Goal: Task Accomplishment & Management: Manage account settings

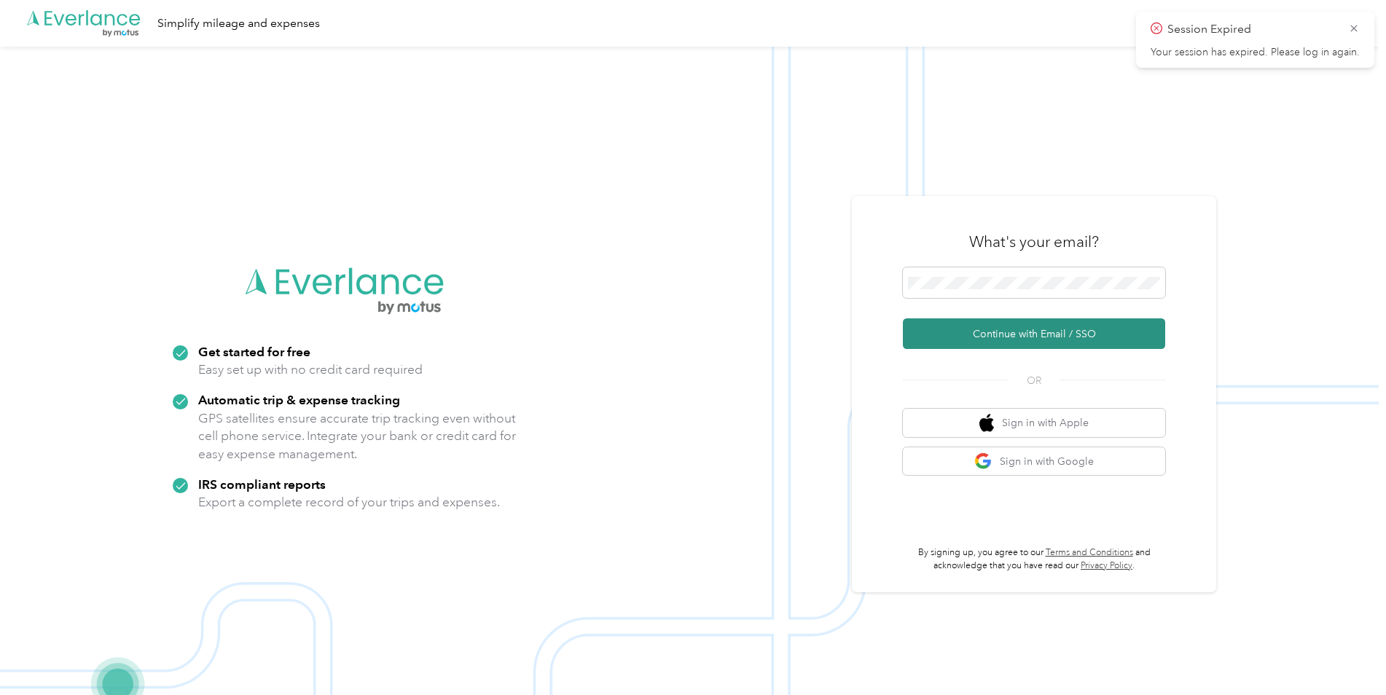
click at [1089, 333] on button "Continue with Email / SSO" at bounding box center [1034, 333] width 262 height 31
click at [1013, 330] on button "Continue with Email / SSO" at bounding box center [1034, 333] width 262 height 31
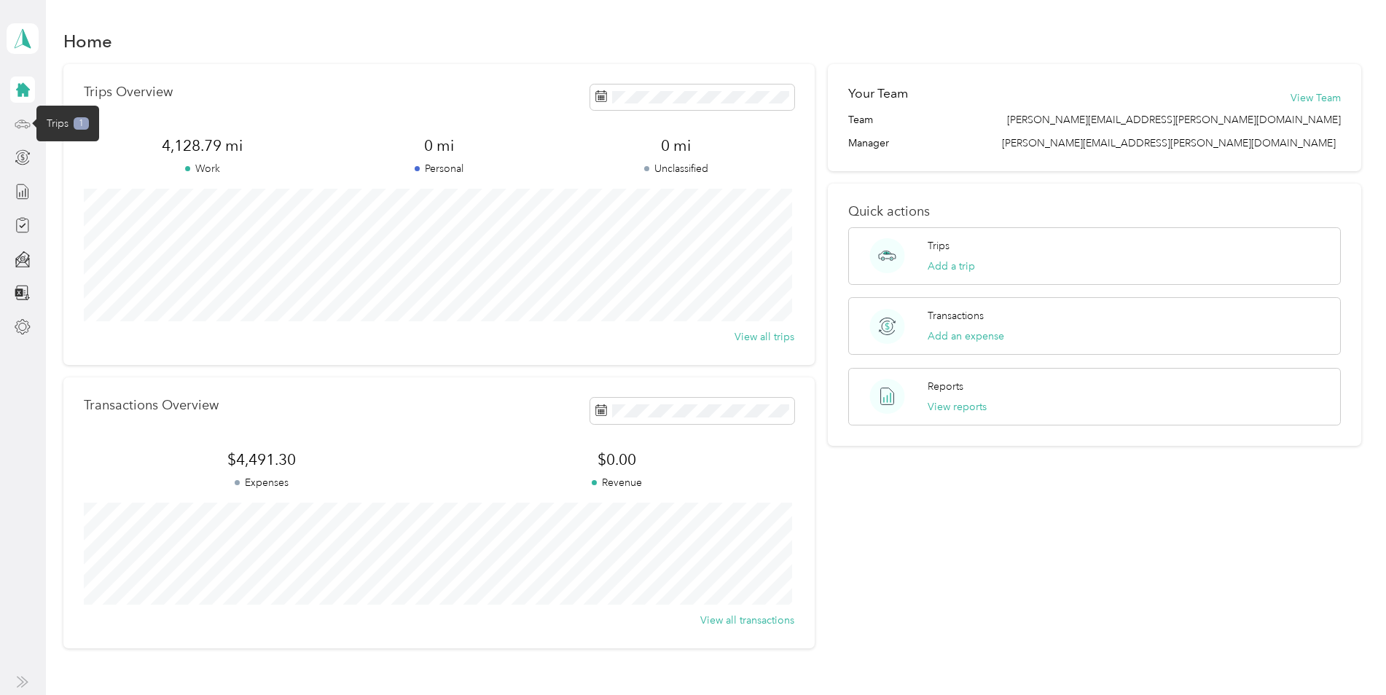
click at [23, 117] on icon at bounding box center [23, 124] width 16 height 16
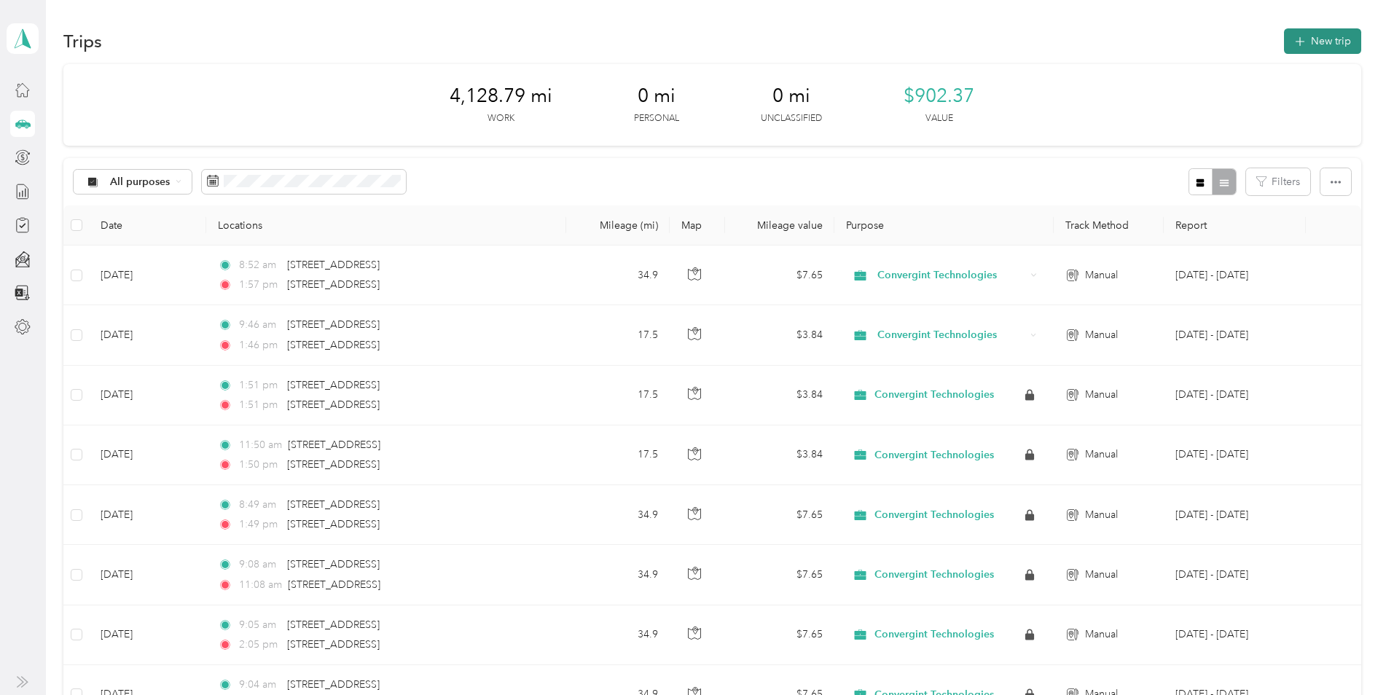
click at [1293, 36] on icon "button" at bounding box center [1299, 42] width 17 height 17
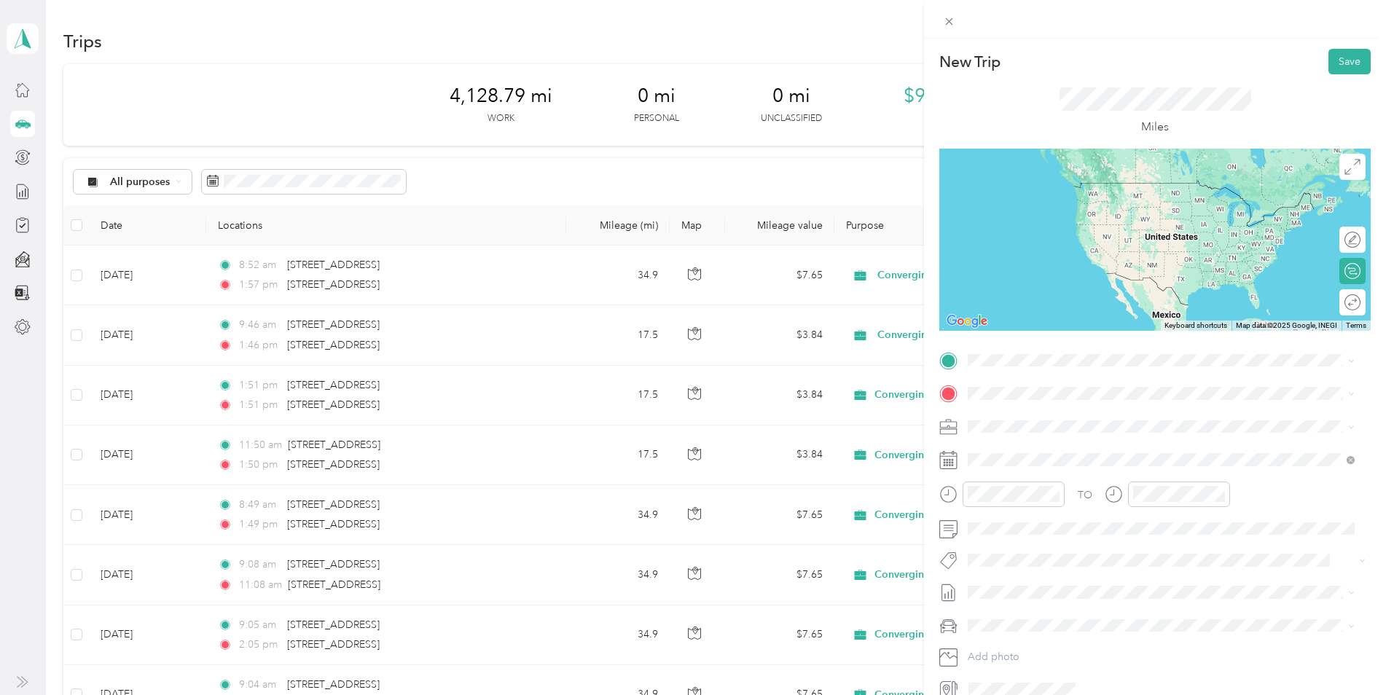
click at [1081, 444] on span "[STREET_ADDRESS][US_STATE]" at bounding box center [1068, 437] width 146 height 13
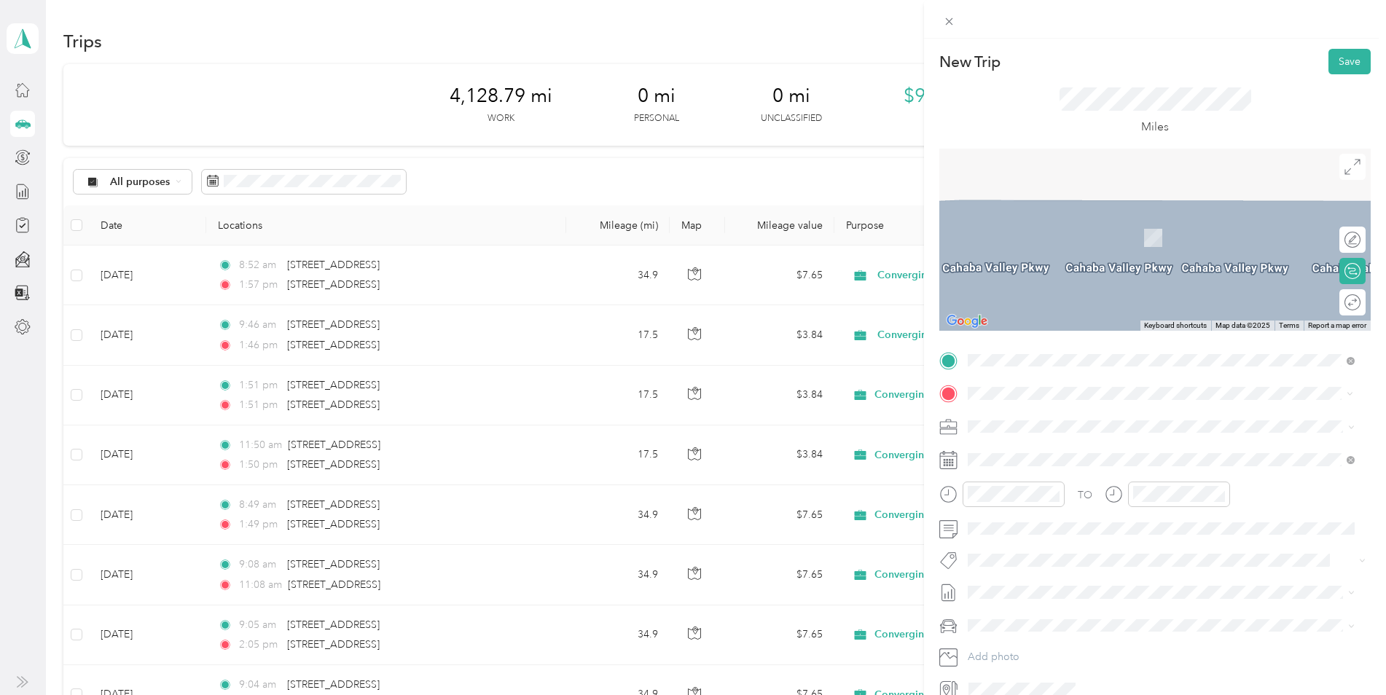
click at [1022, 447] on span "[STREET_ADDRESS][US_STATE]" at bounding box center [1068, 445] width 146 height 13
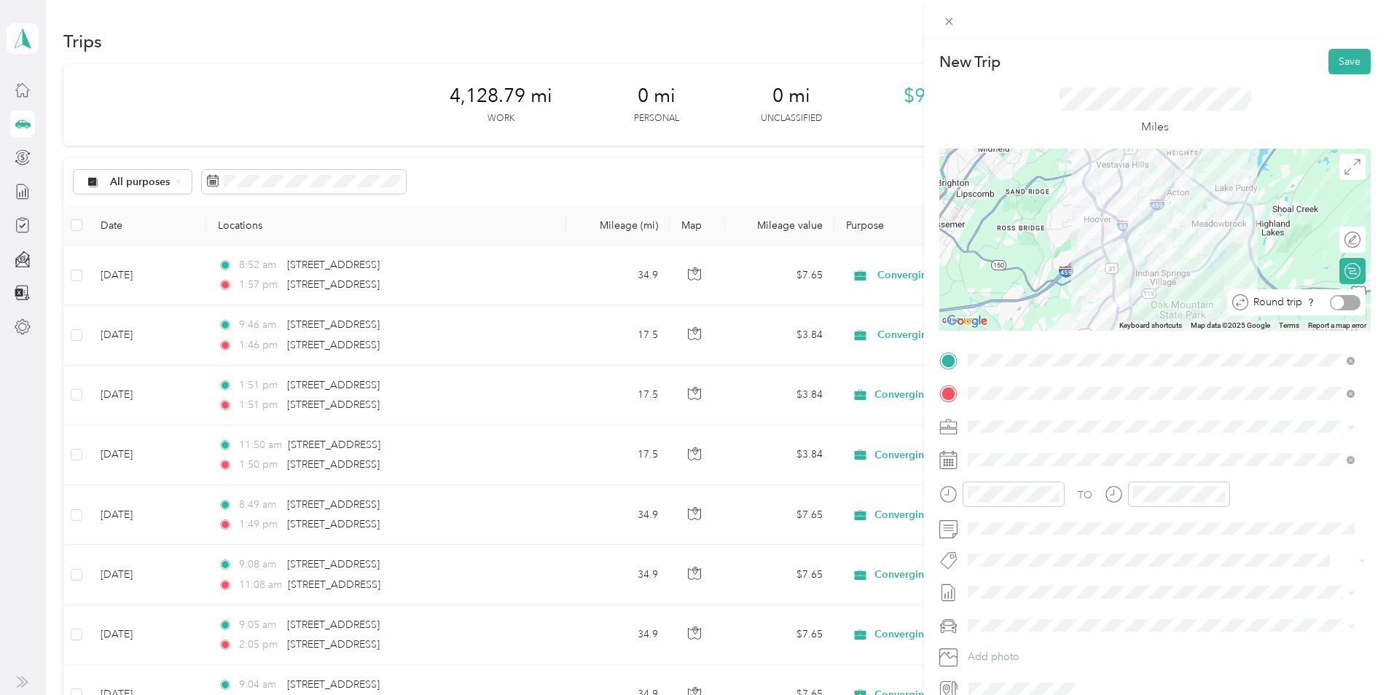
click at [1331, 303] on div at bounding box center [1337, 302] width 13 height 13
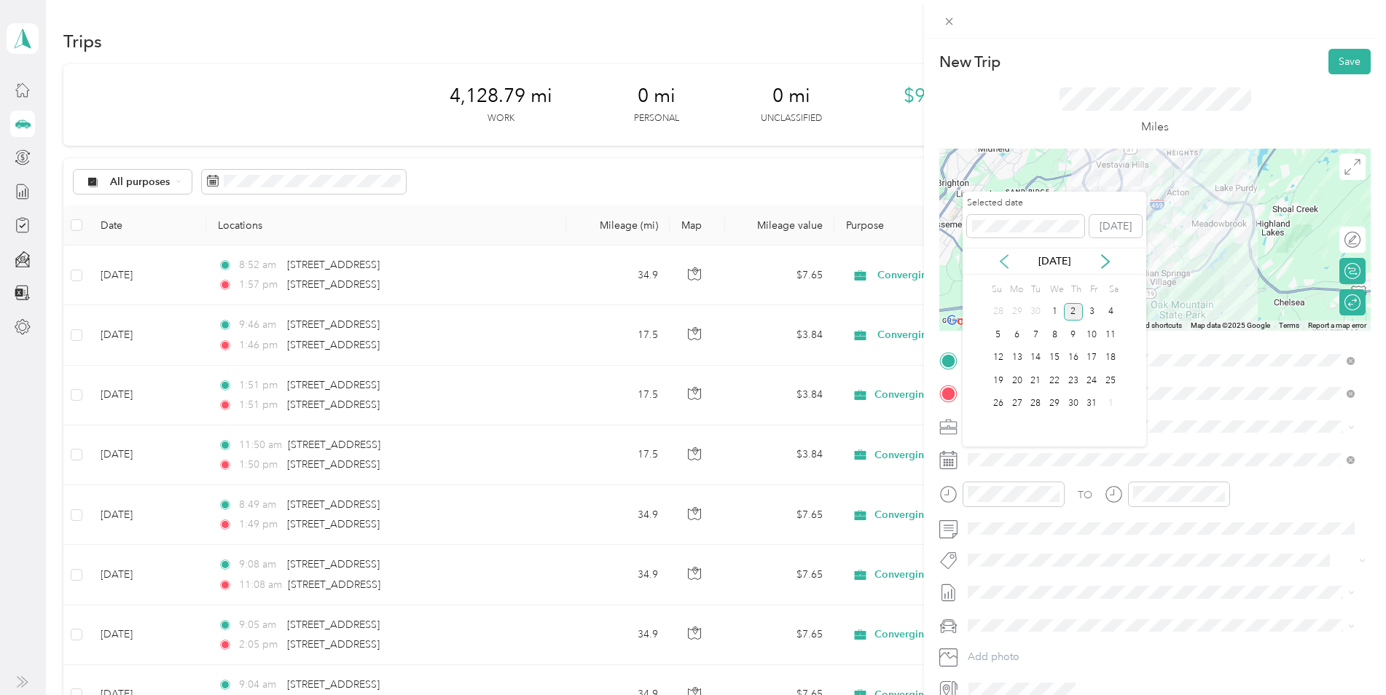
click at [1003, 260] on icon at bounding box center [1004, 261] width 15 height 15
click at [1074, 315] on div "4" at bounding box center [1073, 312] width 19 height 18
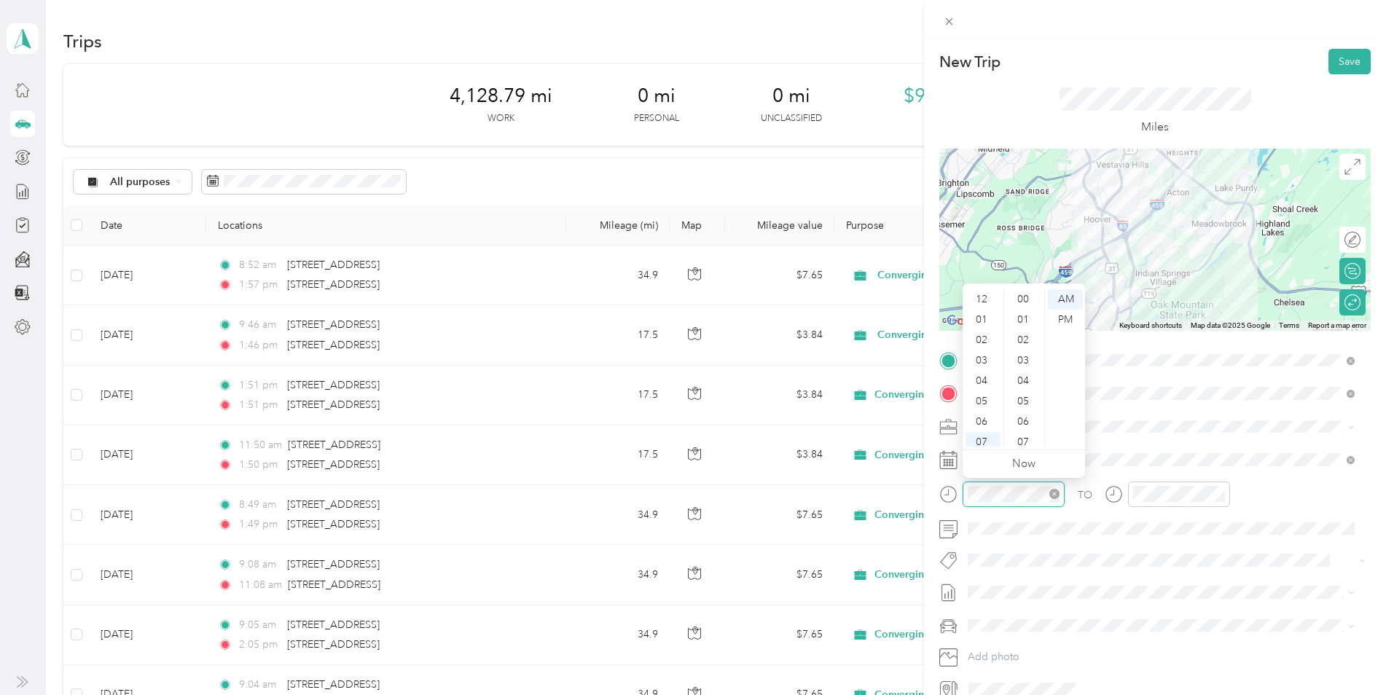
scroll to position [87, 0]
click at [989, 376] on div "08" at bounding box center [983, 375] width 35 height 20
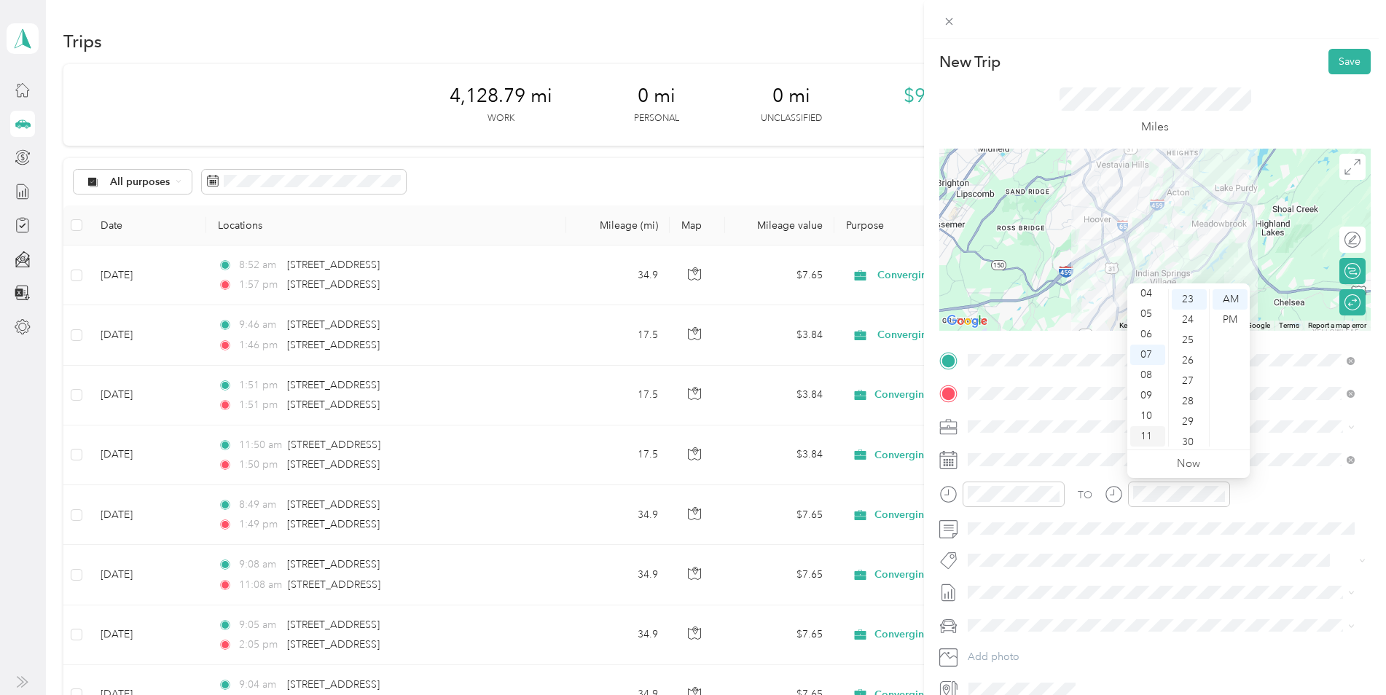
click at [1154, 436] on div "11" at bounding box center [1147, 436] width 35 height 20
click at [1332, 69] on button "Save" at bounding box center [1349, 62] width 42 height 26
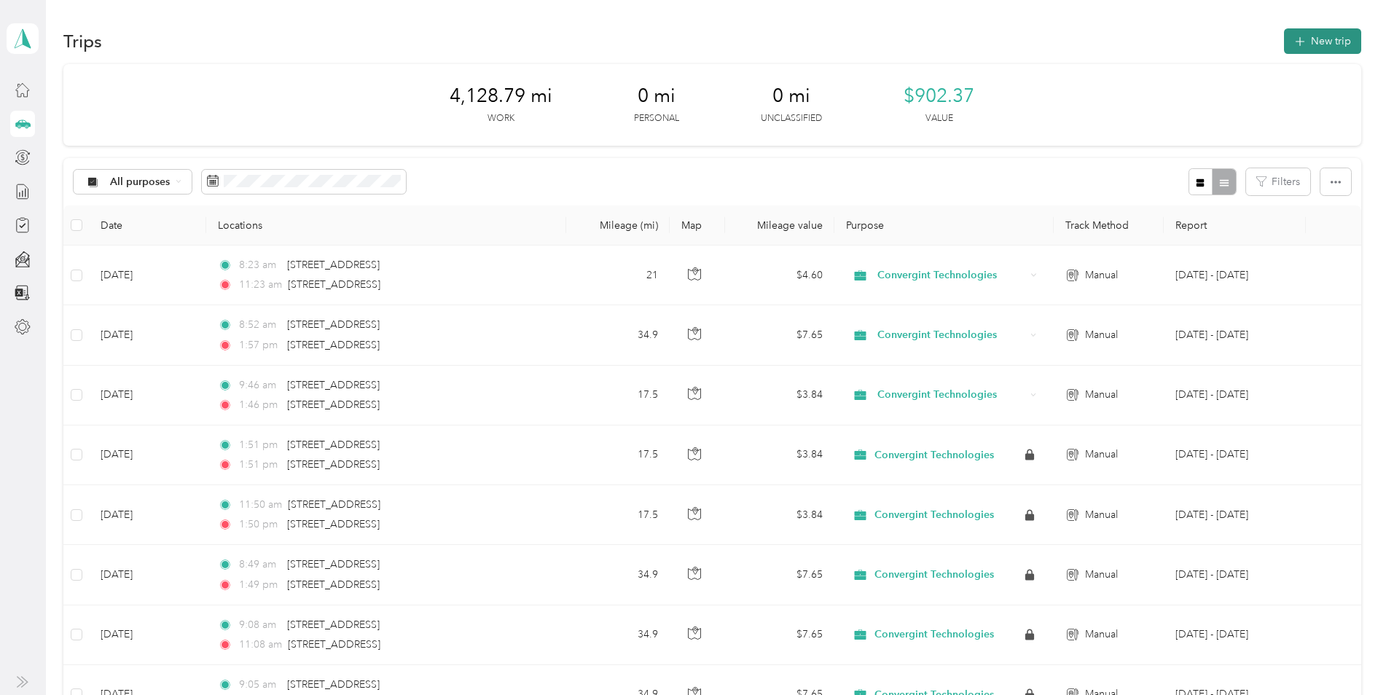
click at [1310, 44] on button "New trip" at bounding box center [1322, 41] width 77 height 26
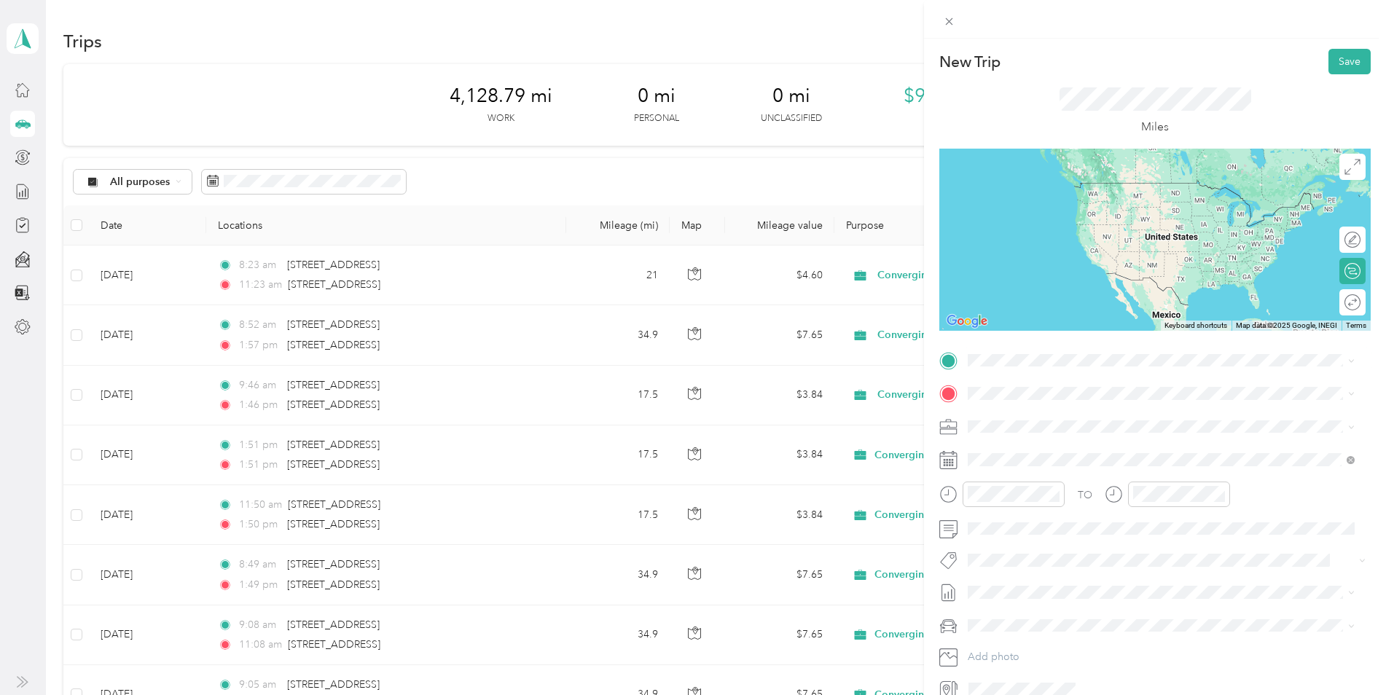
click at [1061, 449] on span "[STREET_ADDRESS][US_STATE]" at bounding box center [1068, 442] width 146 height 13
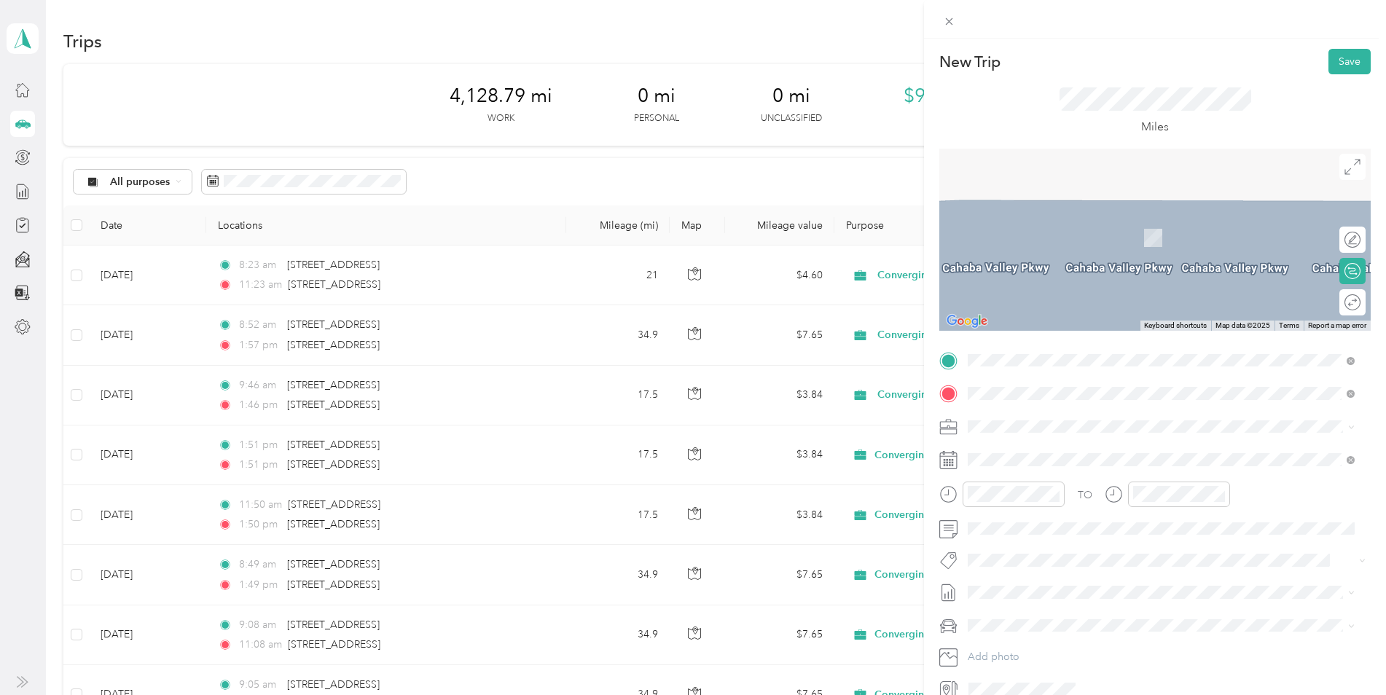
click at [1038, 447] on span "[STREET_ADDRESS][US_STATE]" at bounding box center [1068, 445] width 146 height 13
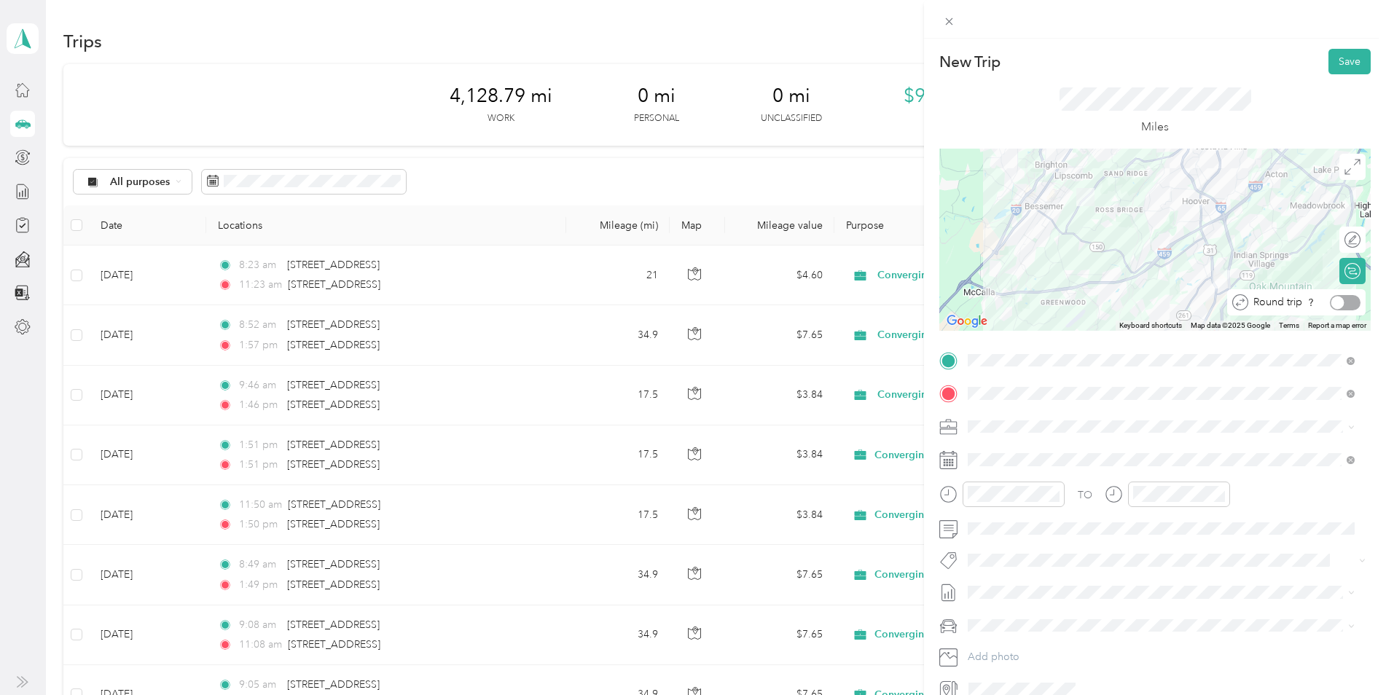
click at [1345, 303] on div at bounding box center [1345, 302] width 31 height 15
click at [1022, 466] on span at bounding box center [1167, 459] width 408 height 23
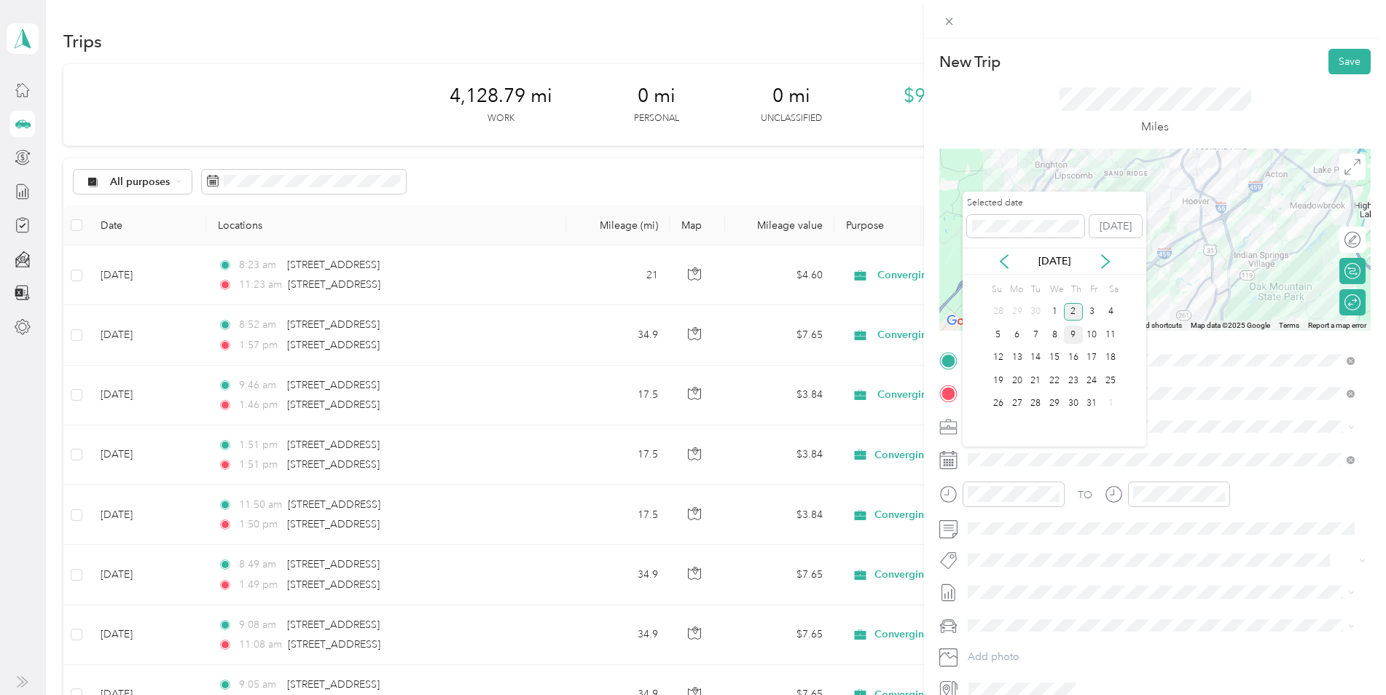
click at [1075, 332] on div "9" at bounding box center [1073, 335] width 19 height 18
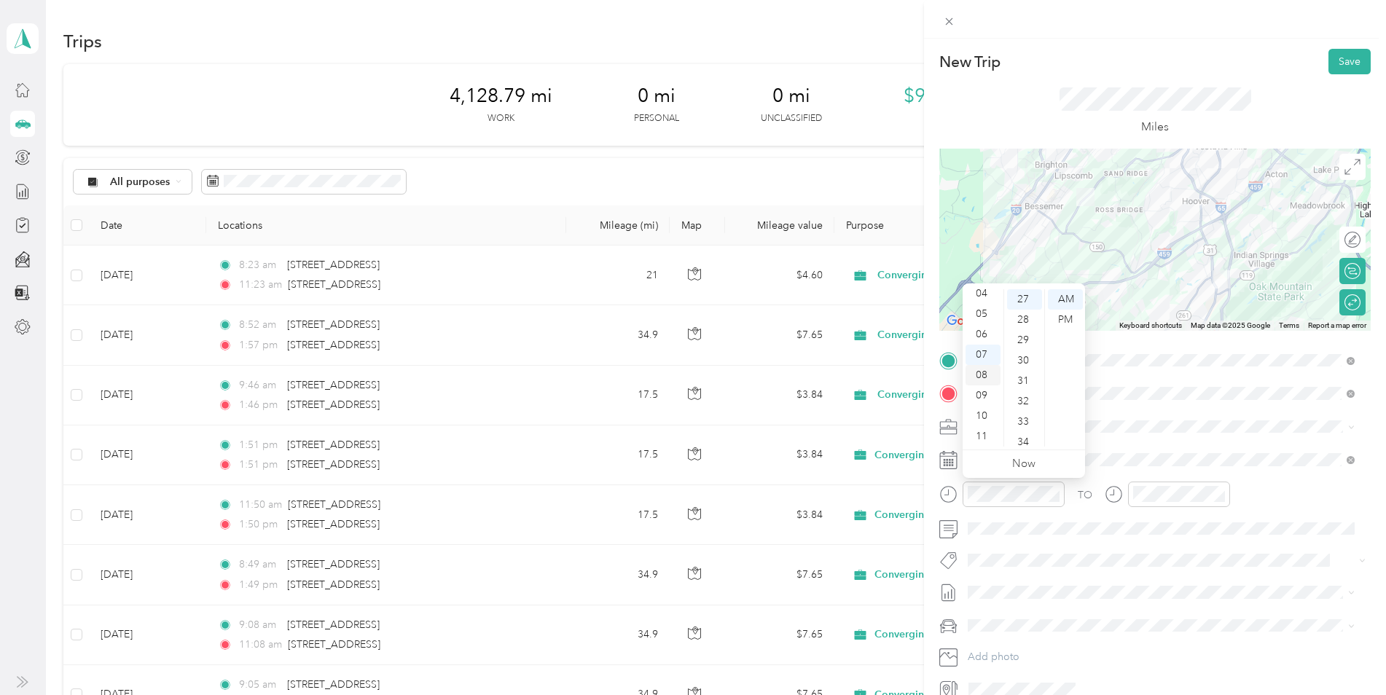
click at [978, 367] on div "08" at bounding box center [983, 375] width 35 height 20
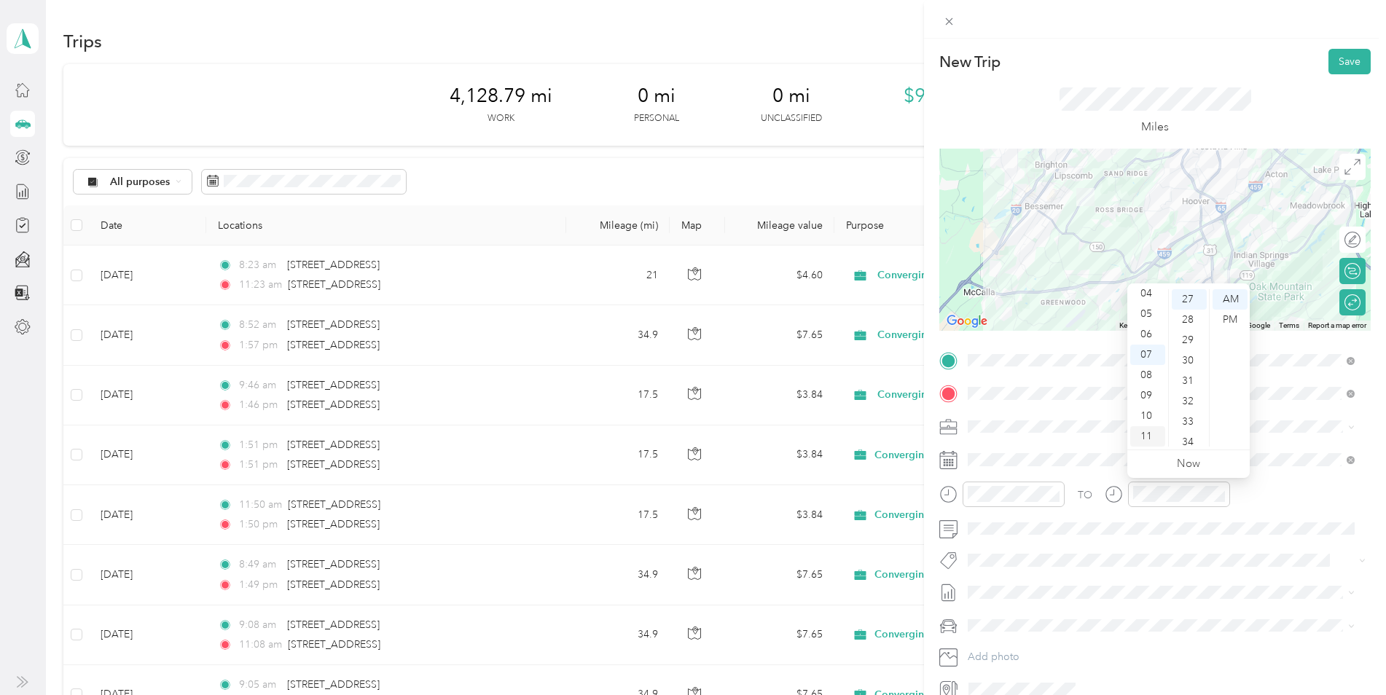
click at [1152, 442] on div "11" at bounding box center [1147, 436] width 35 height 20
click at [1337, 67] on button "Save" at bounding box center [1349, 62] width 42 height 26
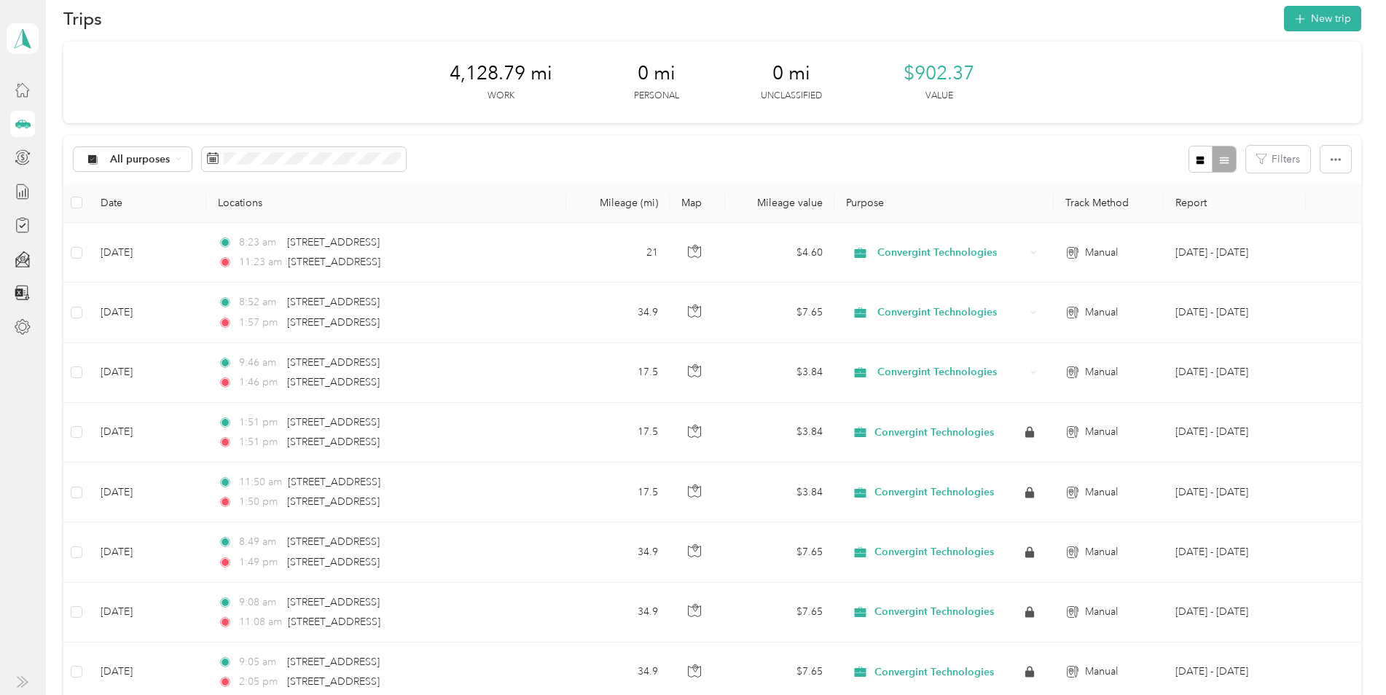
scroll to position [0, 0]
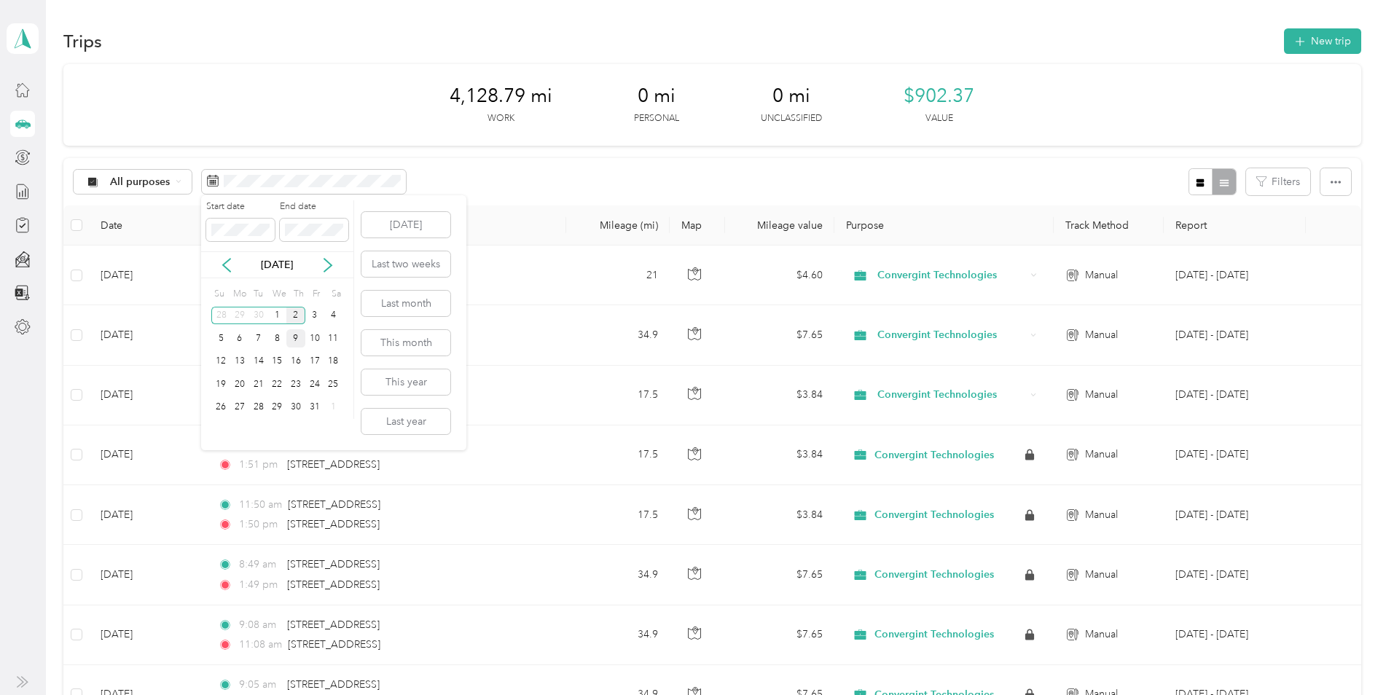
click at [297, 336] on div "9" at bounding box center [295, 338] width 19 height 18
click at [226, 267] on icon at bounding box center [226, 265] width 7 height 13
click at [239, 314] on div "1" at bounding box center [239, 316] width 19 height 18
click at [221, 265] on icon at bounding box center [226, 265] width 15 height 15
click at [337, 265] on div "[DATE]" at bounding box center [277, 264] width 152 height 15
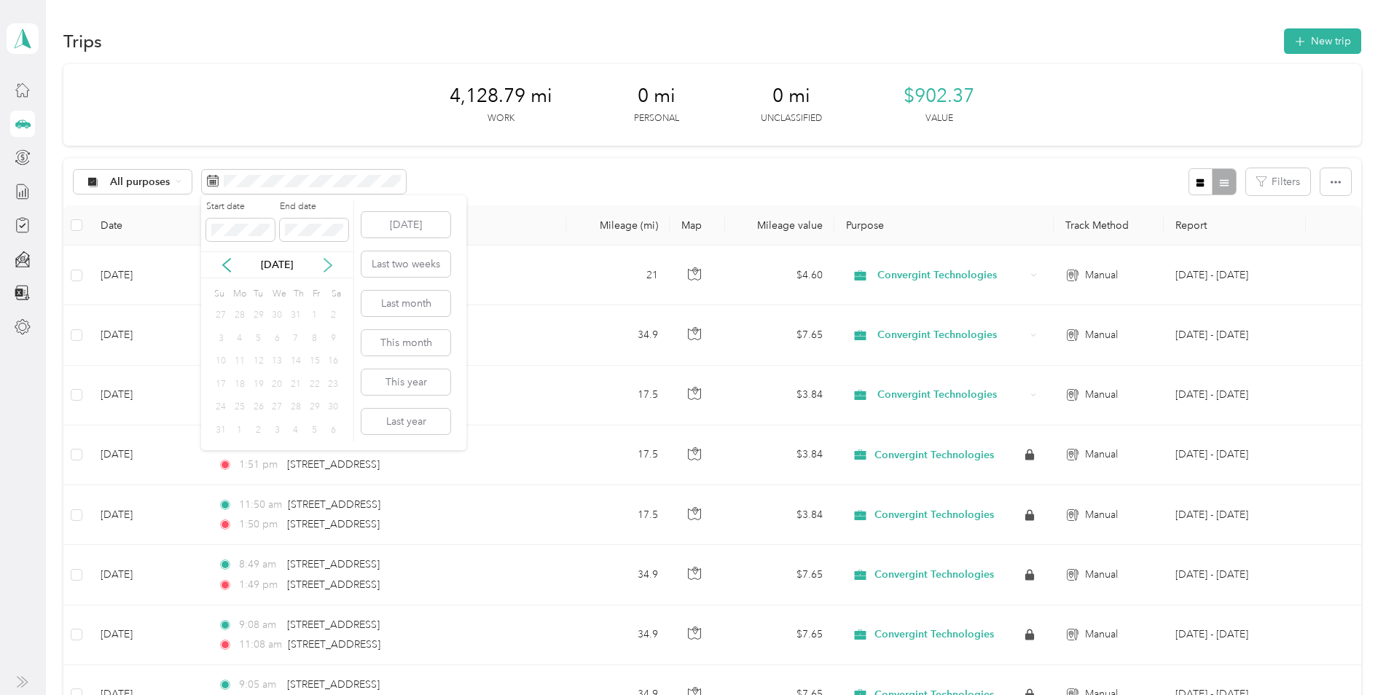
click at [329, 263] on icon at bounding box center [327, 265] width 7 height 13
click at [379, 305] on button "Last month" at bounding box center [405, 304] width 89 height 26
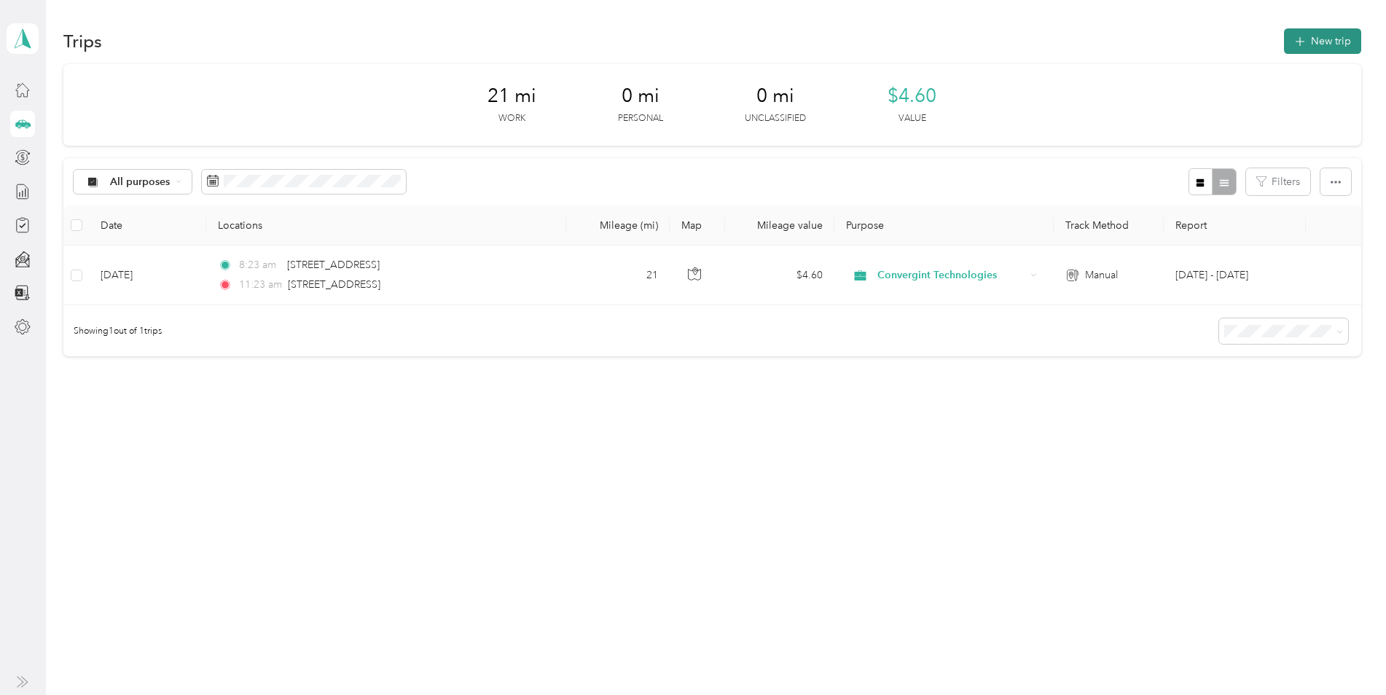
click at [1332, 41] on button "New trip" at bounding box center [1322, 41] width 77 height 26
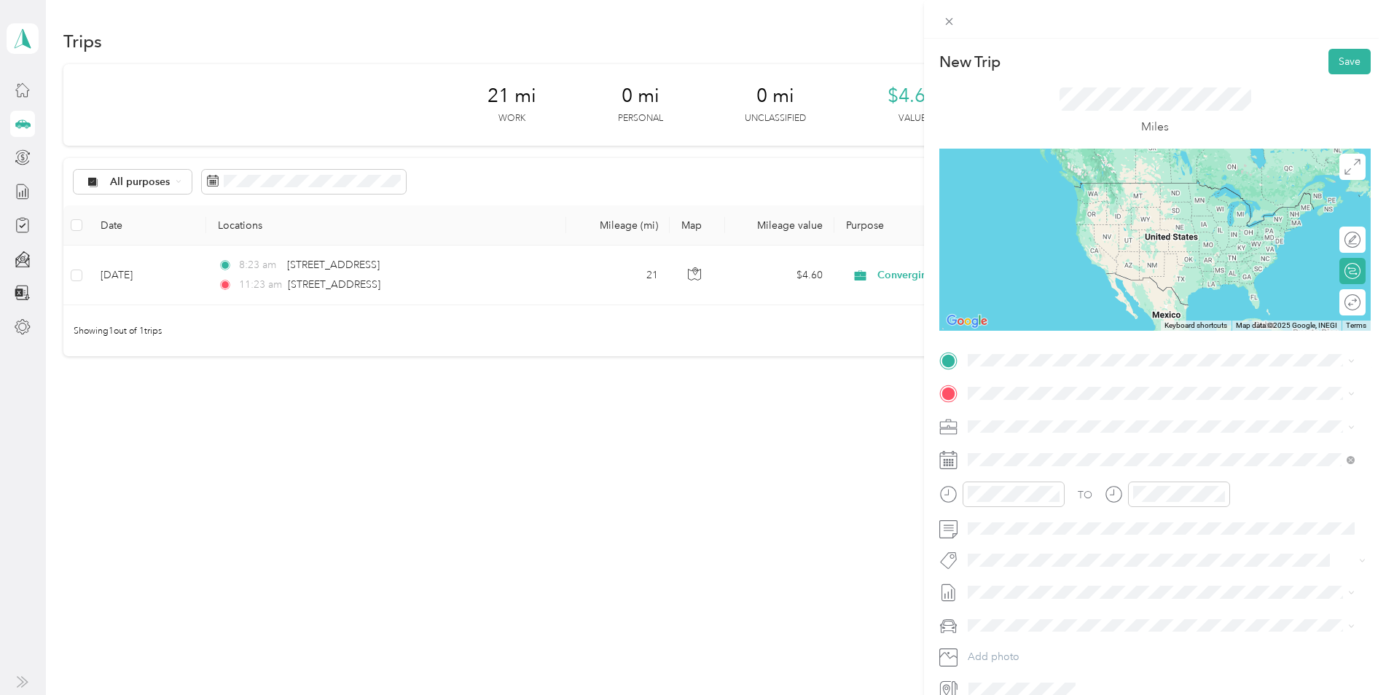
click at [1036, 449] on span "[STREET_ADDRESS][US_STATE]" at bounding box center [1068, 442] width 146 height 13
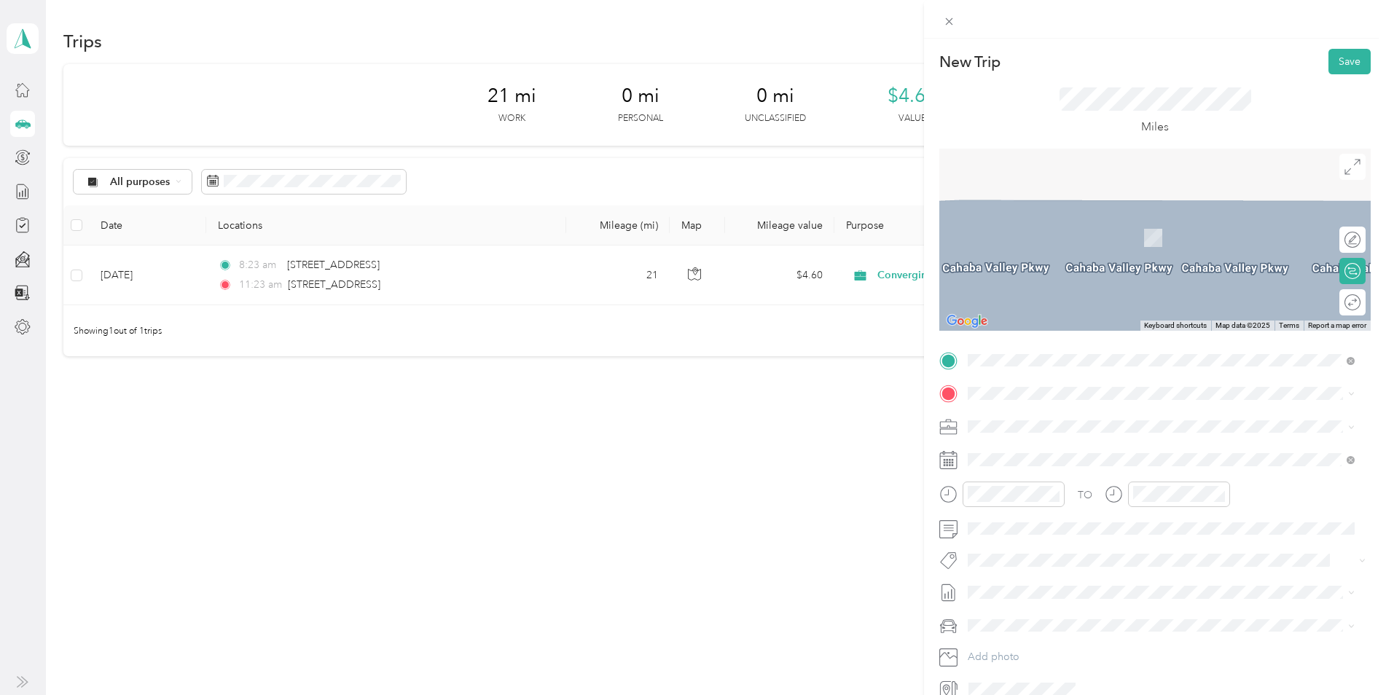
click at [1100, 451] on span "[STREET_ADDRESS][US_STATE]" at bounding box center [1068, 444] width 146 height 13
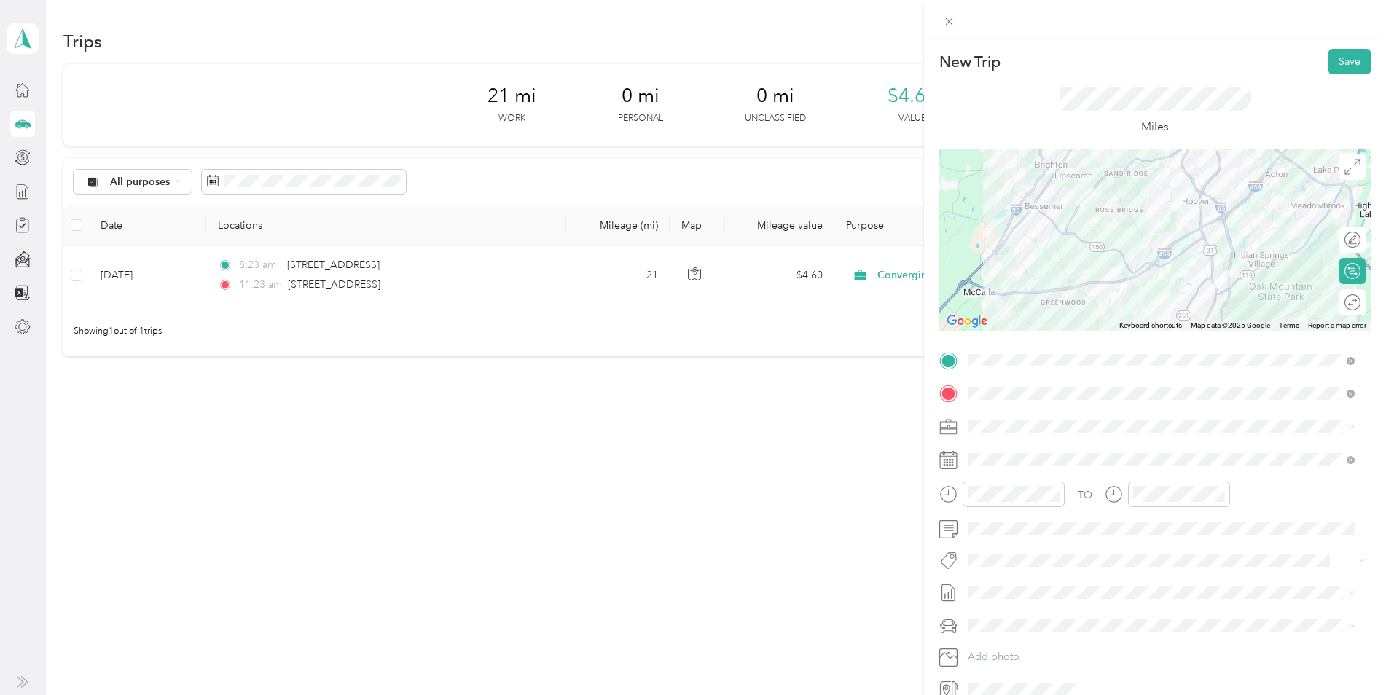
click at [1344, 302] on div "Round trip" at bounding box center [1352, 302] width 26 height 26
click at [1342, 307] on div at bounding box center [1345, 302] width 31 height 15
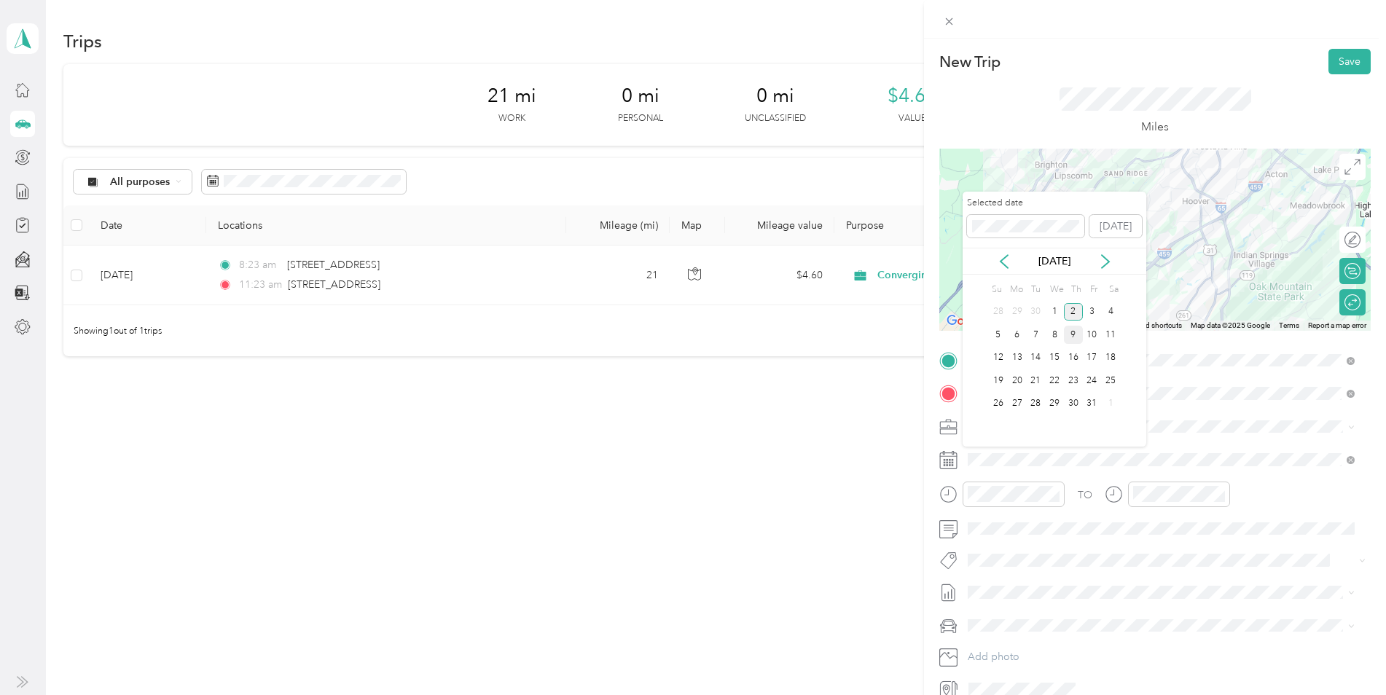
click at [1072, 334] on div "9" at bounding box center [1073, 335] width 19 height 18
click at [1001, 262] on icon at bounding box center [1003, 261] width 7 height 13
click at [1041, 336] on div "9" at bounding box center [1035, 335] width 19 height 18
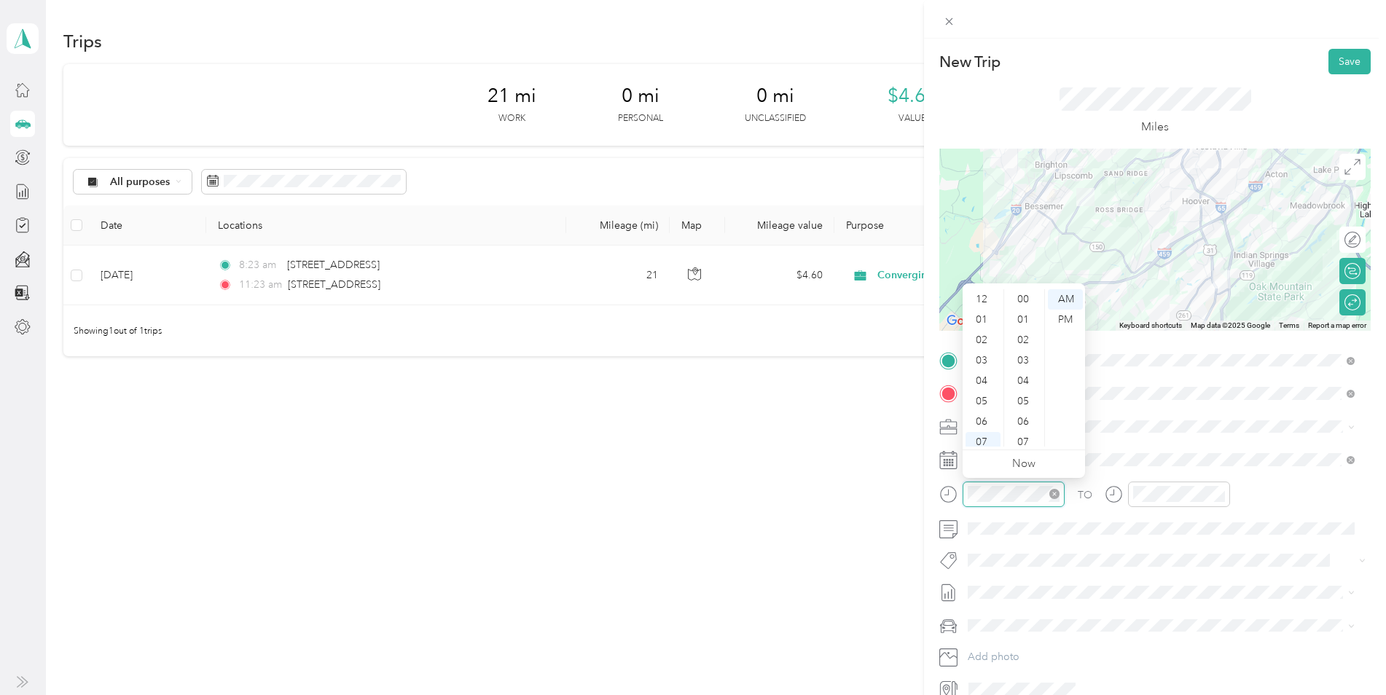
scroll to position [87, 0]
click at [987, 375] on div "08" at bounding box center [983, 375] width 35 height 20
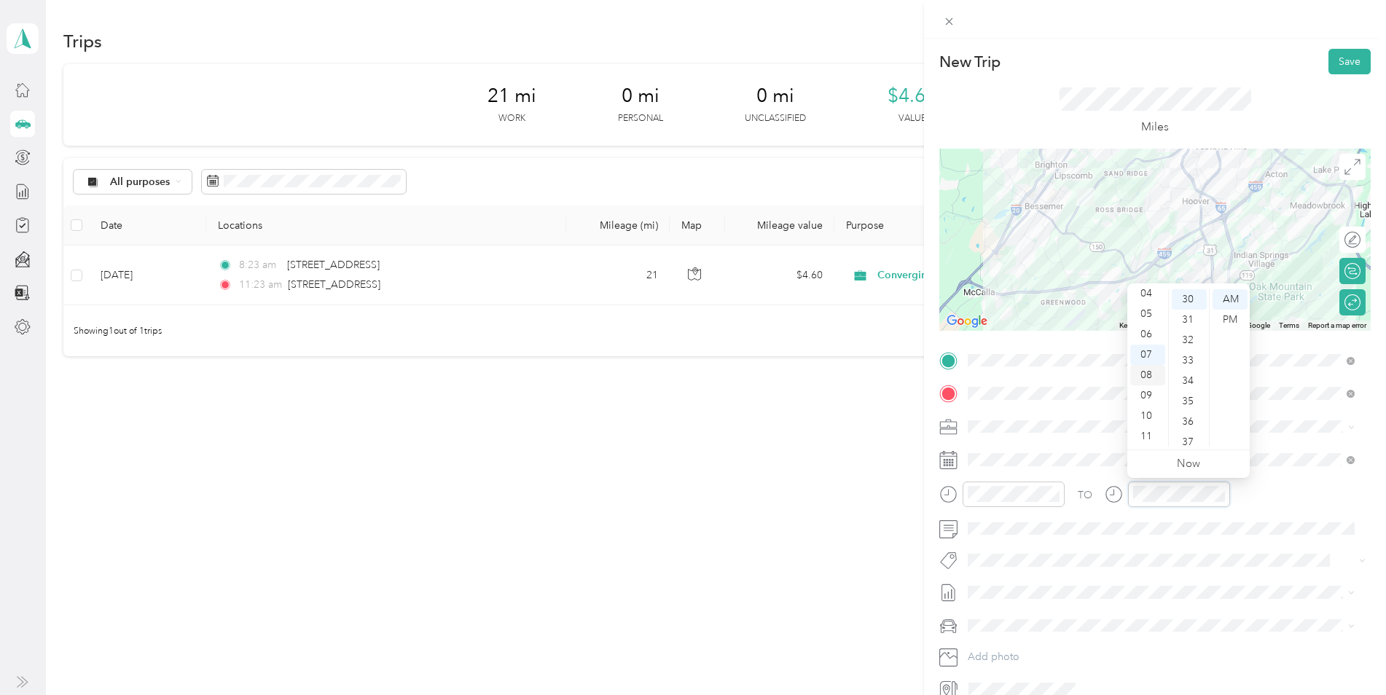
scroll to position [0, 0]
click at [1147, 317] on div "01" at bounding box center [1147, 320] width 35 height 20
click at [1224, 321] on div "PM" at bounding box center [1230, 320] width 35 height 20
click at [1336, 65] on button "Save" at bounding box center [1349, 62] width 42 height 26
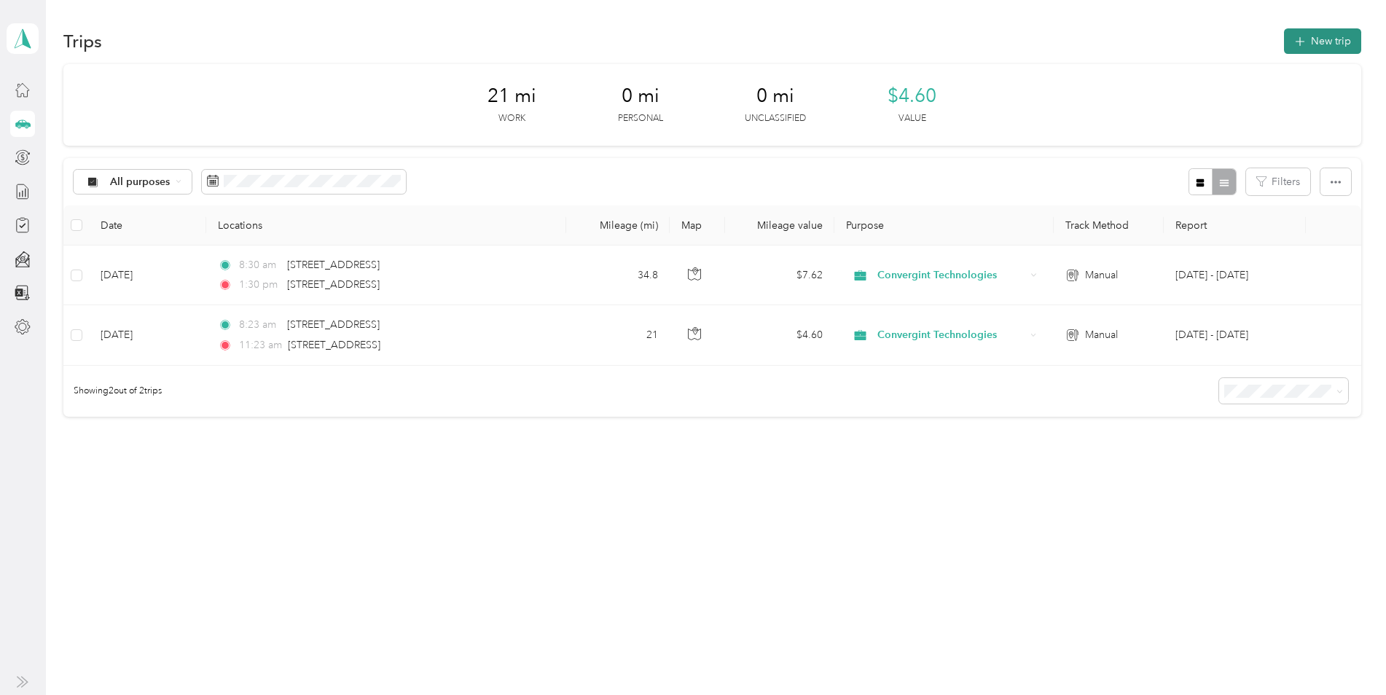
click at [1329, 32] on button "New trip" at bounding box center [1322, 41] width 77 height 26
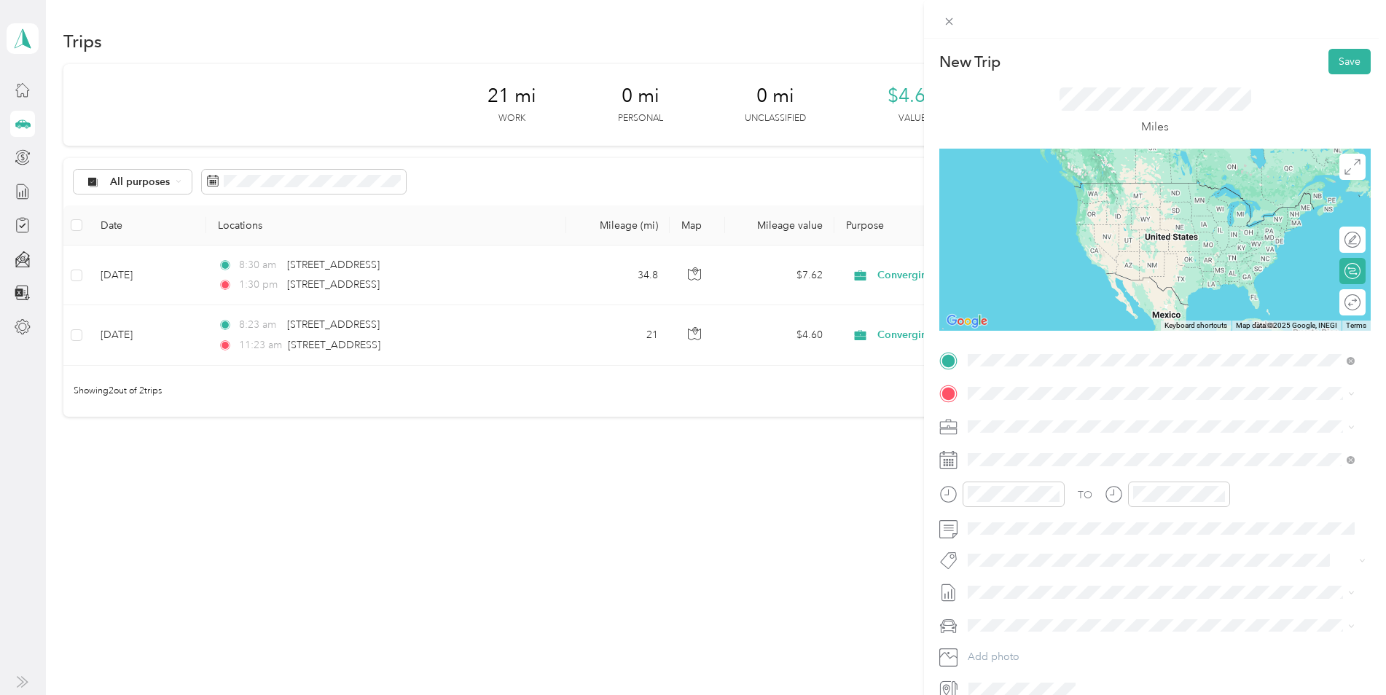
click at [1041, 447] on span "[STREET_ADDRESS][US_STATE]" at bounding box center [1068, 442] width 146 height 13
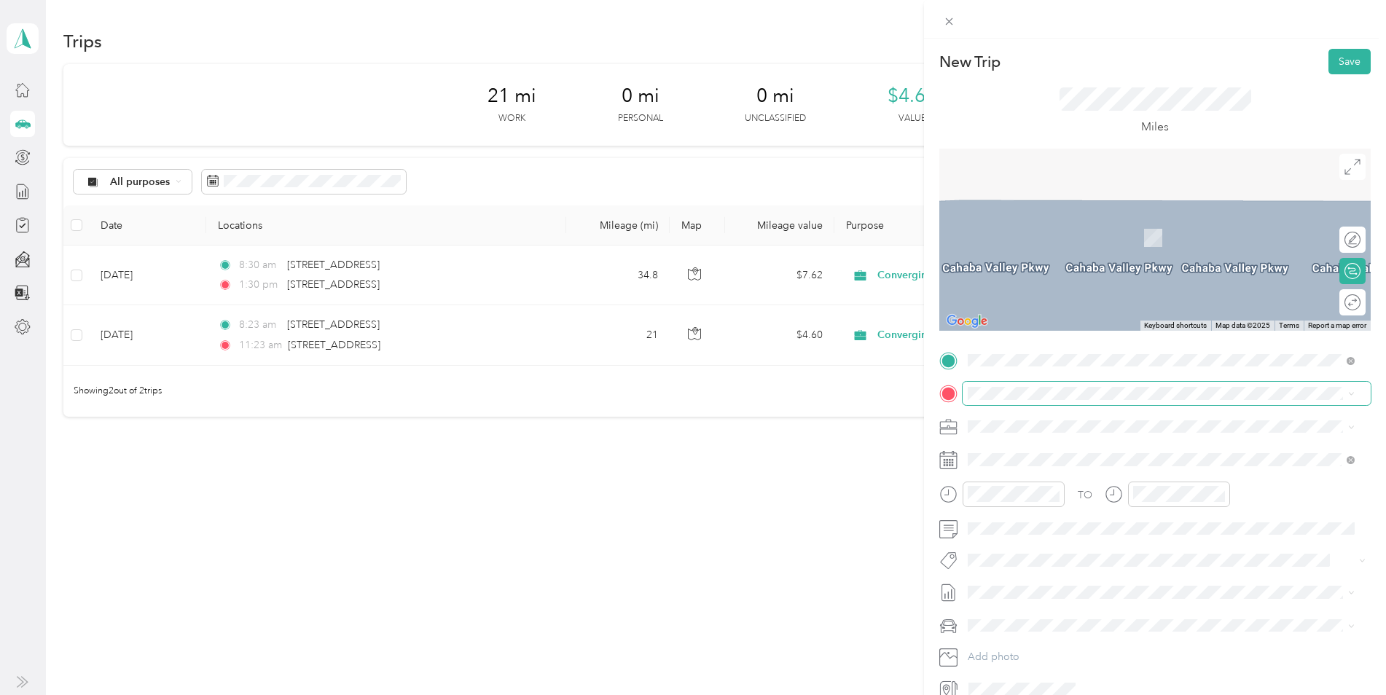
click at [1027, 402] on span at bounding box center [1167, 393] width 408 height 23
click at [1057, 444] on span "[STREET_ADDRESS][US_STATE]" at bounding box center [1068, 445] width 146 height 13
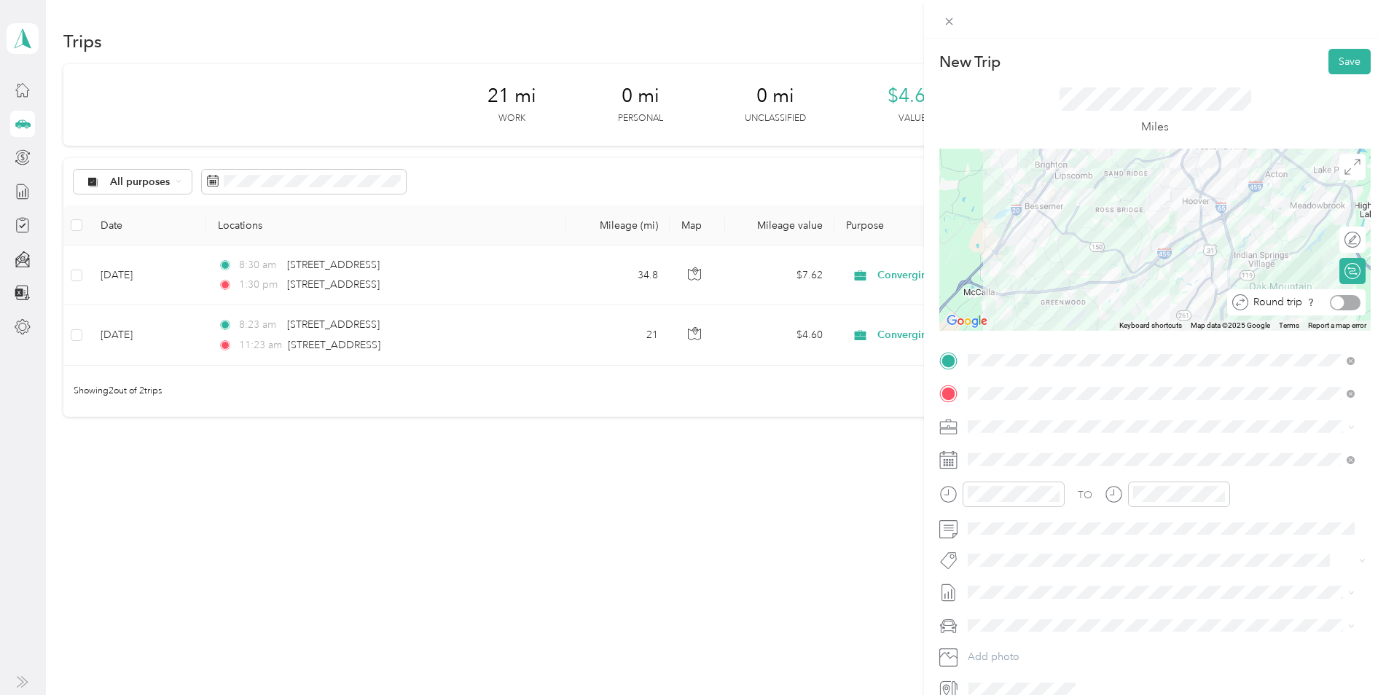
click at [1336, 302] on div at bounding box center [1345, 302] width 31 height 15
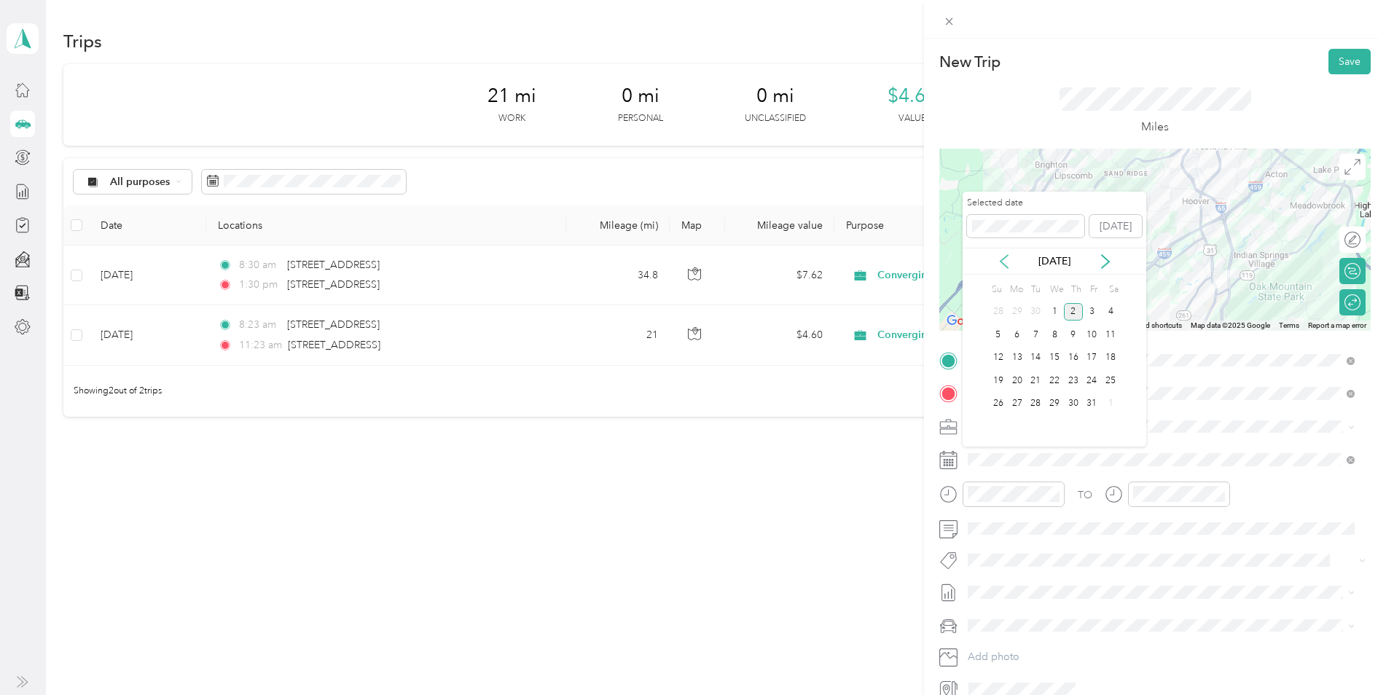
click at [1006, 262] on icon at bounding box center [1004, 261] width 15 height 15
click at [1055, 353] on div "17" at bounding box center [1054, 358] width 19 height 18
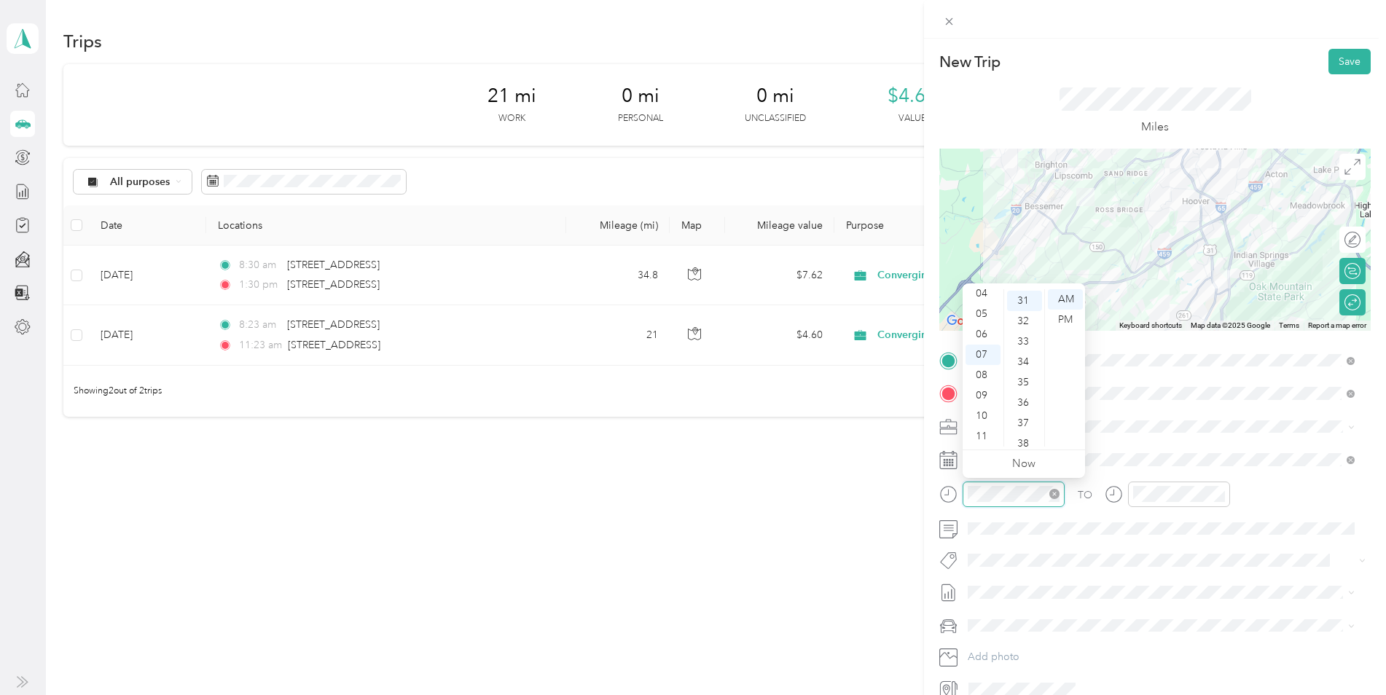
scroll to position [632, 0]
click at [984, 375] on div "08" at bounding box center [983, 375] width 35 height 20
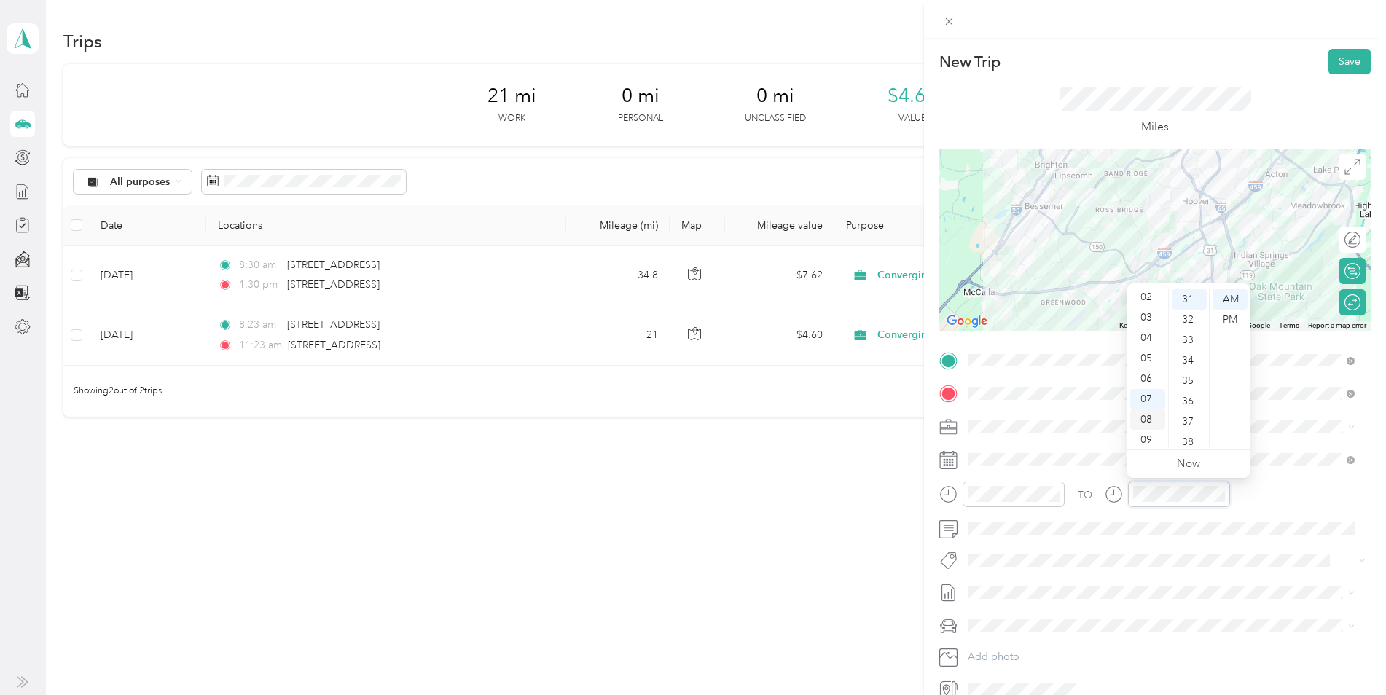
scroll to position [0, 0]
click at [1146, 323] on div "01" at bounding box center [1147, 320] width 35 height 20
click at [1230, 324] on div "PM" at bounding box center [1230, 320] width 35 height 20
click at [1336, 64] on button "Save" at bounding box center [1349, 62] width 42 height 26
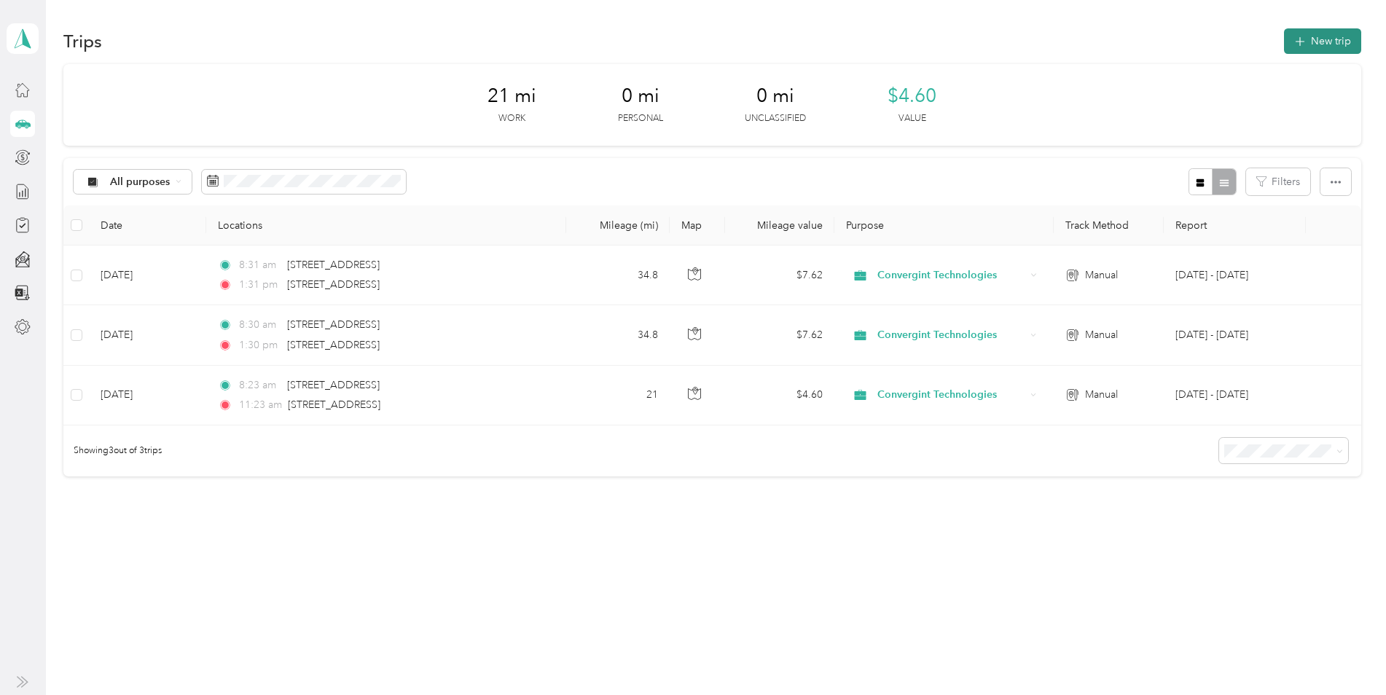
click at [1316, 38] on button "New trip" at bounding box center [1322, 41] width 77 height 26
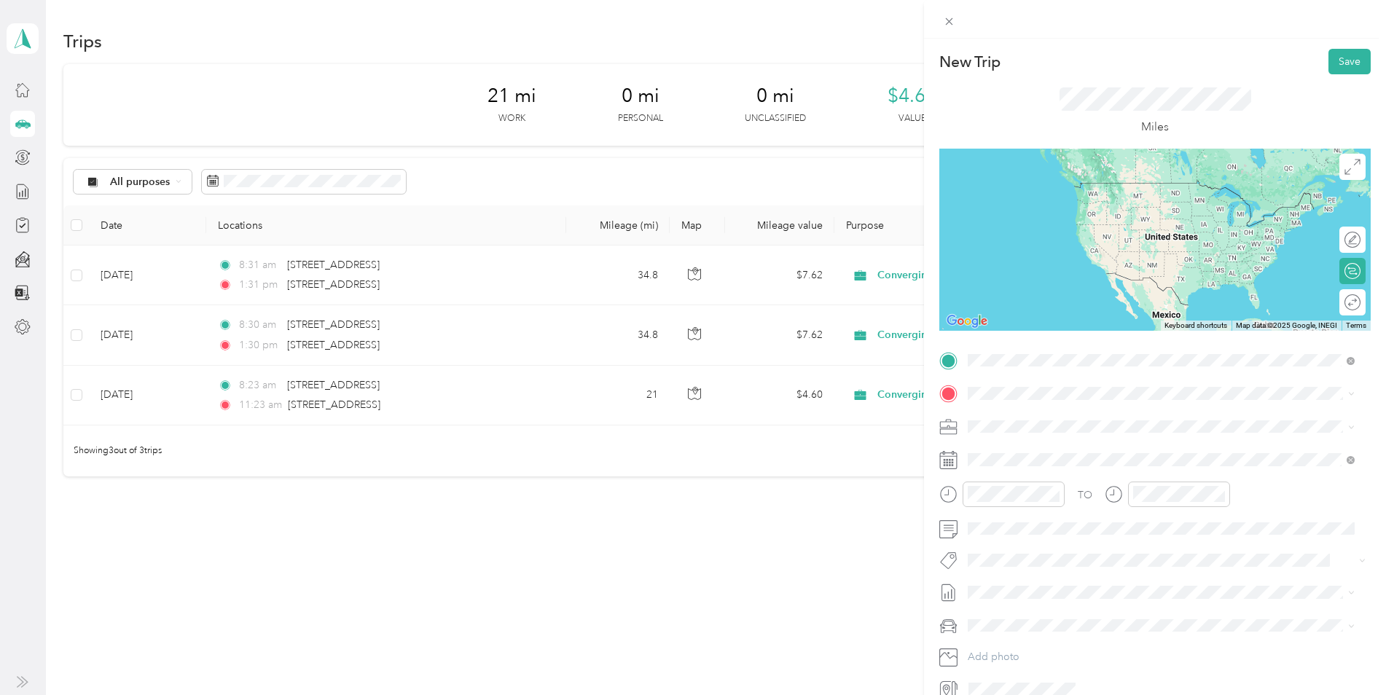
click at [1027, 449] on span "[STREET_ADDRESS][US_STATE]" at bounding box center [1068, 442] width 146 height 13
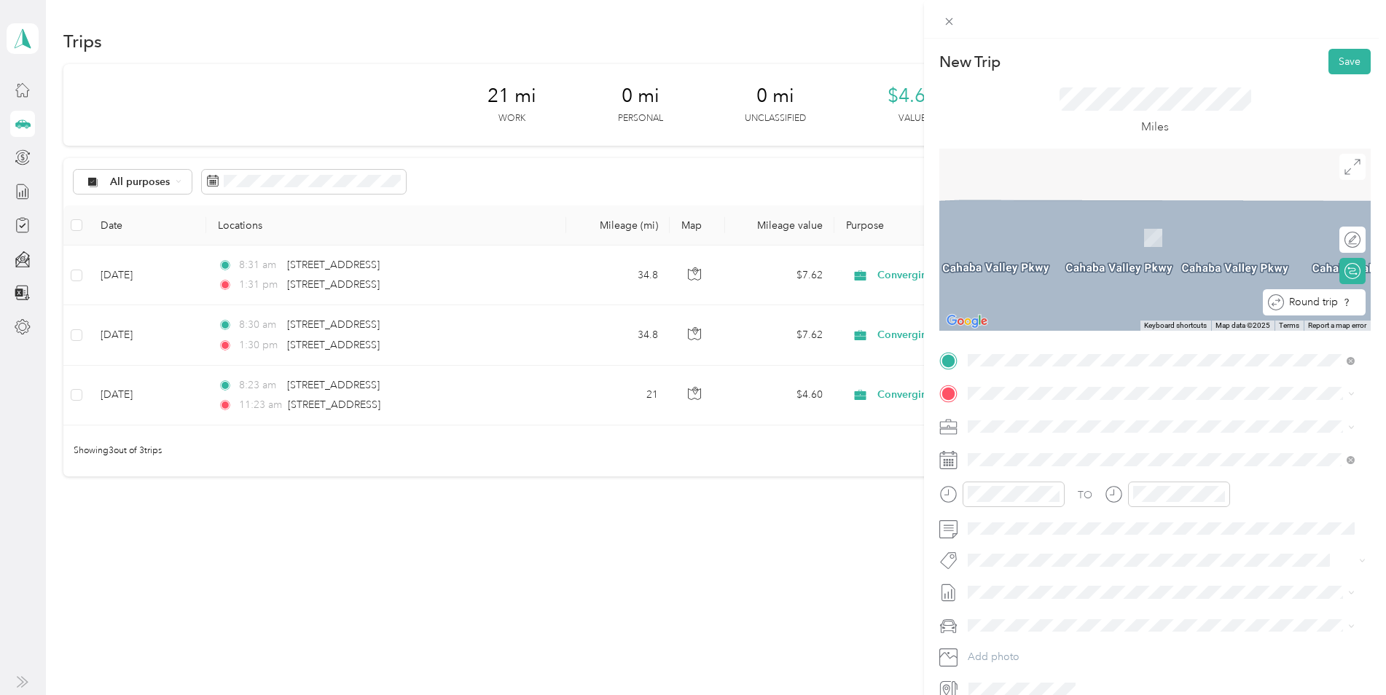
click at [1342, 302] on div "Round trip" at bounding box center [1322, 302] width 77 height 15
click at [1022, 448] on span "[STREET_ADDRESS][US_STATE]" at bounding box center [1068, 445] width 146 height 13
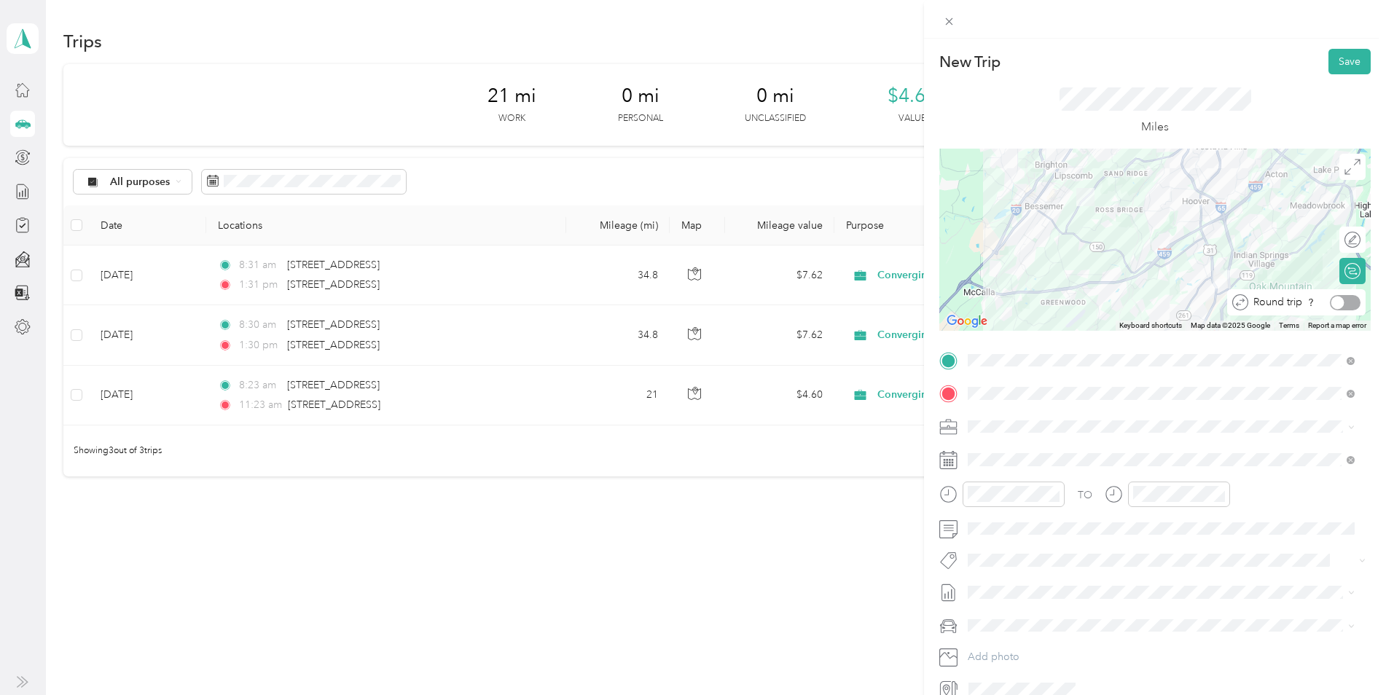
click at [1339, 305] on div at bounding box center [1345, 302] width 31 height 15
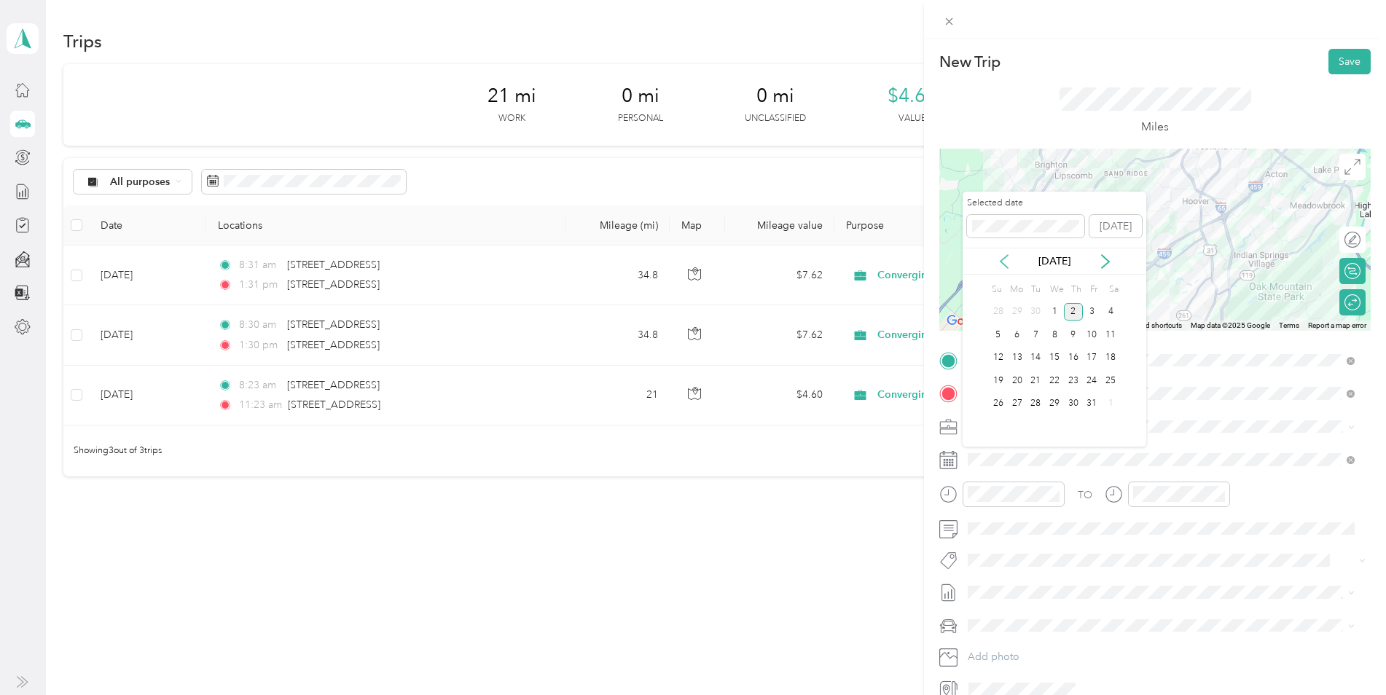
click at [999, 259] on icon at bounding box center [1004, 261] width 15 height 15
click at [1034, 385] on div "23" at bounding box center [1035, 381] width 19 height 18
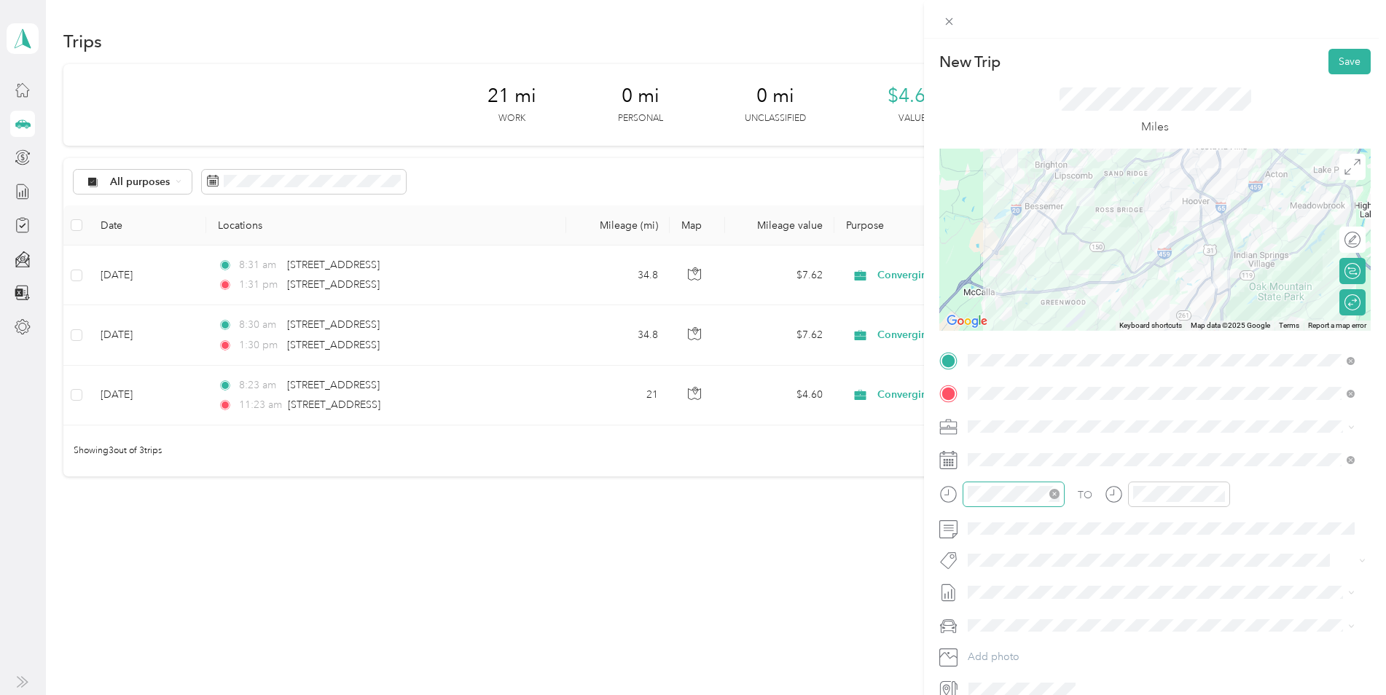
click at [1049, 492] on icon "close-circle" at bounding box center [1054, 494] width 10 height 10
click at [988, 370] on div "08" at bounding box center [983, 375] width 35 height 20
click at [1071, 294] on div "AM" at bounding box center [1065, 299] width 35 height 20
click at [1148, 439] on div "11" at bounding box center [1147, 436] width 35 height 20
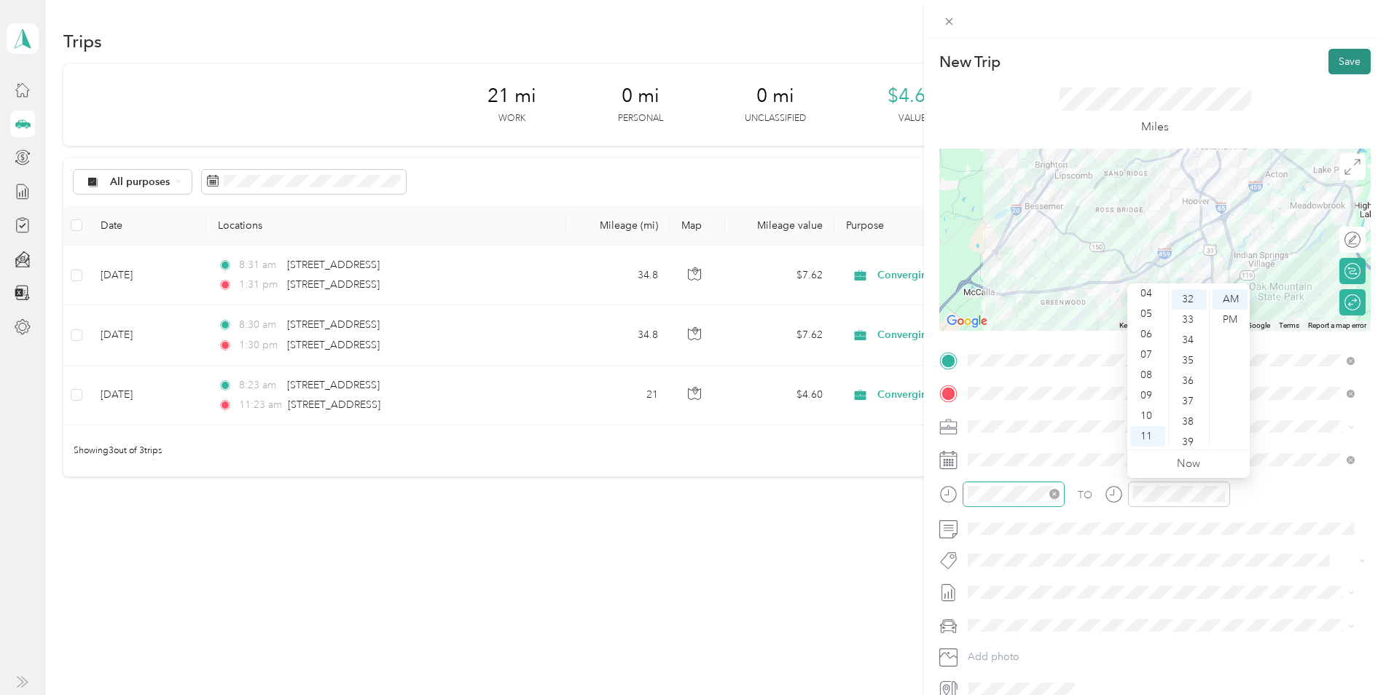
click at [1328, 63] on button "Save" at bounding box center [1349, 62] width 42 height 26
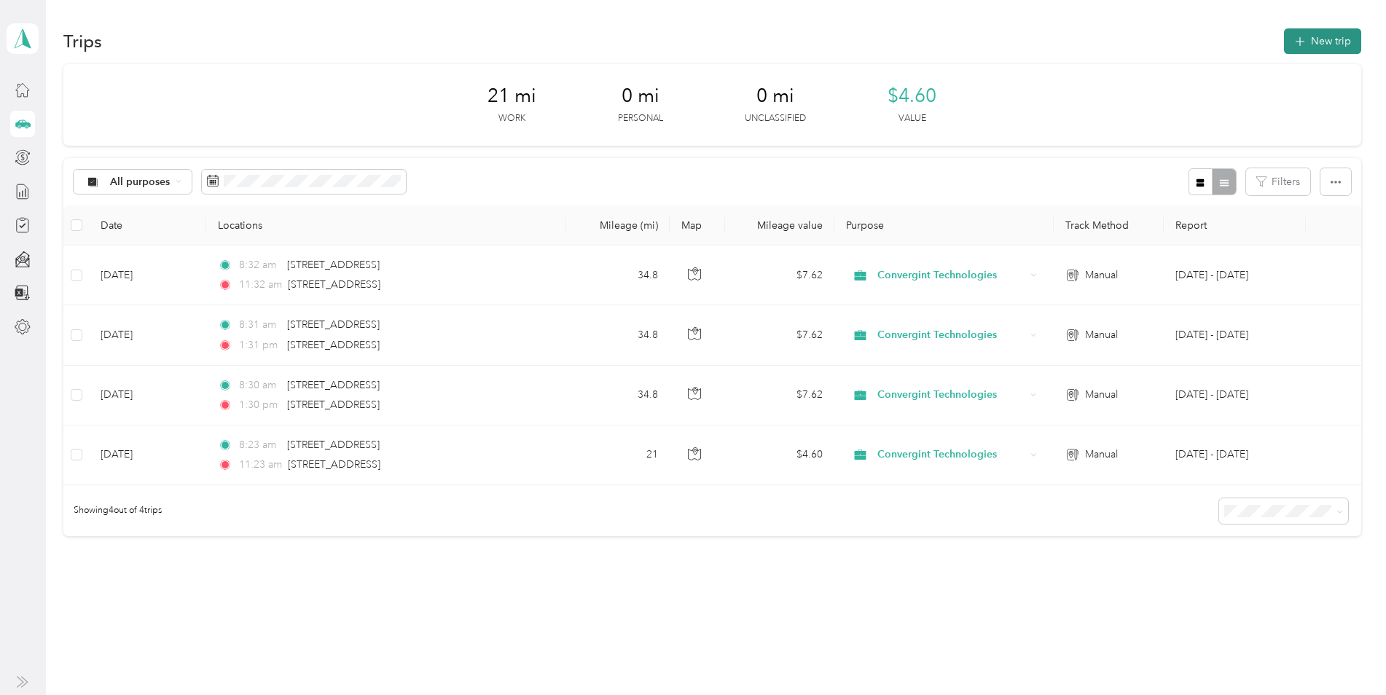
click at [1299, 47] on button "New trip" at bounding box center [1322, 41] width 77 height 26
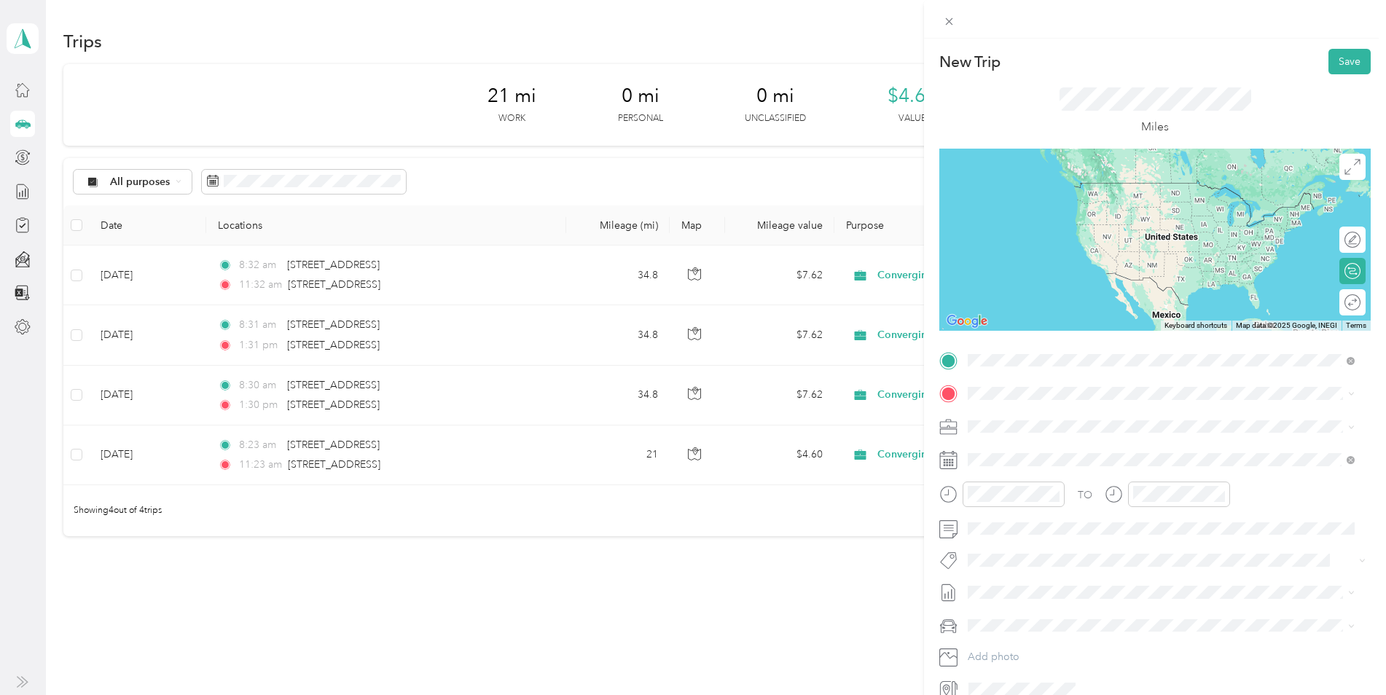
click at [1057, 479] on span "[STREET_ADDRESS][US_STATE]" at bounding box center [1068, 472] width 146 height 13
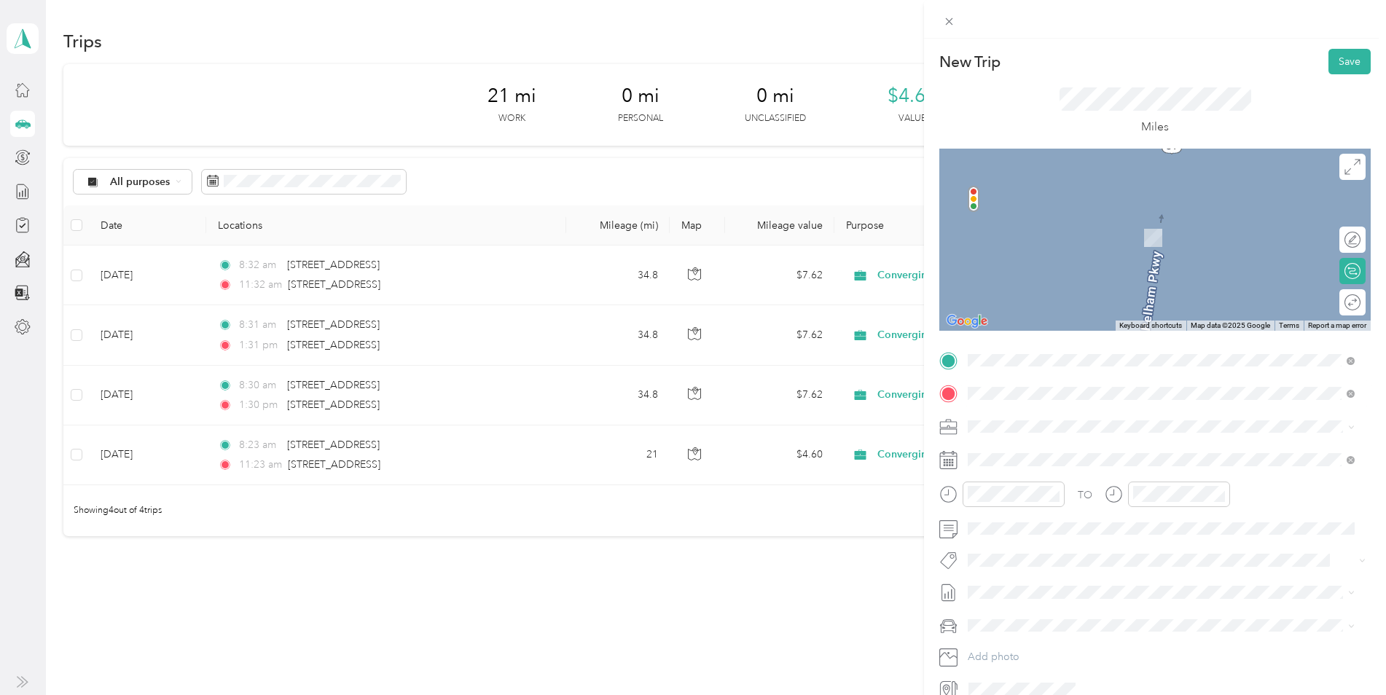
click at [1032, 447] on span "[STREET_ADDRESS][US_STATE]" at bounding box center [1068, 445] width 146 height 13
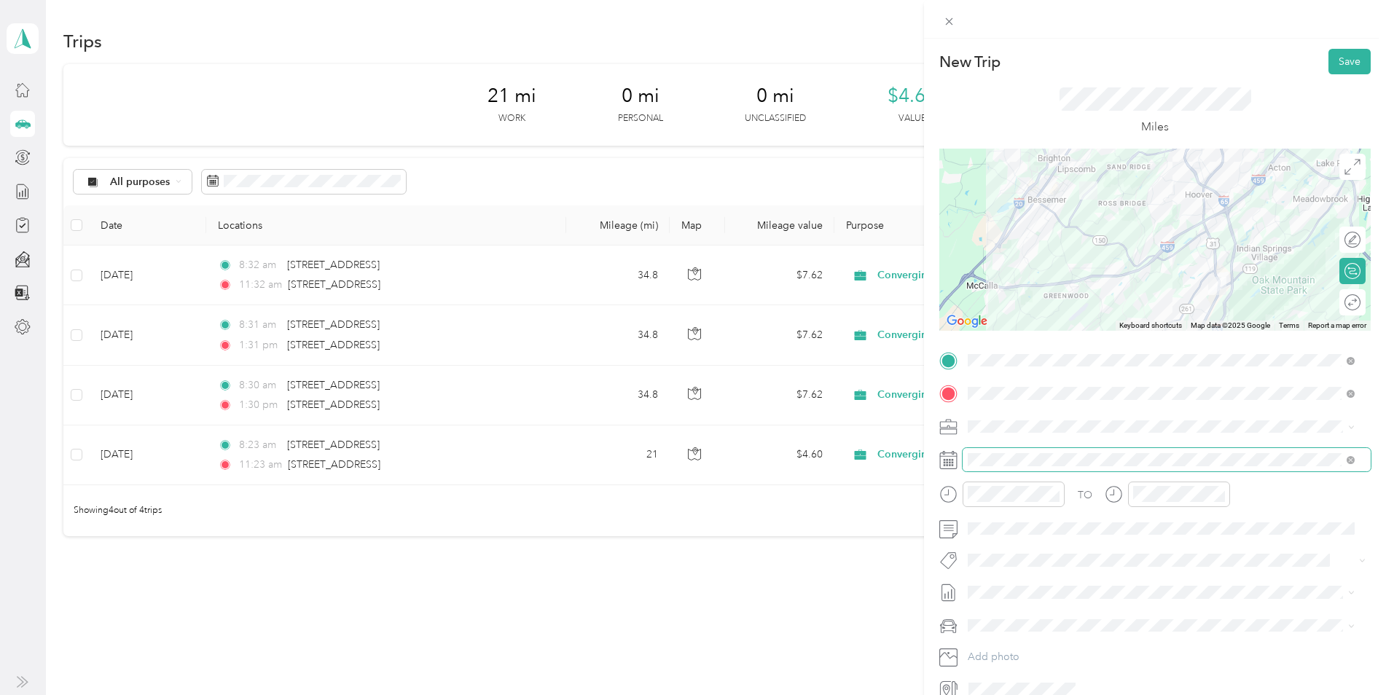
click at [1024, 450] on span at bounding box center [1167, 459] width 408 height 23
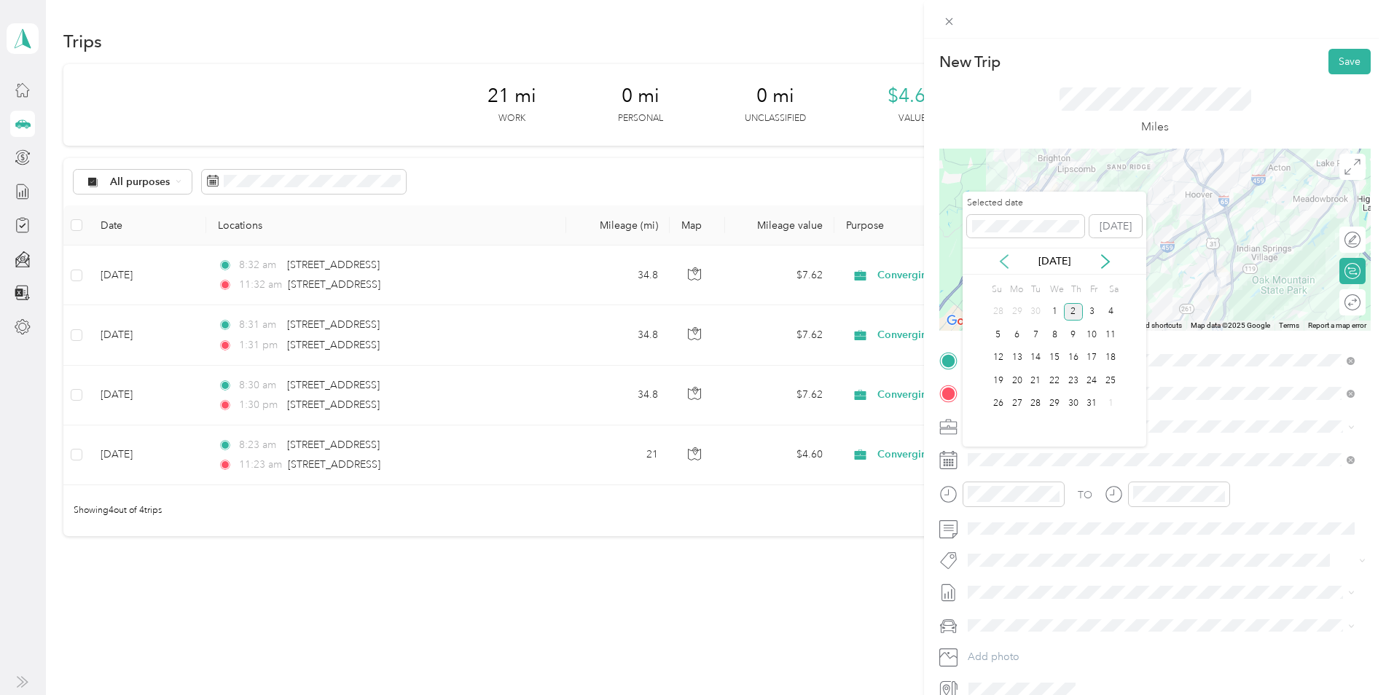
click at [1007, 262] on icon at bounding box center [1004, 261] width 15 height 15
click at [1074, 378] on div "25" at bounding box center [1073, 381] width 19 height 18
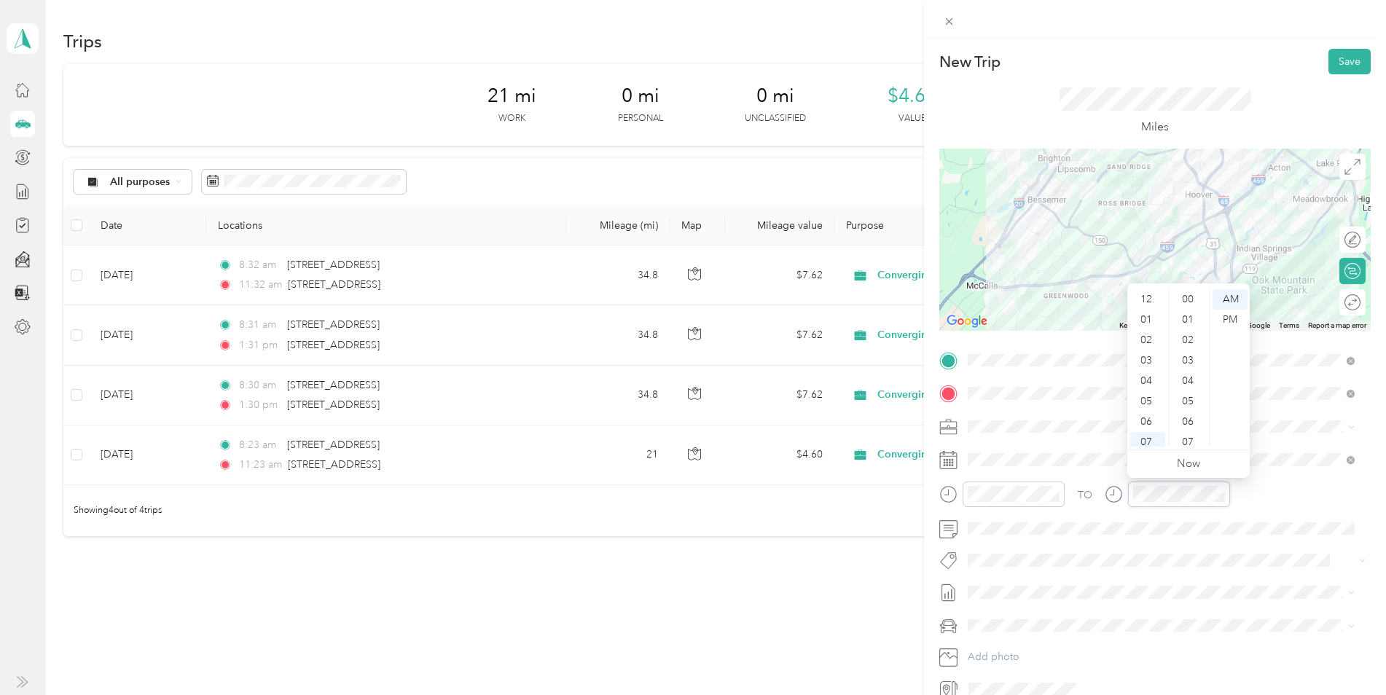
scroll to position [87, 0]
click at [1150, 412] on div "10" at bounding box center [1147, 416] width 35 height 20
click at [1342, 57] on button "Save" at bounding box center [1349, 62] width 42 height 26
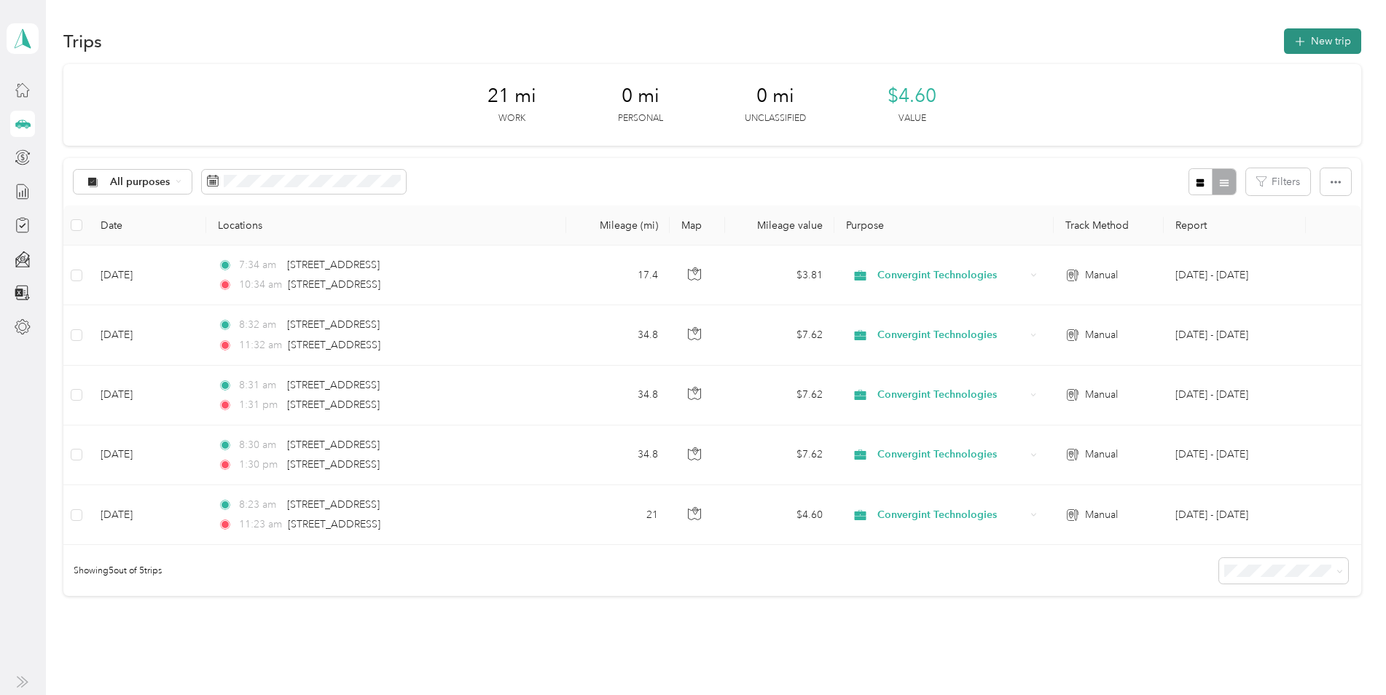
click at [1339, 38] on button "New trip" at bounding box center [1322, 41] width 77 height 26
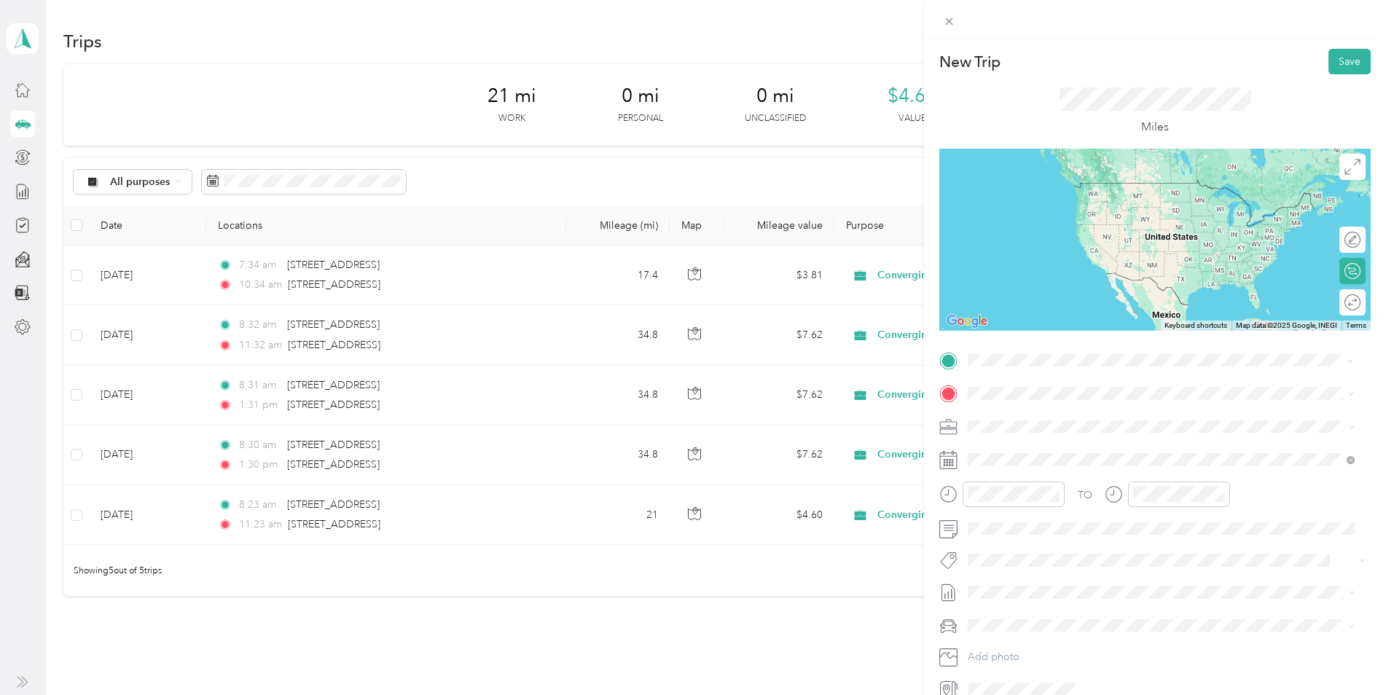
click at [1022, 447] on span "[STREET_ADDRESS][US_STATE]" at bounding box center [1068, 442] width 146 height 13
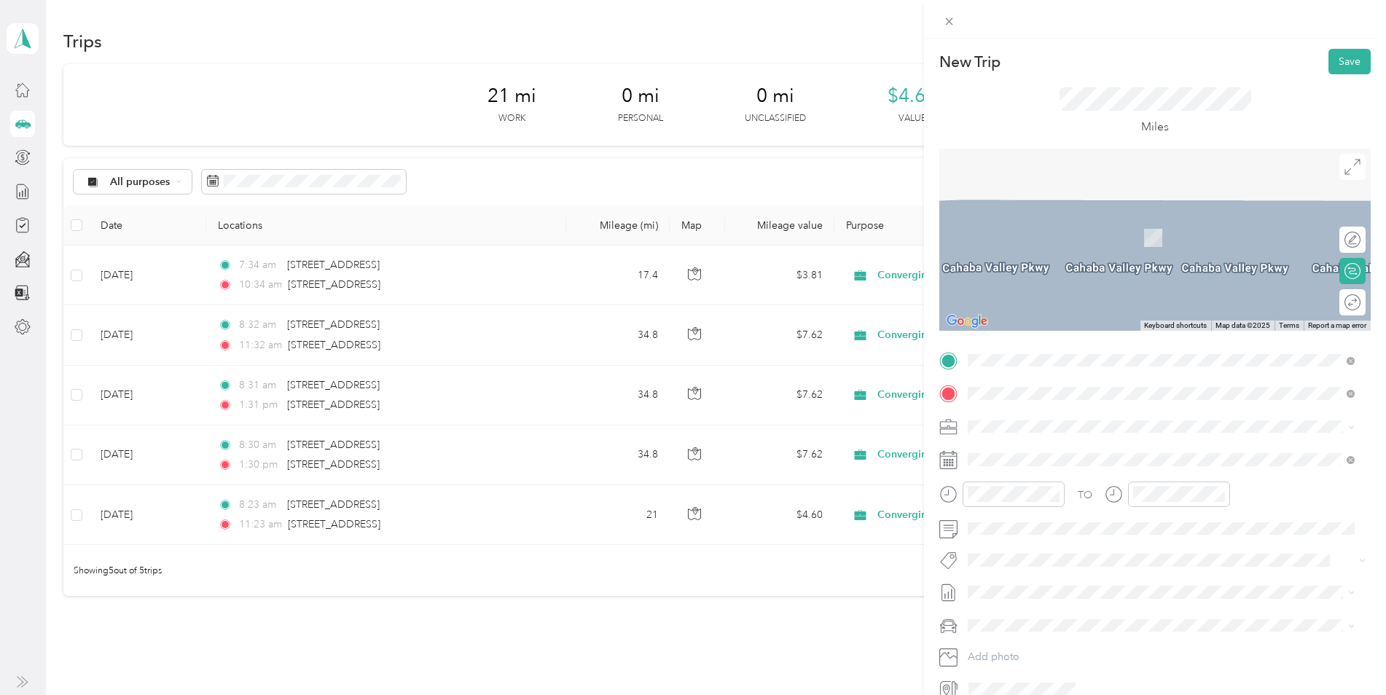
click at [1032, 445] on span "[STREET_ADDRESS][US_STATE]" at bounding box center [1068, 445] width 146 height 13
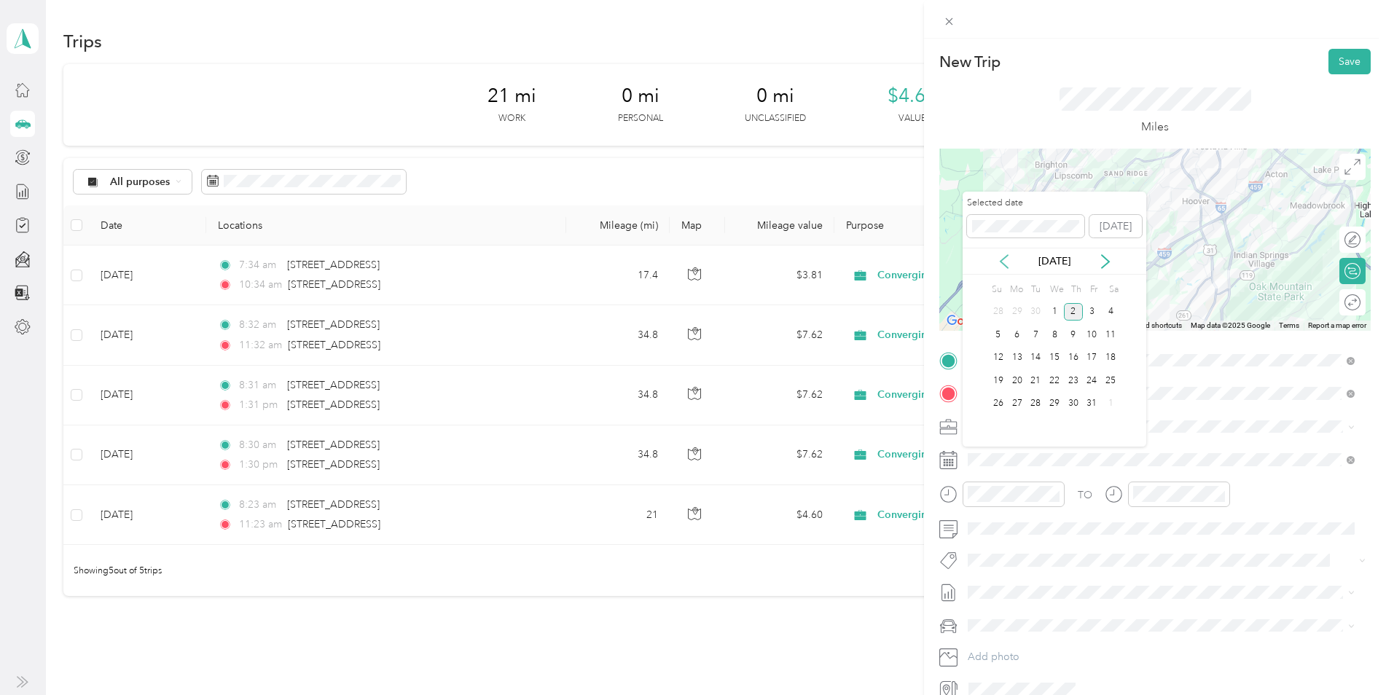
click at [1004, 265] on icon at bounding box center [1003, 261] width 7 height 13
click at [1039, 404] on div "30" at bounding box center [1035, 404] width 19 height 18
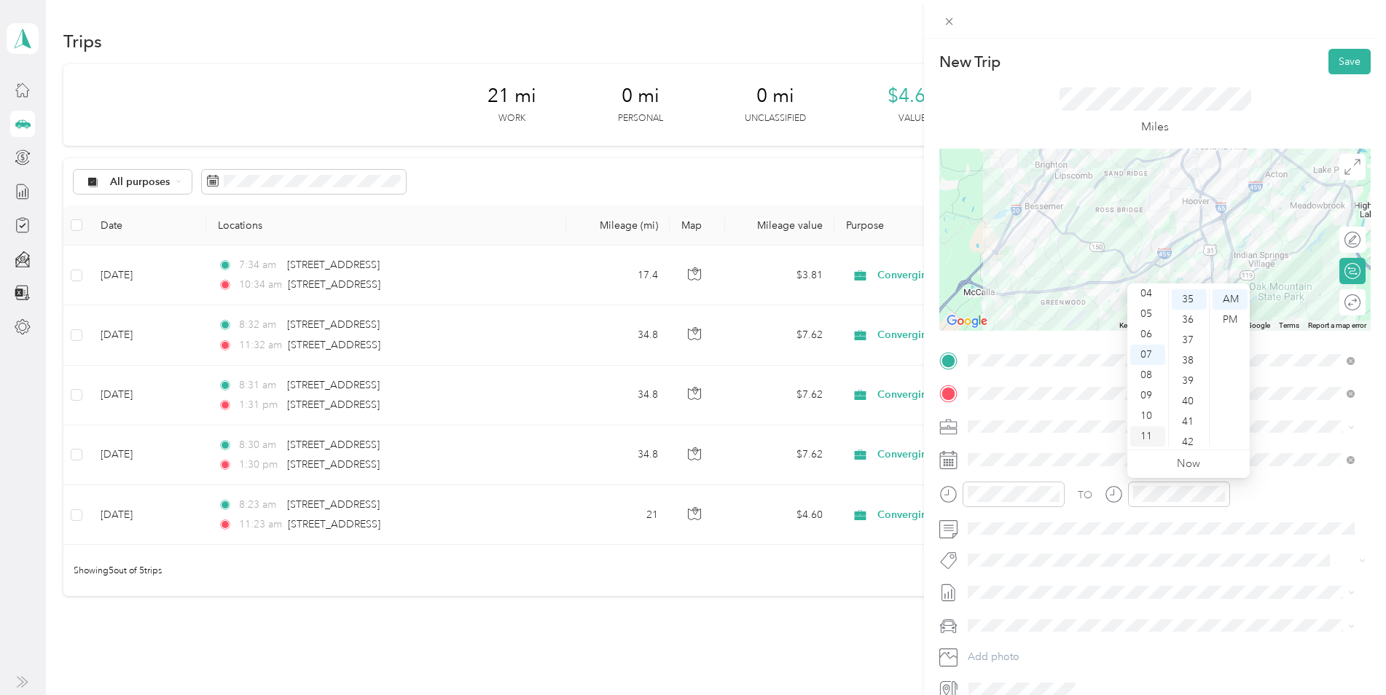
click at [1147, 438] on div "11" at bounding box center [1147, 436] width 35 height 20
click at [1186, 315] on div "18" at bounding box center [1189, 317] width 35 height 20
click at [1336, 306] on div at bounding box center [1345, 302] width 31 height 15
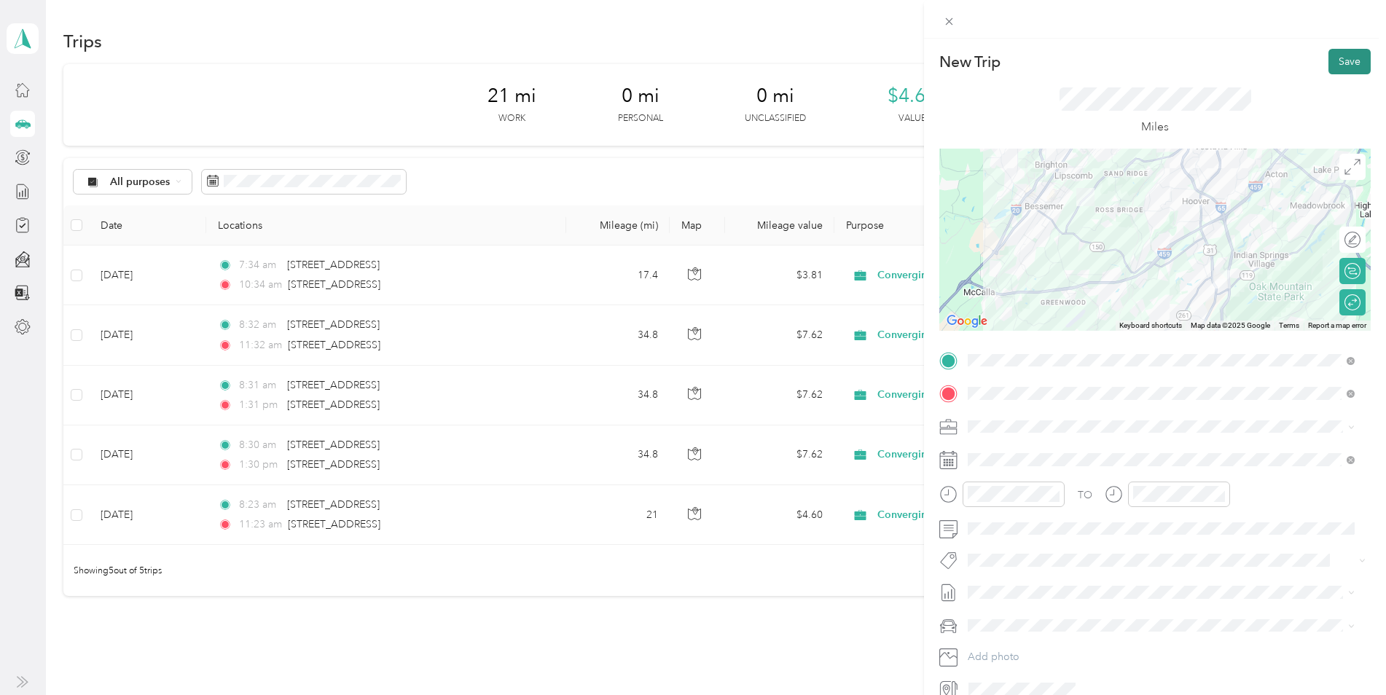
click at [1336, 63] on button "Save" at bounding box center [1349, 62] width 42 height 26
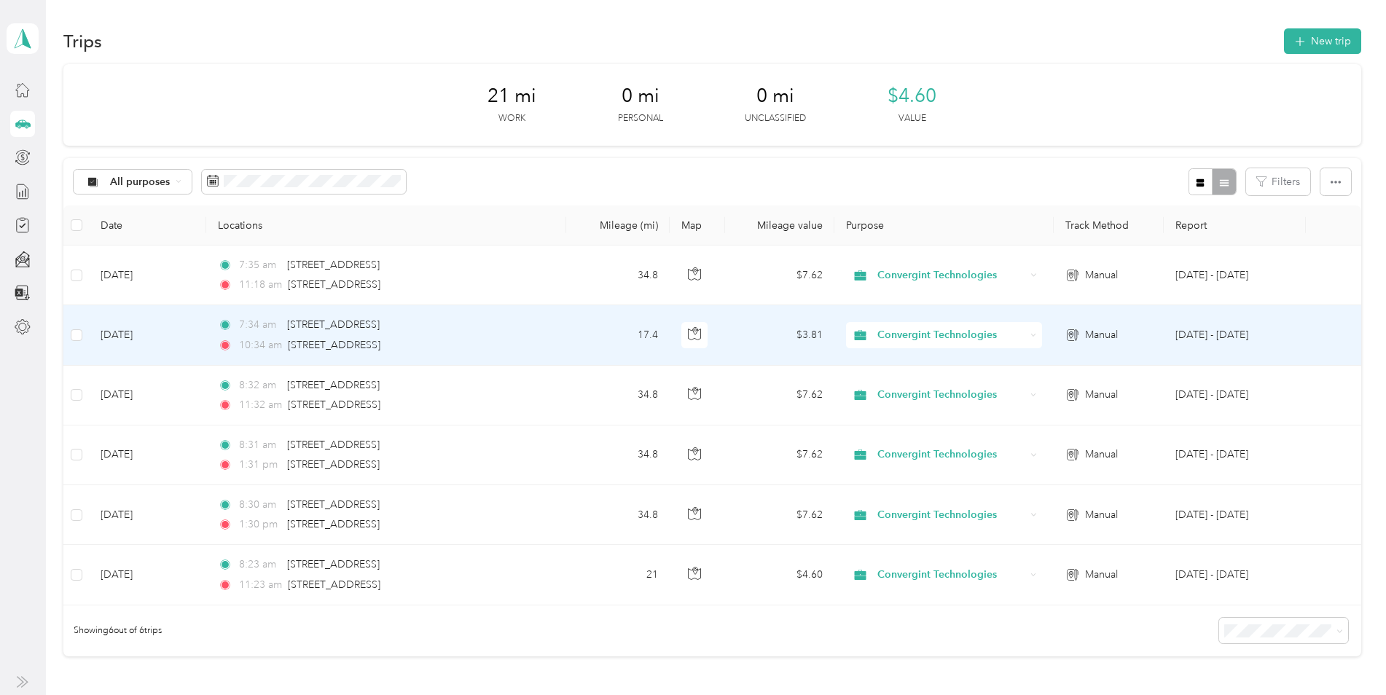
click at [759, 348] on td "$3.81" at bounding box center [779, 335] width 109 height 60
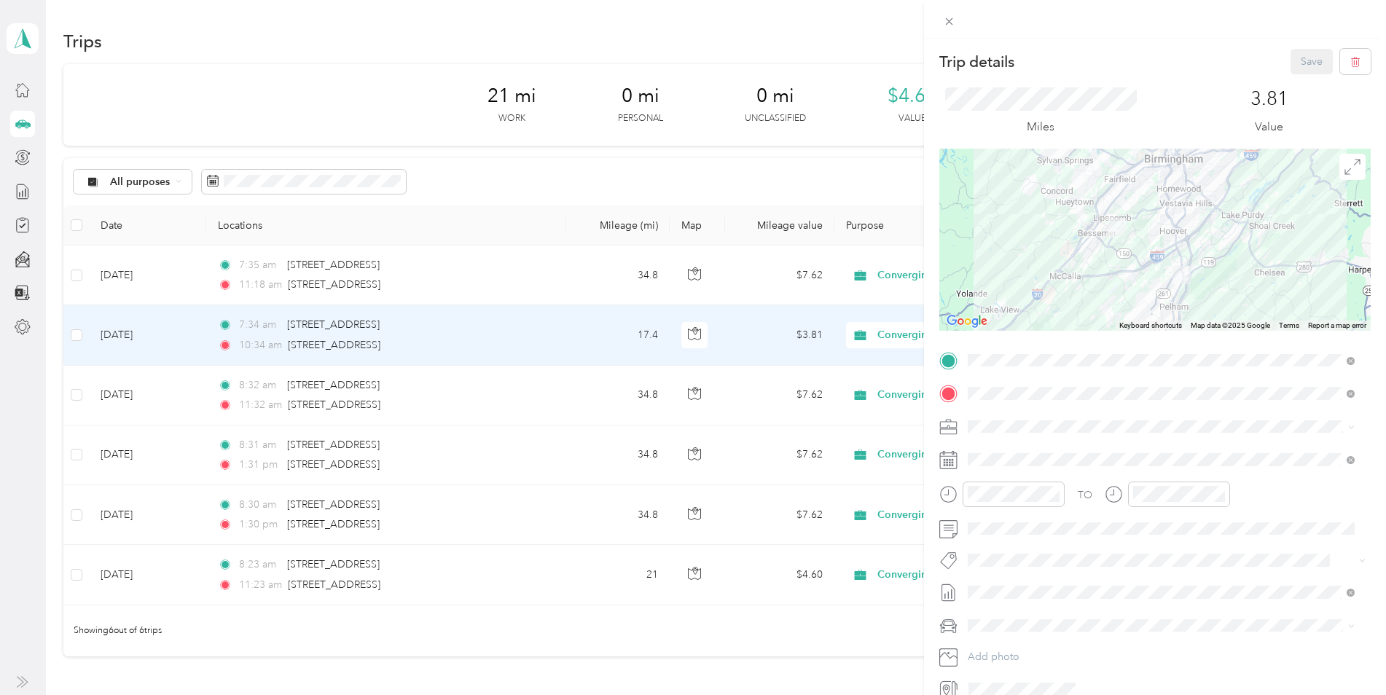
click at [1226, 262] on div at bounding box center [1154, 240] width 431 height 182
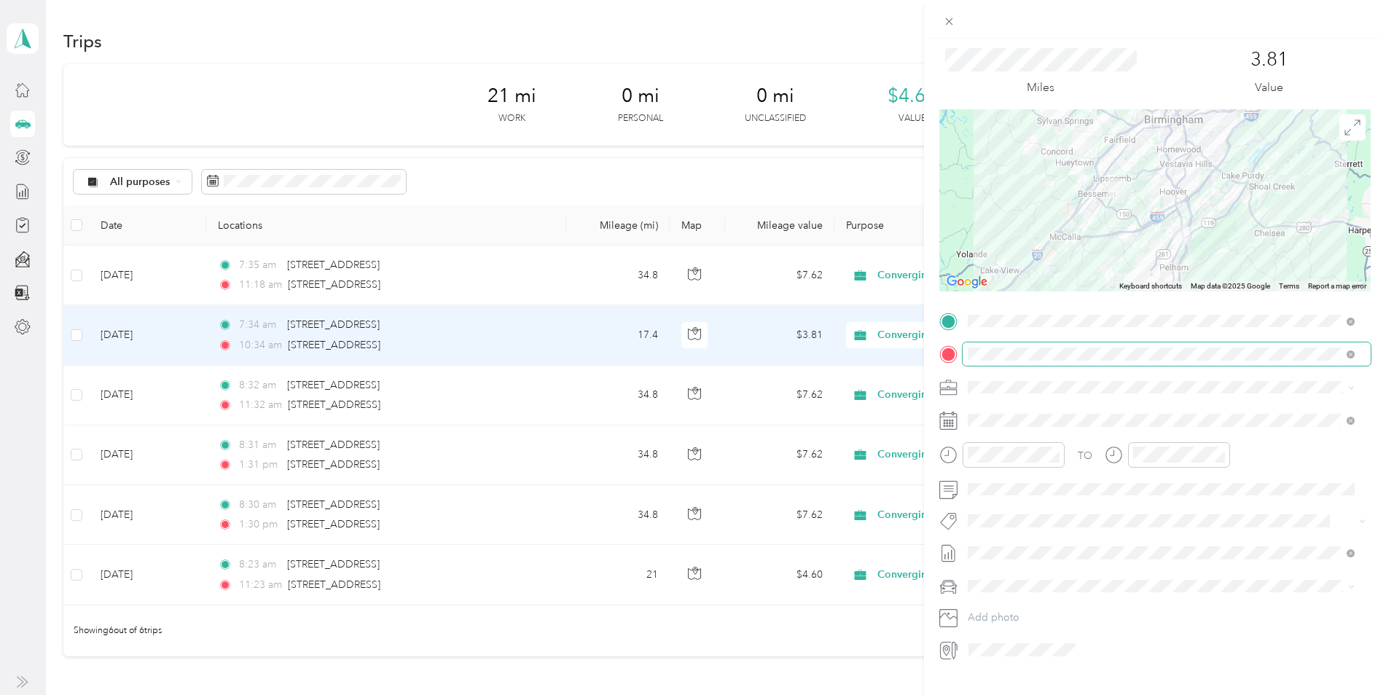
scroll to position [70, 0]
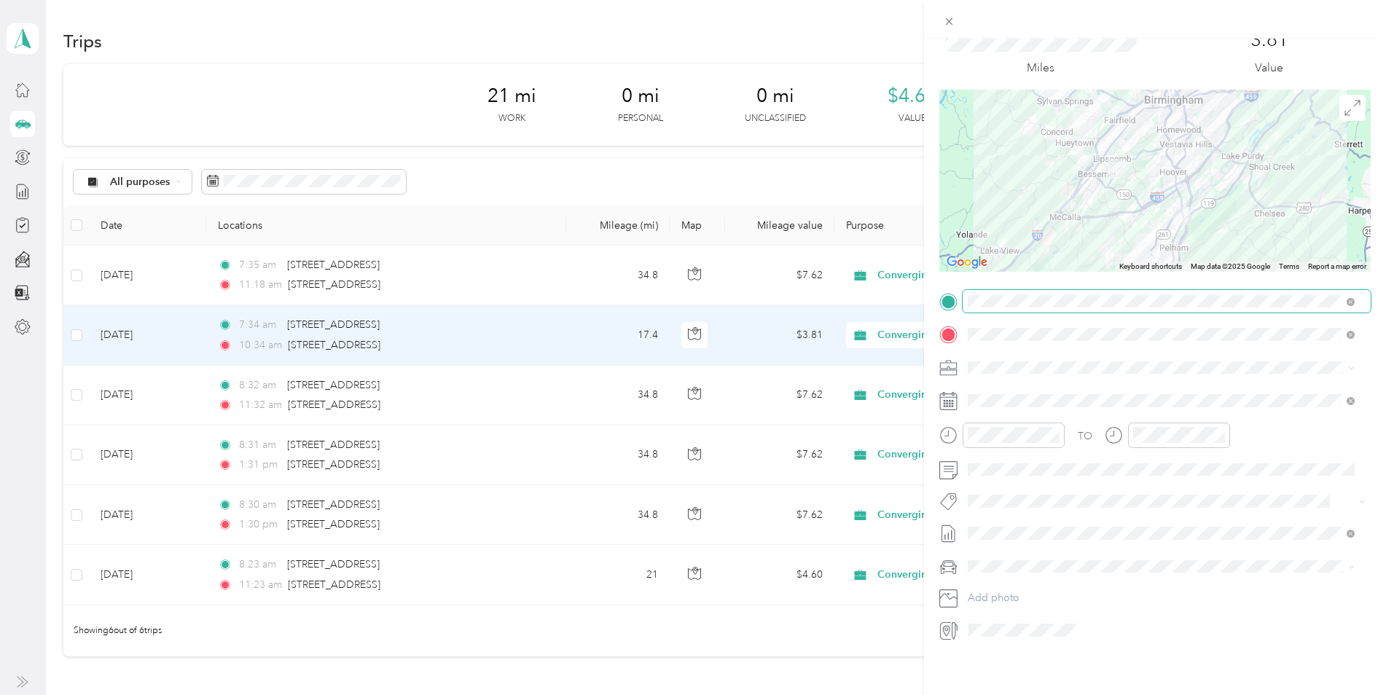
click at [964, 290] on span at bounding box center [1167, 301] width 408 height 23
click at [1148, 367] on span at bounding box center [1167, 367] width 408 height 23
click at [1012, 667] on div "Trip details Save This trip cannot be edited because it is either under review,…" at bounding box center [1155, 386] width 462 height 695
click at [646, 648] on div "Trip details Save This trip cannot be edited because it is either under review,…" at bounding box center [693, 347] width 1386 height 695
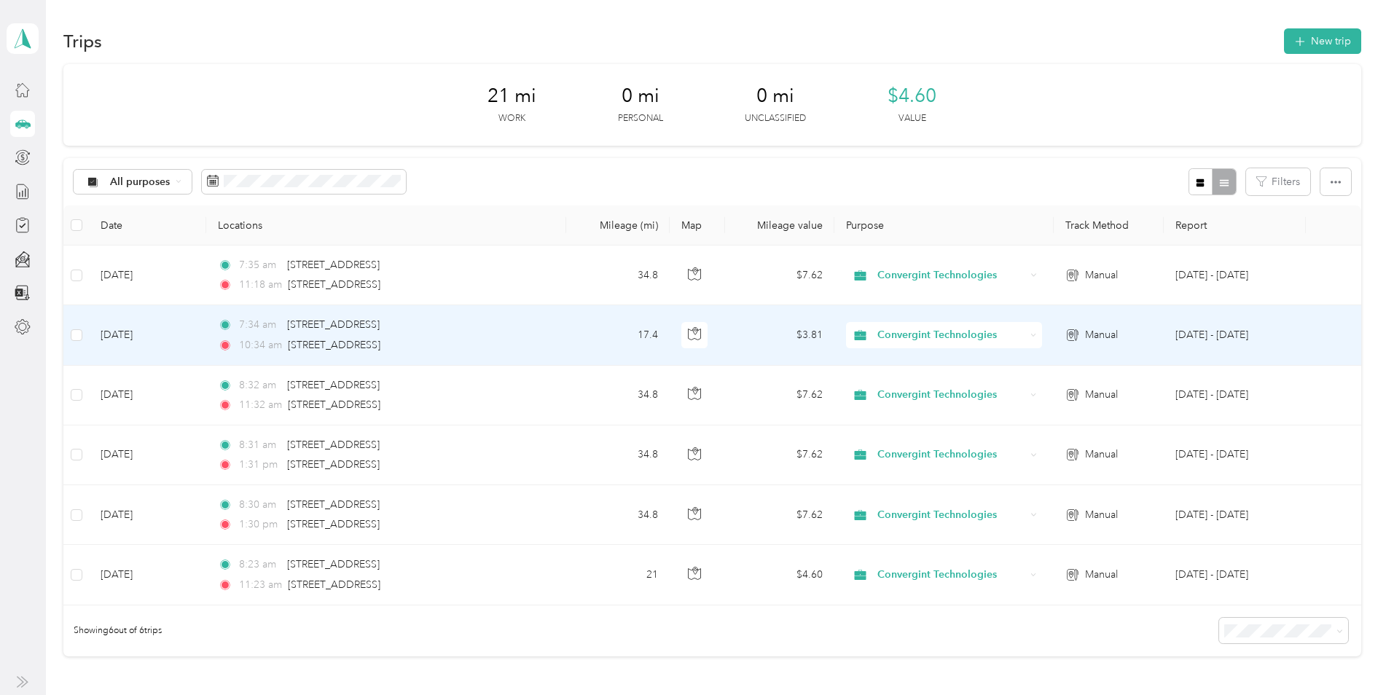
click at [1306, 329] on td at bounding box center [1333, 335] width 55 height 60
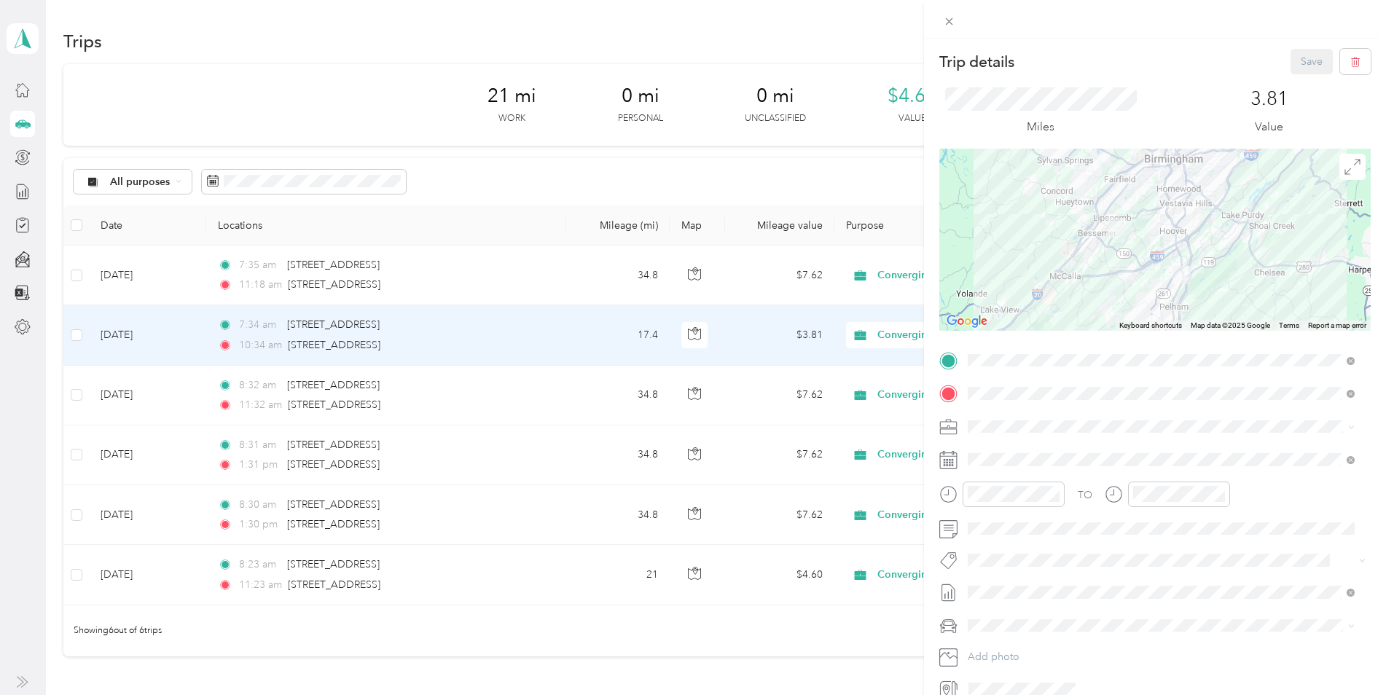
click at [514, 342] on div "Trip details Save This trip cannot be edited because it is either under review,…" at bounding box center [693, 347] width 1386 height 695
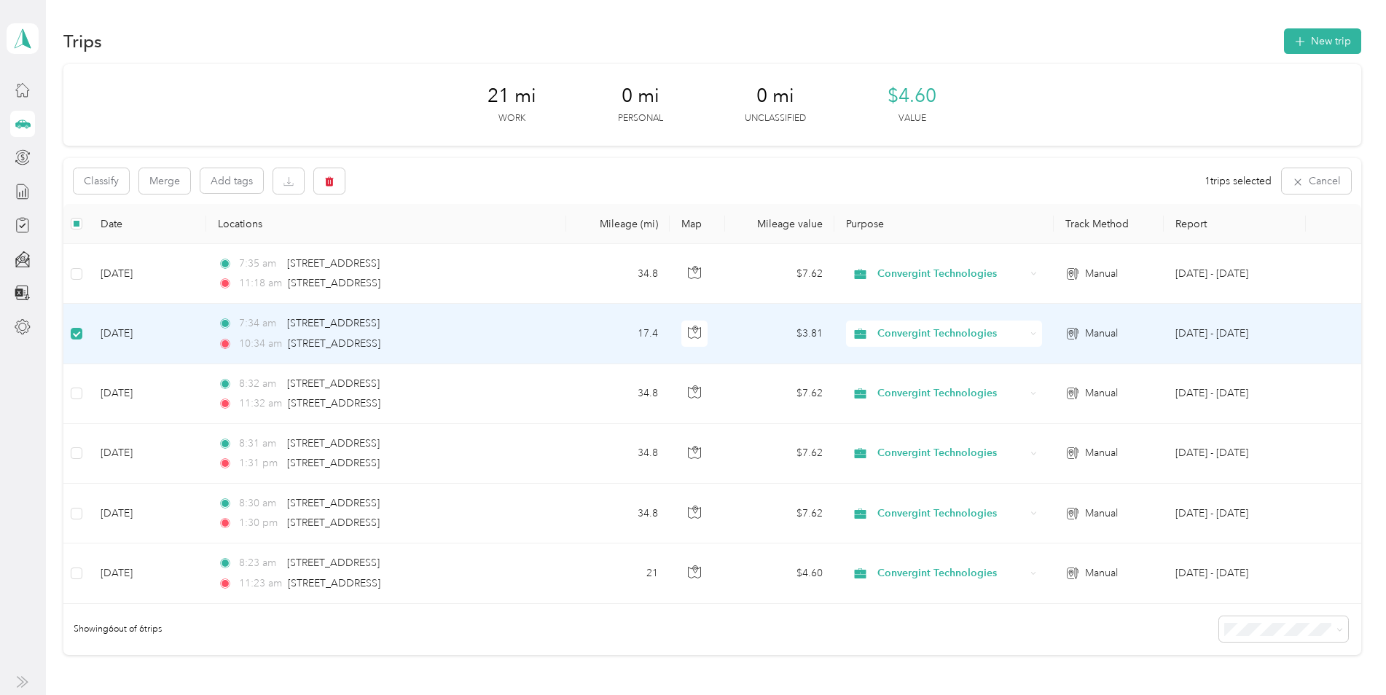
drag, startPoint x: 474, startPoint y: 340, endPoint x: 426, endPoint y: 334, distance: 48.4
click at [426, 334] on div "7:34 am [STREET_ADDRESS] 10:34 am [STREET_ADDRESS]" at bounding box center [371, 334] width 306 height 36
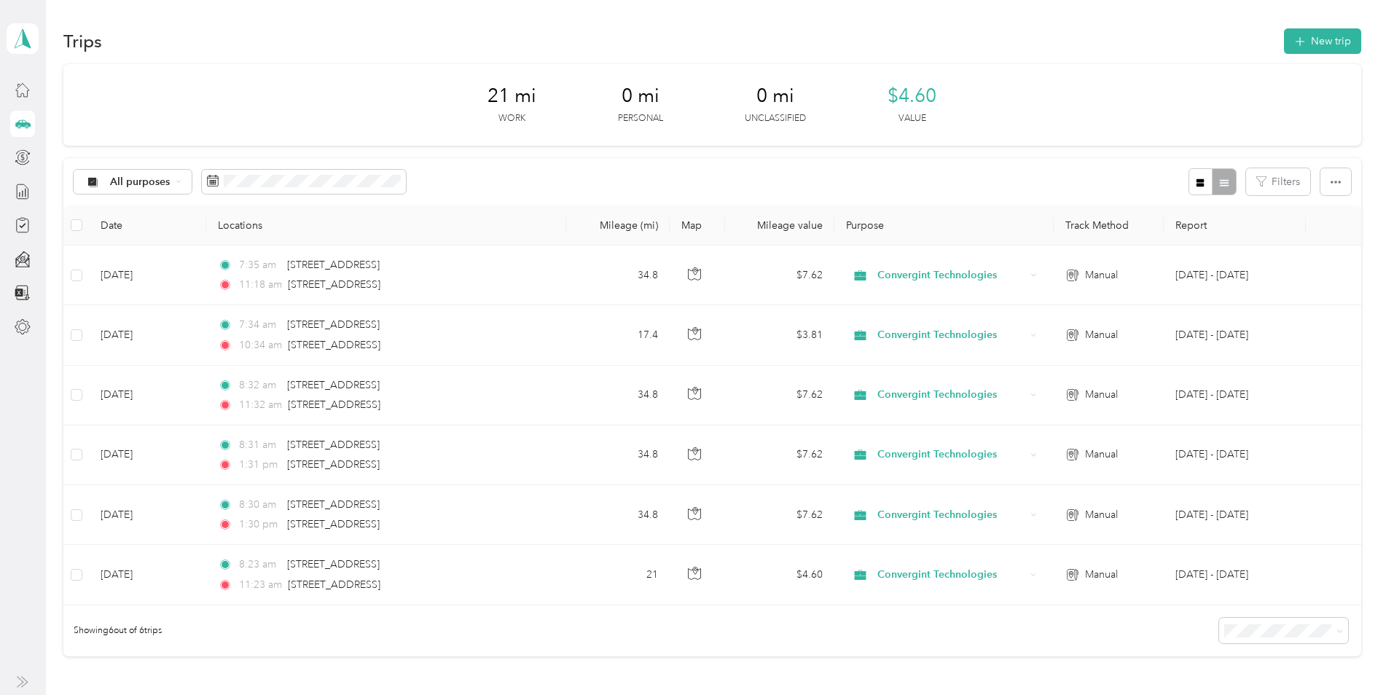
click at [1068, 102] on div "21 mi Work 0 mi Personal 0 mi Unclassified $4.60 Value" at bounding box center [711, 105] width 1297 height 82
click at [26, 195] on line at bounding box center [26, 193] width 0 height 8
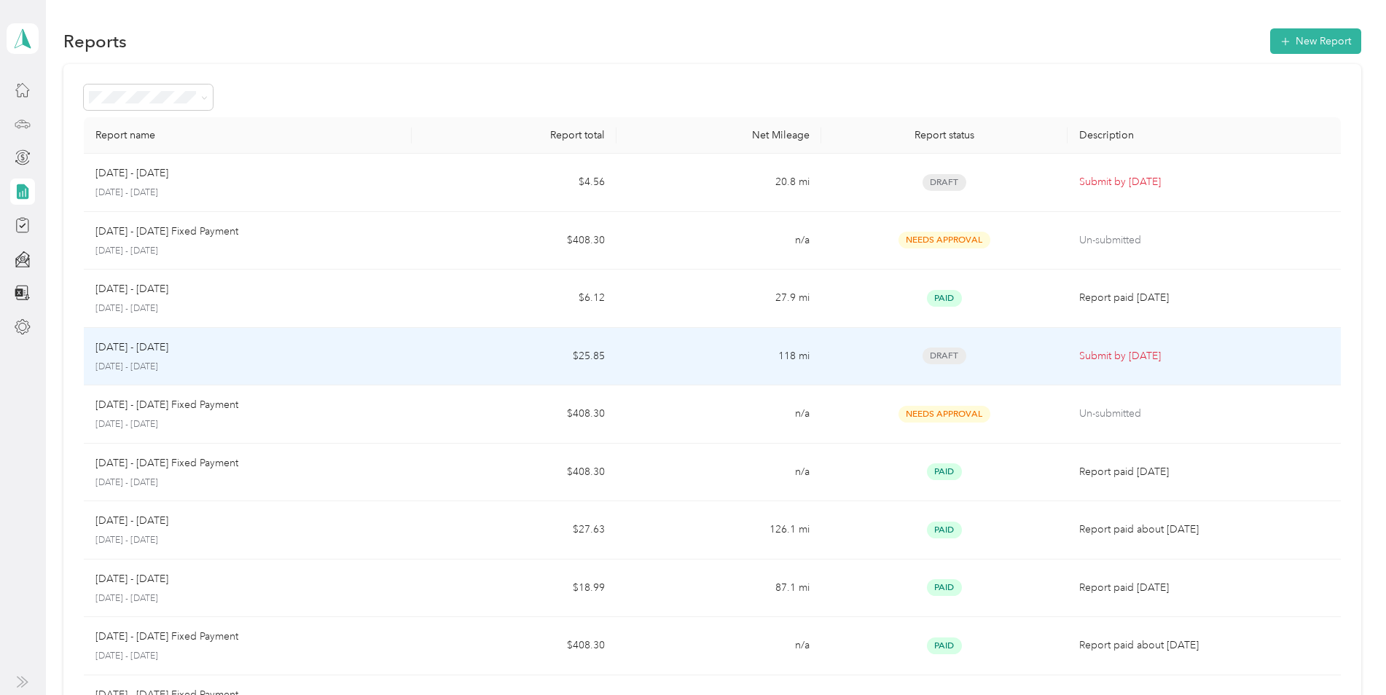
click at [1012, 353] on div "Draft" at bounding box center [944, 356] width 222 height 17
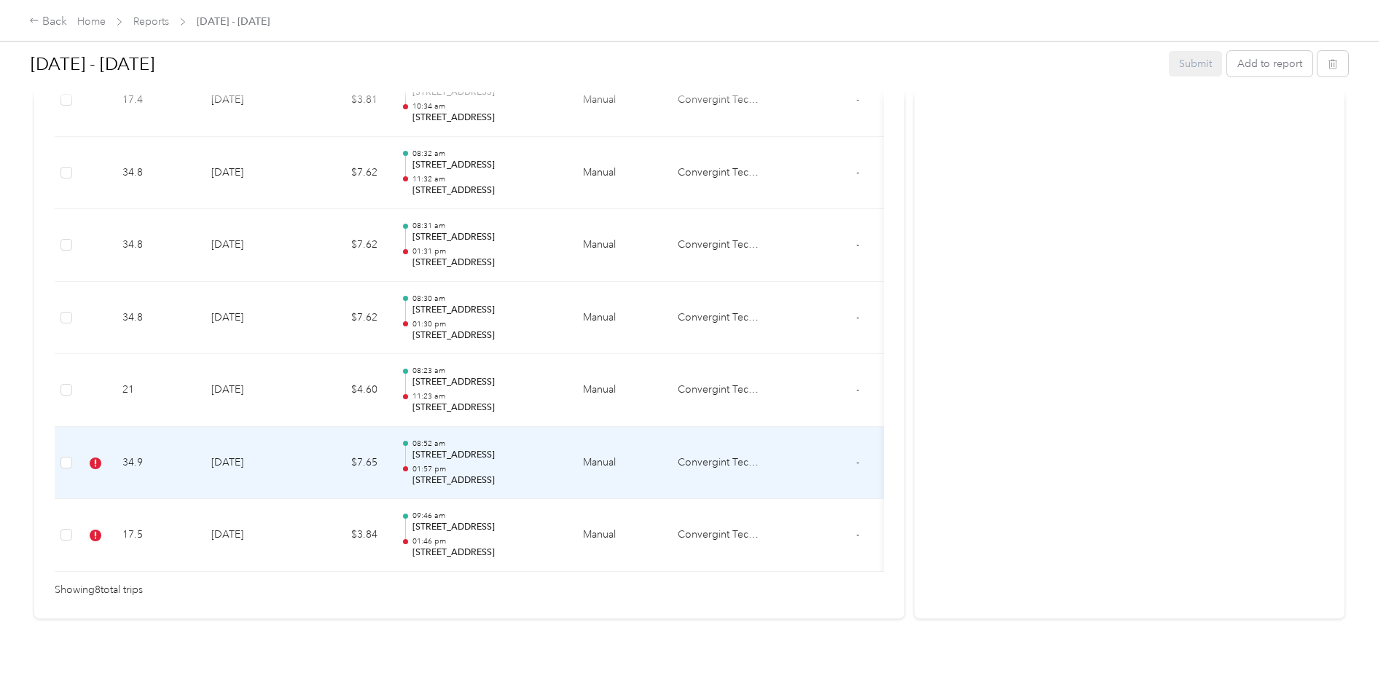
scroll to position [619, 0]
click at [98, 458] on icon at bounding box center [96, 464] width 12 height 12
click at [222, 440] on td "[DATE]" at bounding box center [251, 463] width 102 height 73
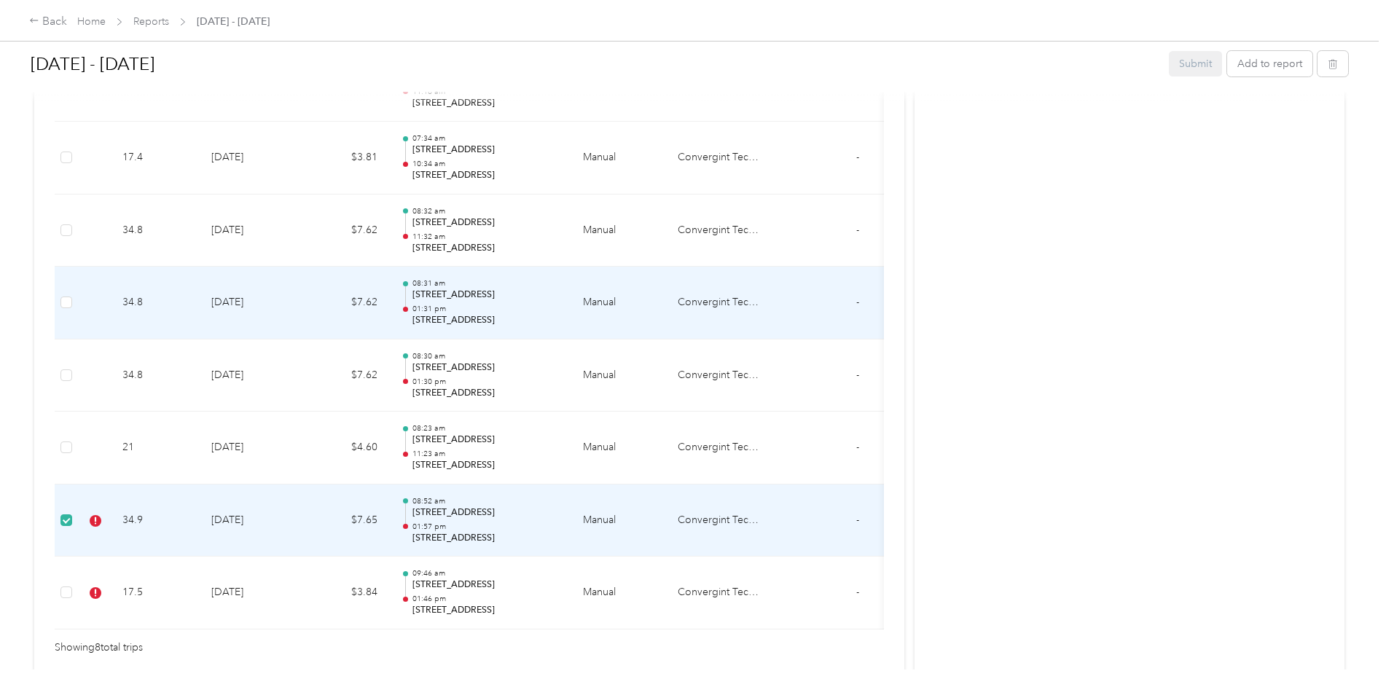
scroll to position [583, 0]
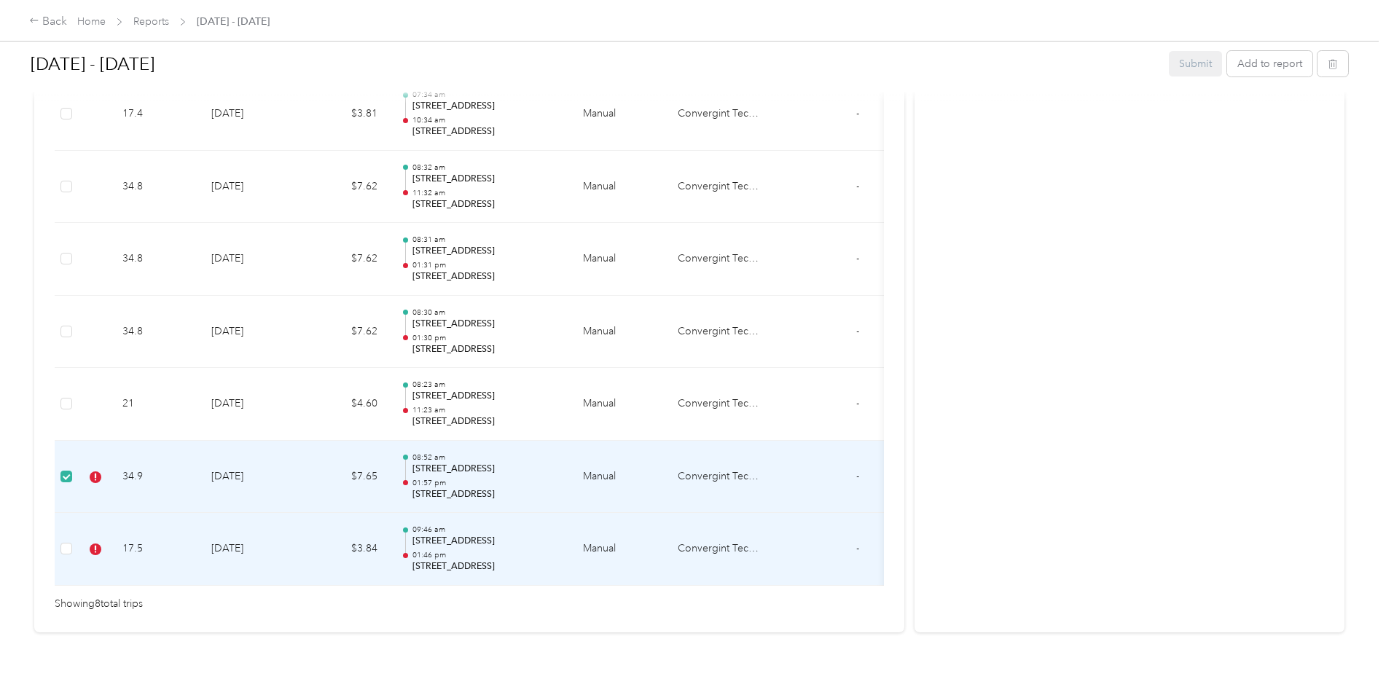
click at [227, 549] on td "[DATE]" at bounding box center [251, 549] width 102 height 73
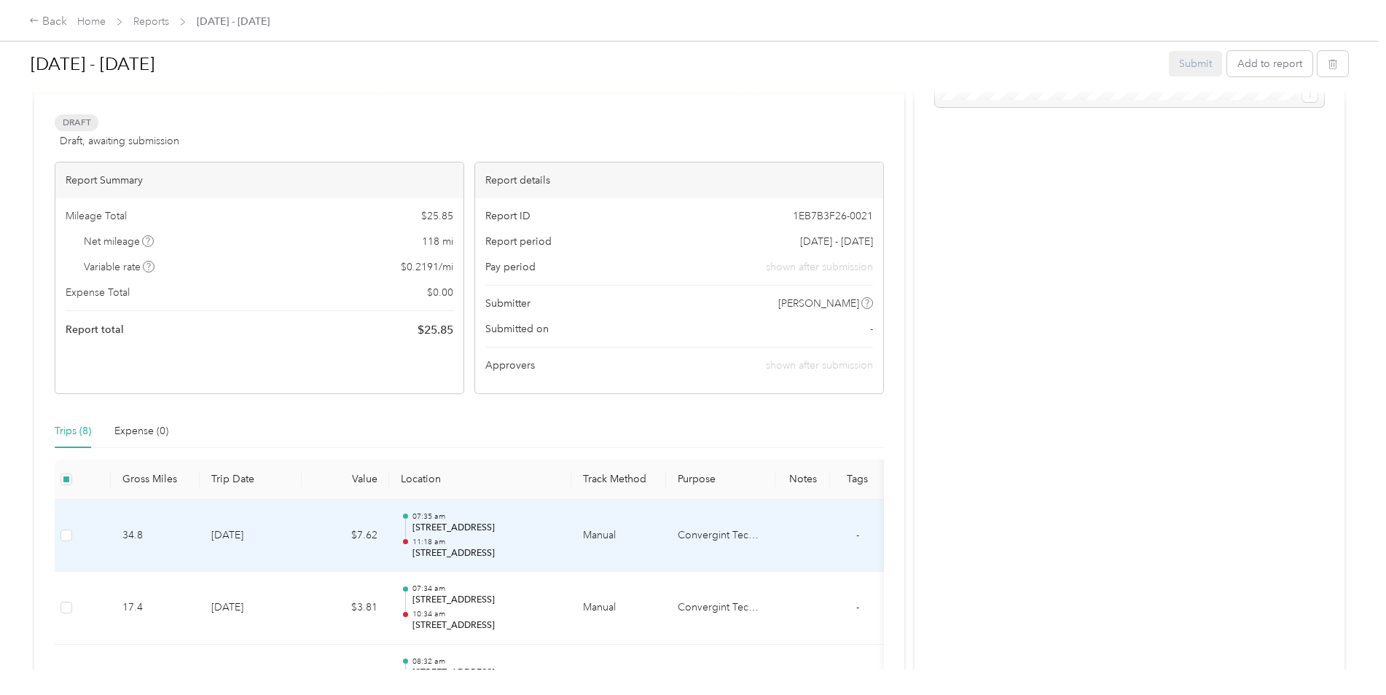
scroll to position [0, 0]
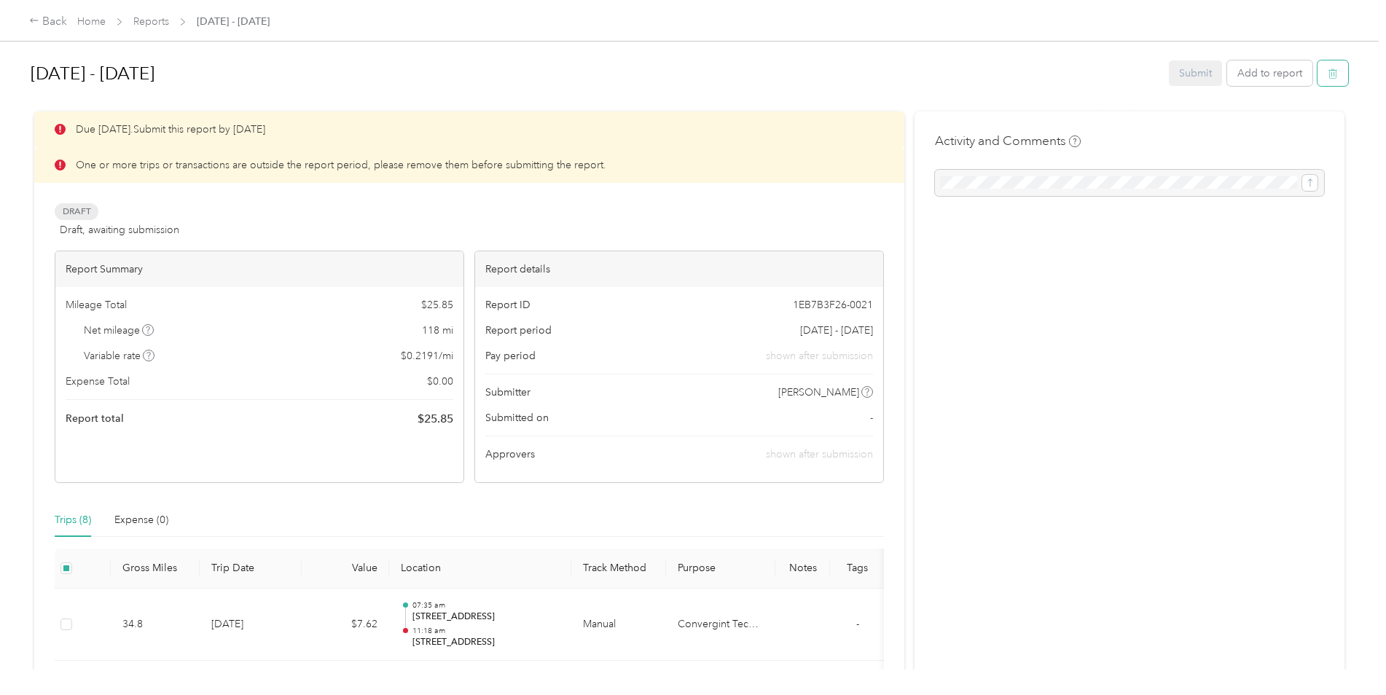
click at [1328, 72] on icon "button" at bounding box center [1333, 73] width 10 height 10
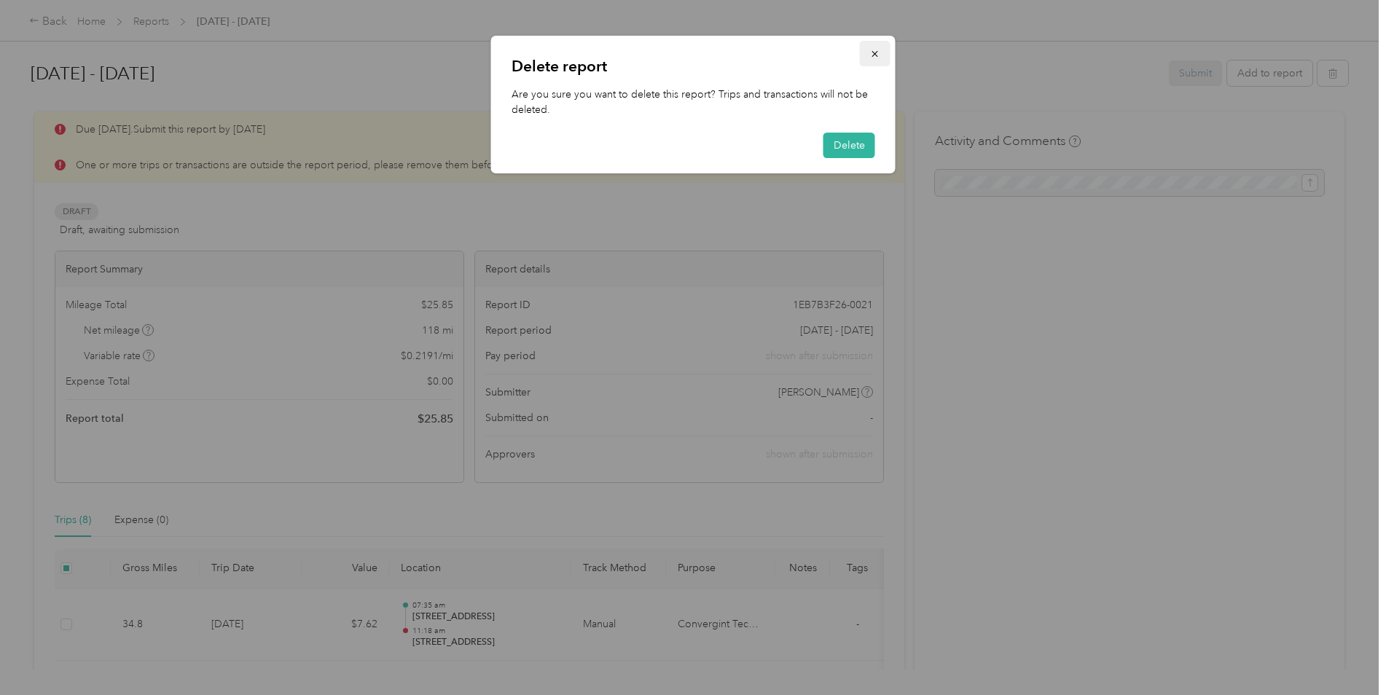
click at [874, 51] on icon "button" at bounding box center [875, 54] width 10 height 10
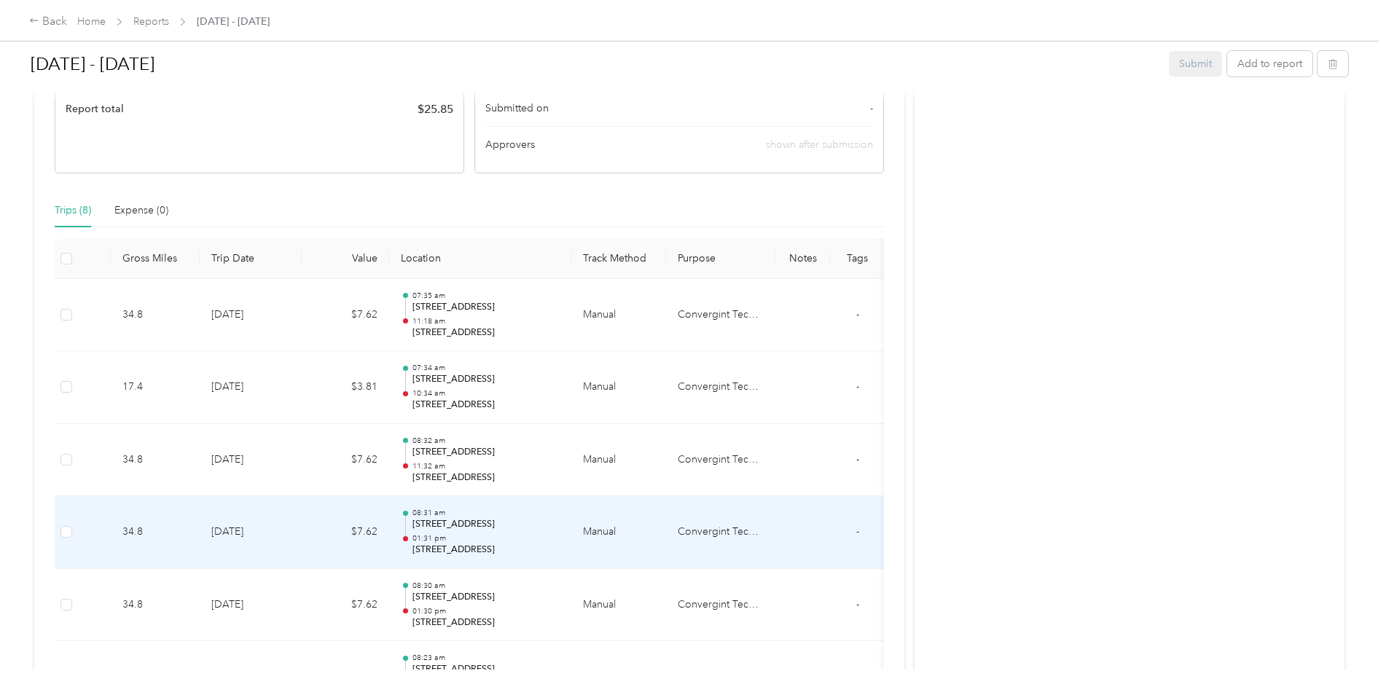
scroll to position [291, 0]
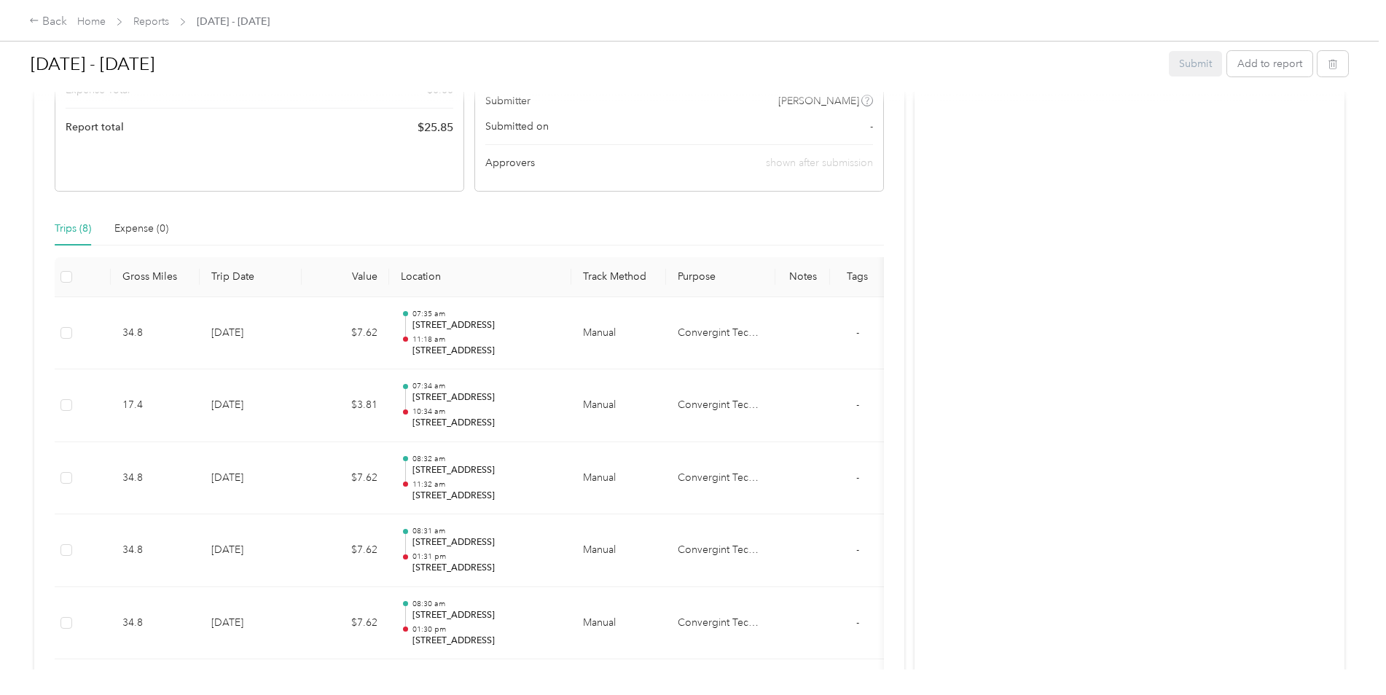
click at [1182, 67] on div "Submit Add to report" at bounding box center [1258, 64] width 179 height 26
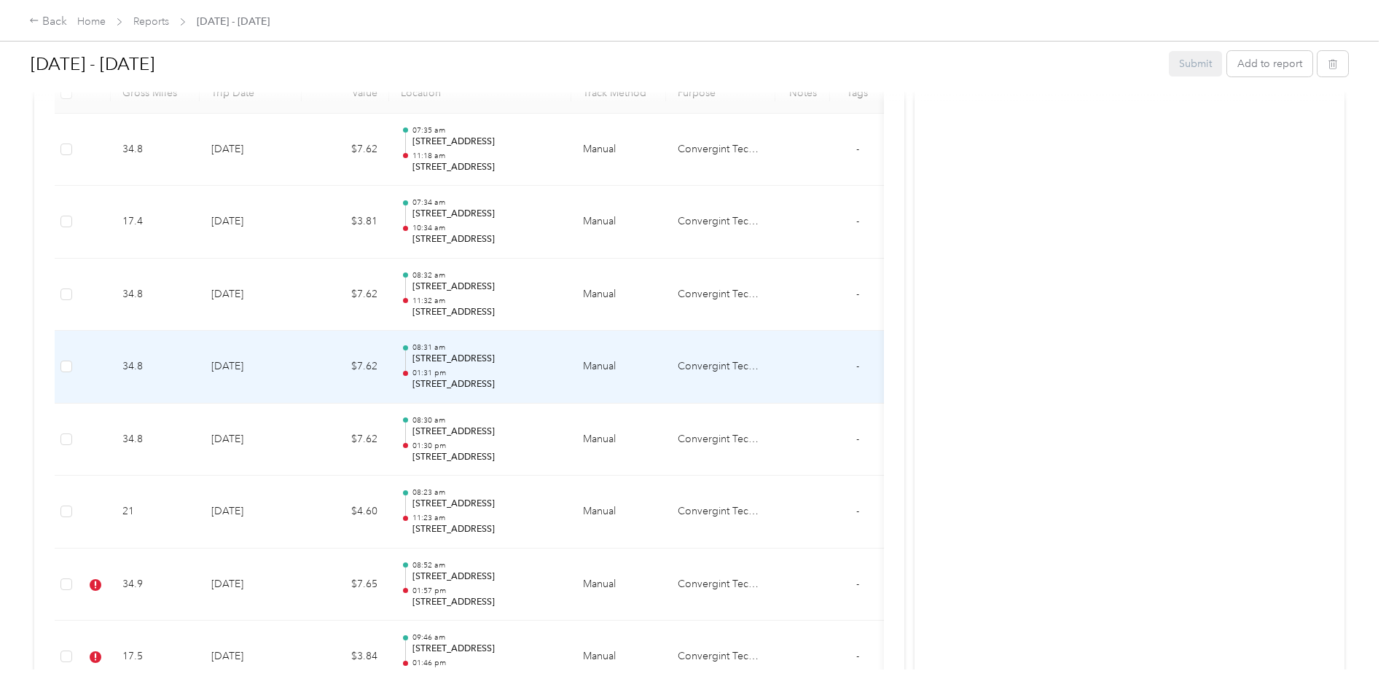
scroll to position [583, 0]
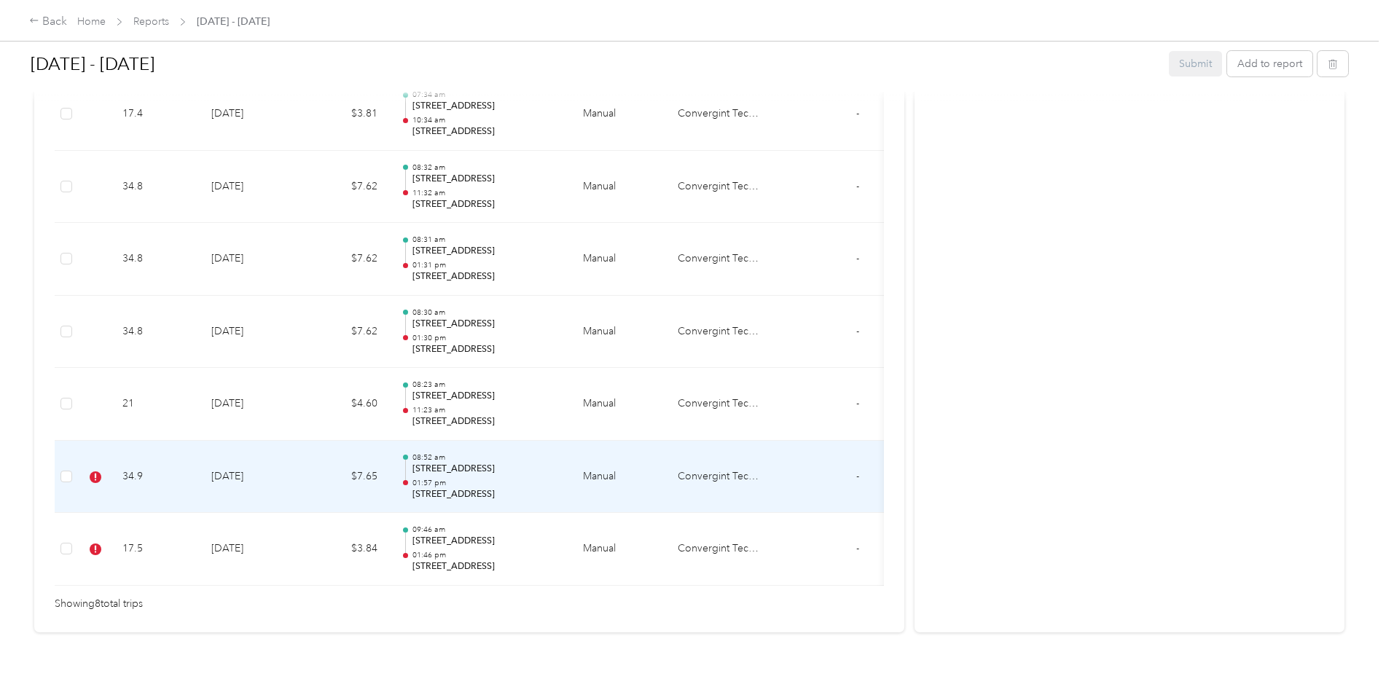
click at [857, 477] on span "-" at bounding box center [857, 476] width 3 height 12
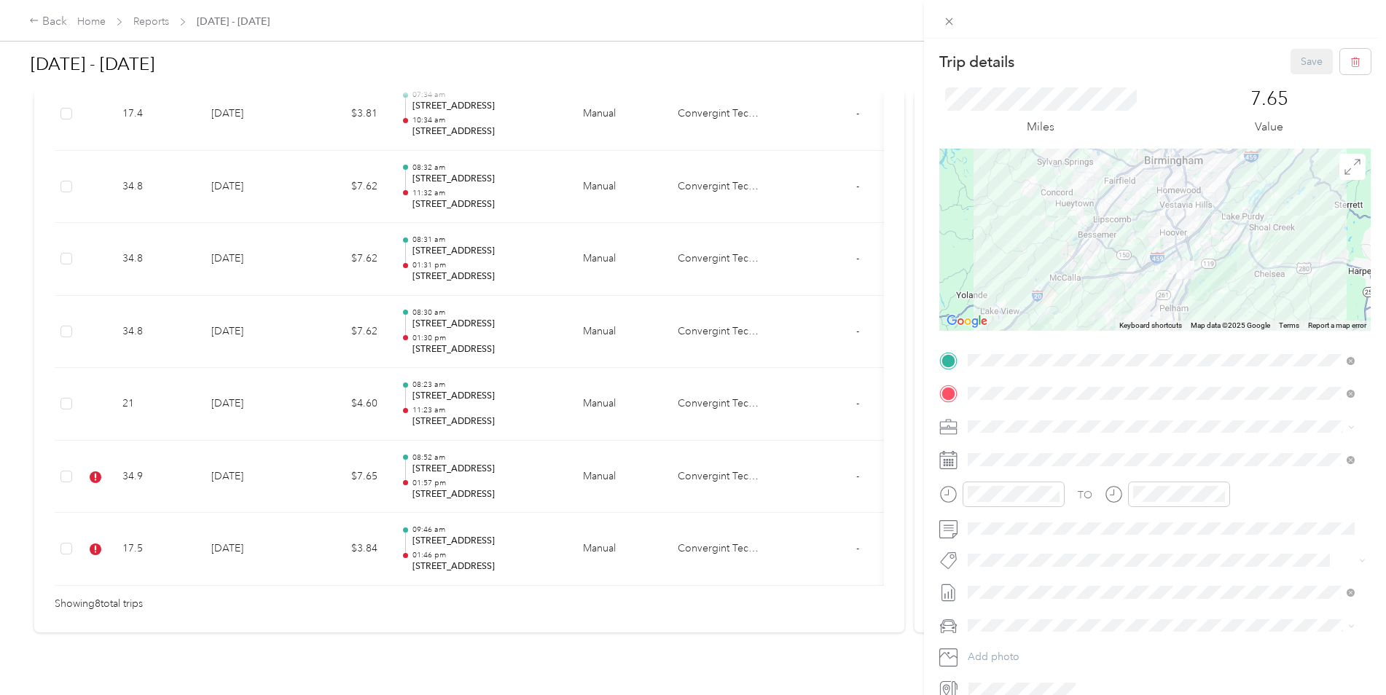
drag, startPoint x: 792, startPoint y: 590, endPoint x: 846, endPoint y: 591, distance: 53.9
click at [846, 591] on div "Trip details Save This trip cannot be edited because it is either under review,…" at bounding box center [693, 347] width 1386 height 695
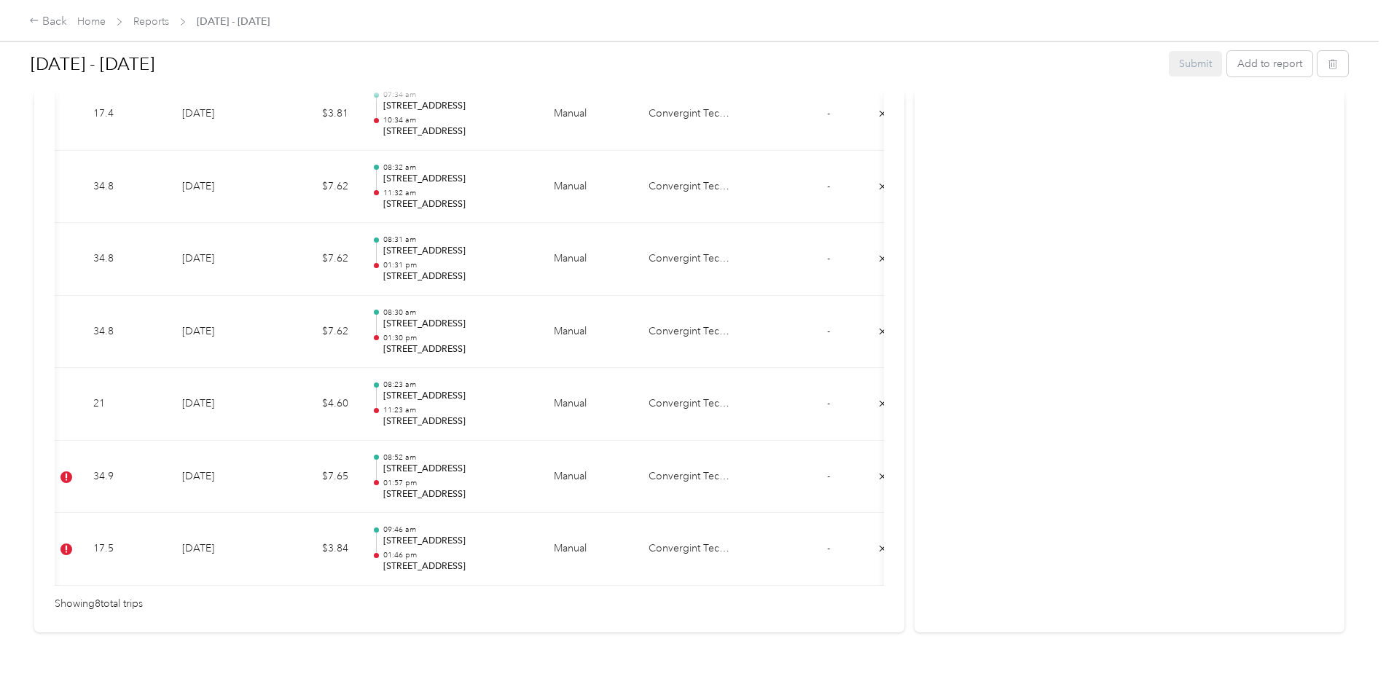
scroll to position [0, 58]
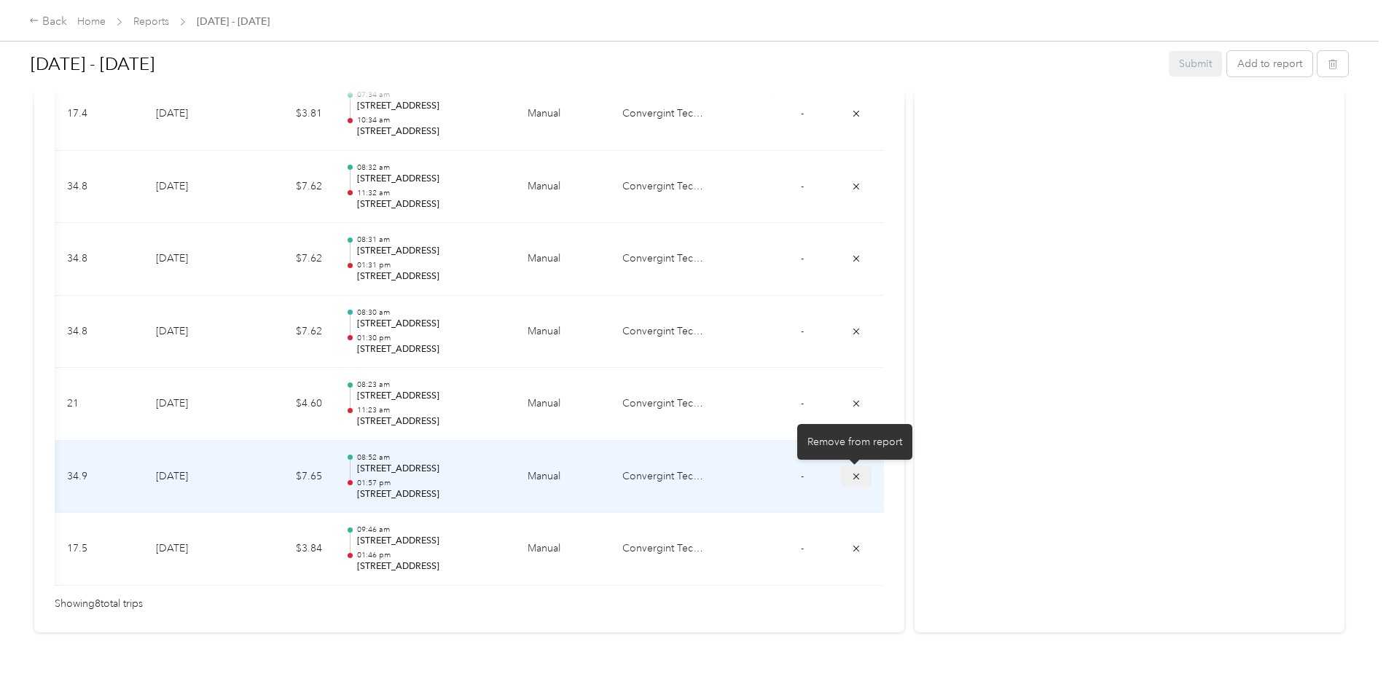
click at [854, 479] on icon "submit" at bounding box center [856, 476] width 10 height 10
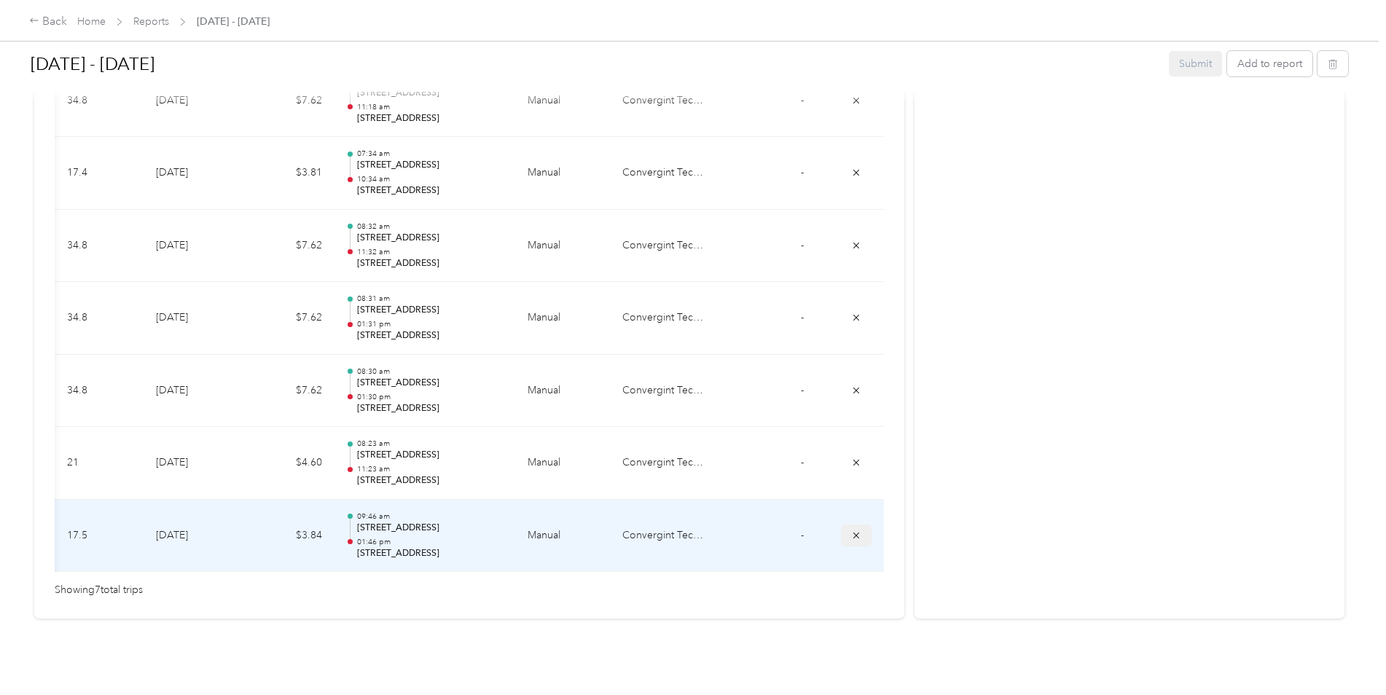
click at [851, 530] on icon "submit" at bounding box center [856, 535] width 10 height 10
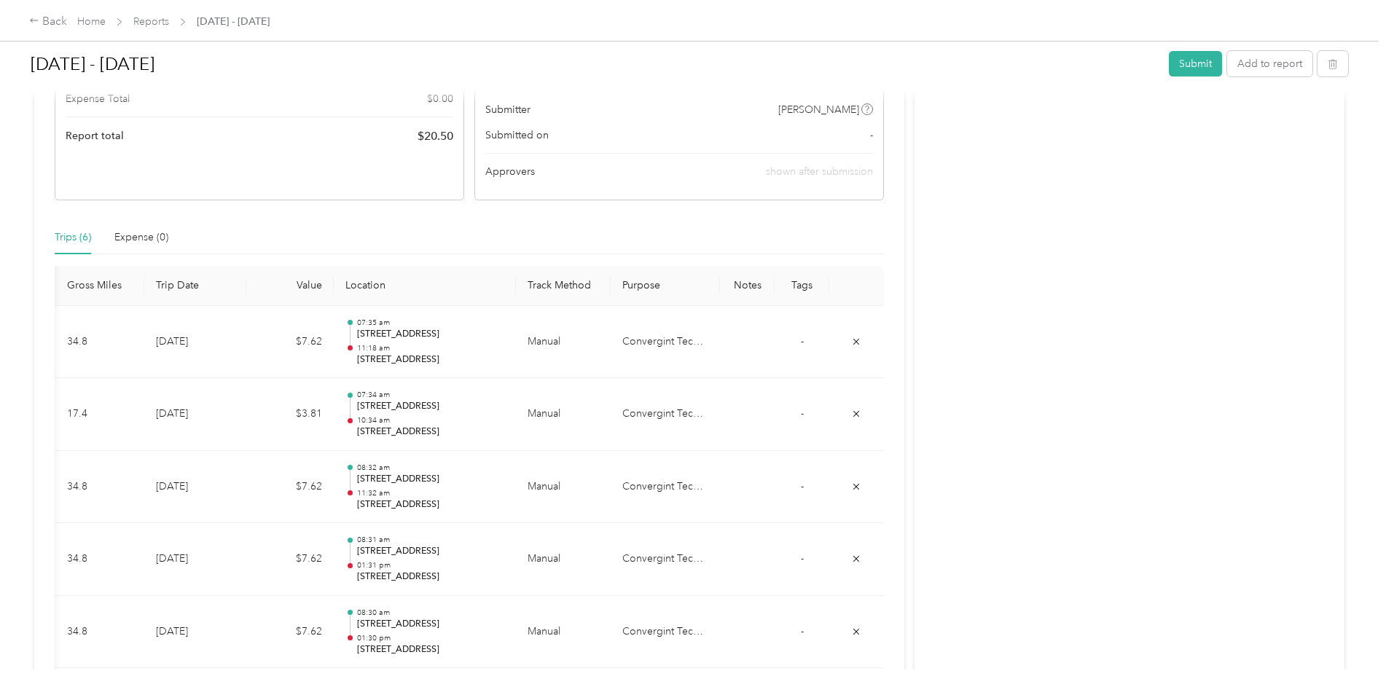
scroll to position [219, 0]
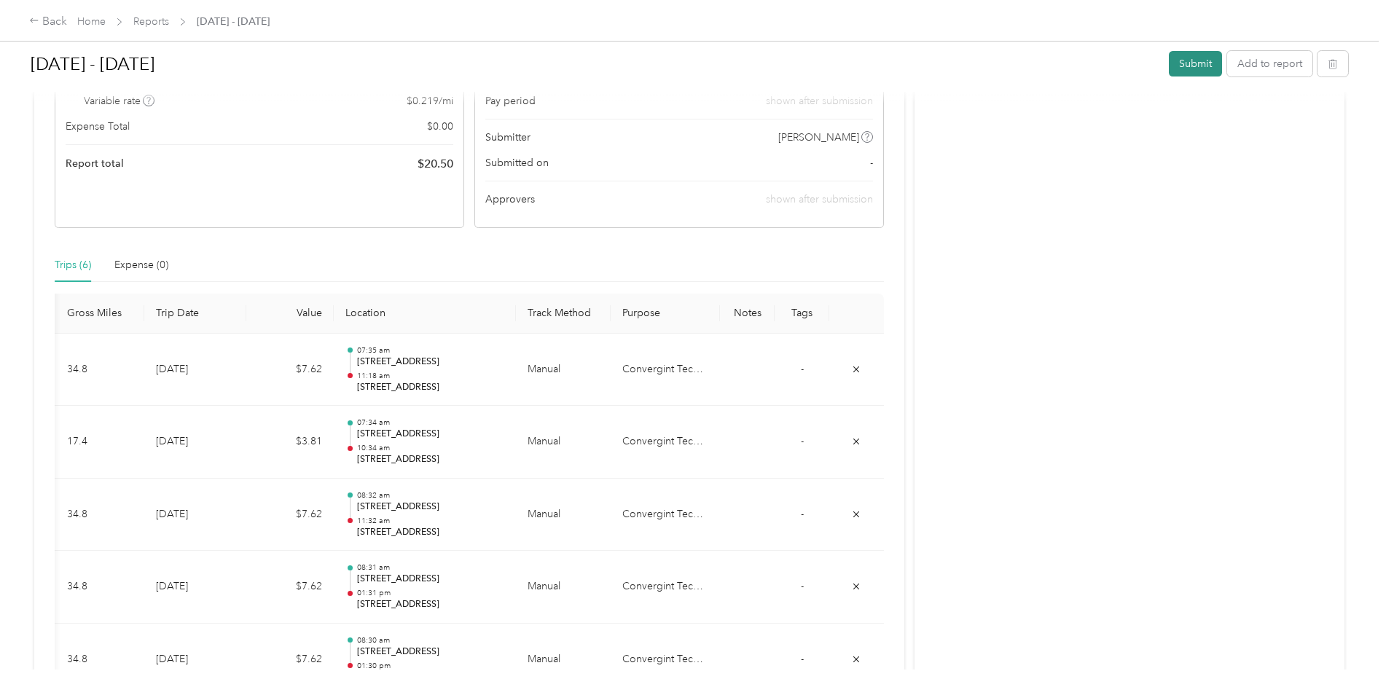
click at [1201, 63] on button "Submit" at bounding box center [1195, 64] width 53 height 26
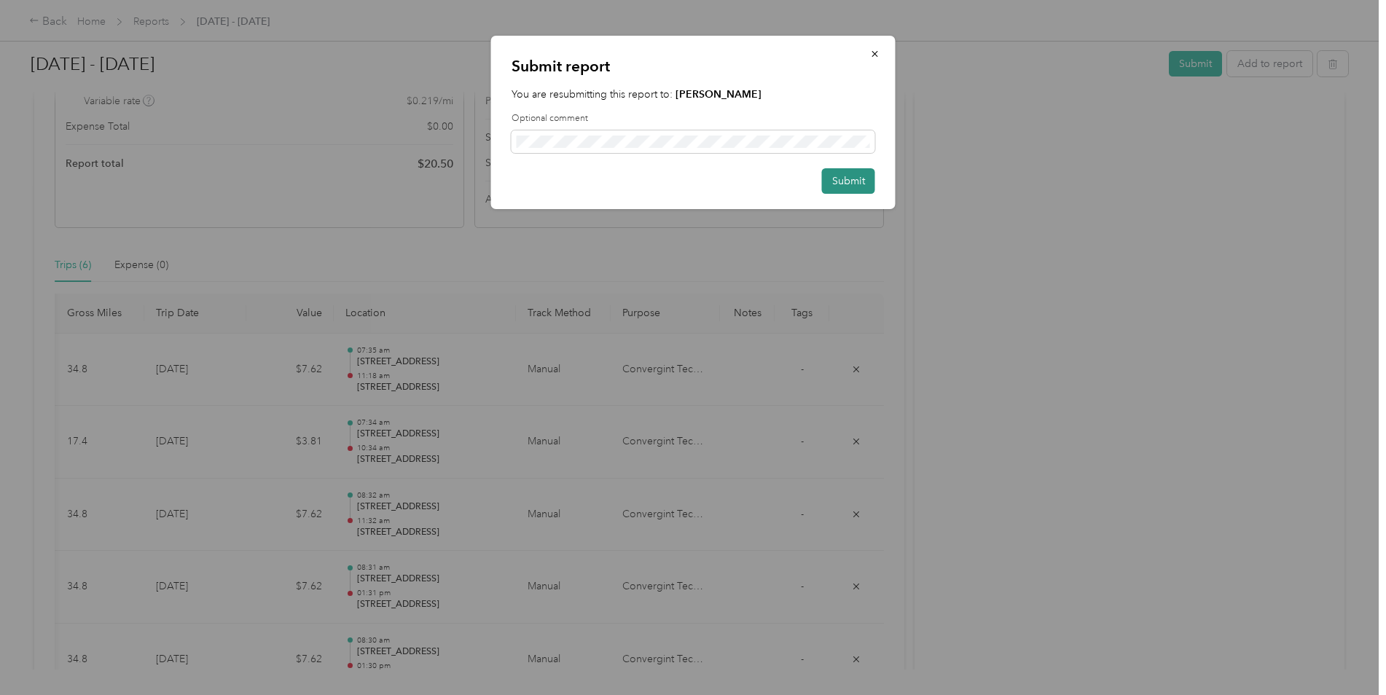
click at [849, 180] on button "Submit" at bounding box center [848, 181] width 53 height 26
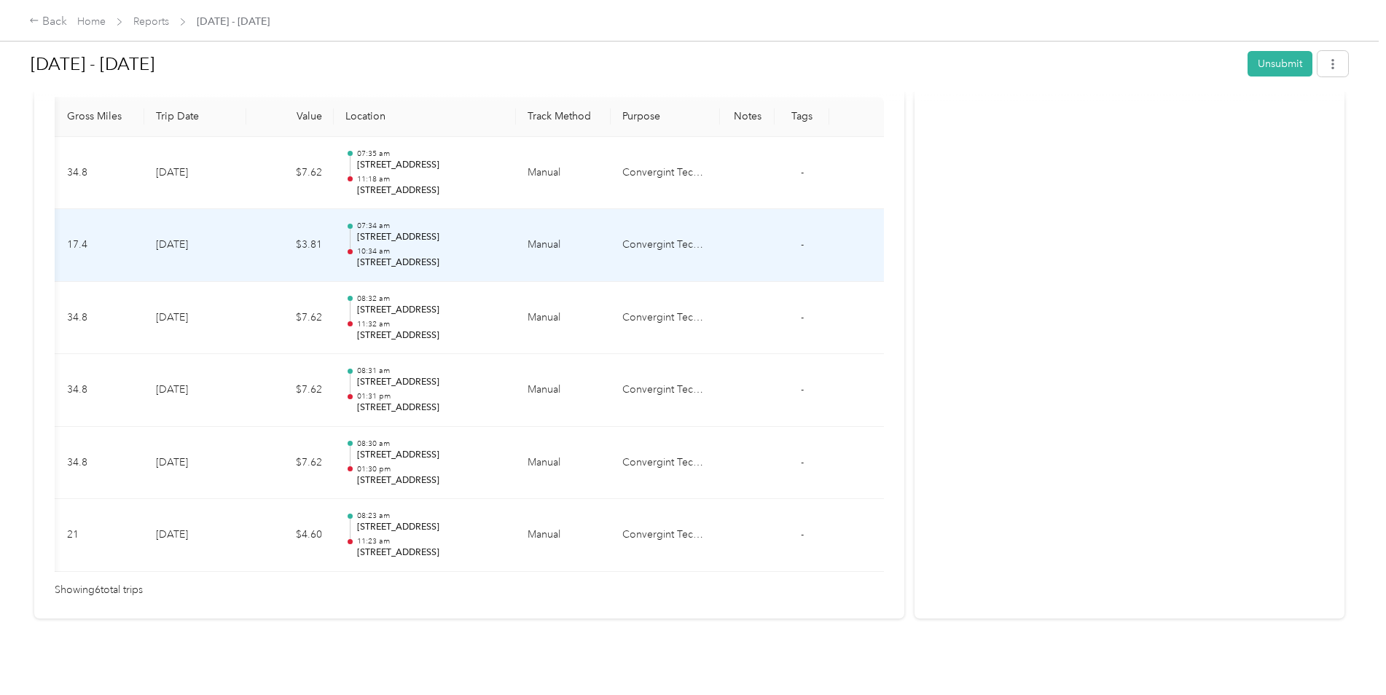
scroll to position [0, 0]
